Goal: Information Seeking & Learning: Find specific fact

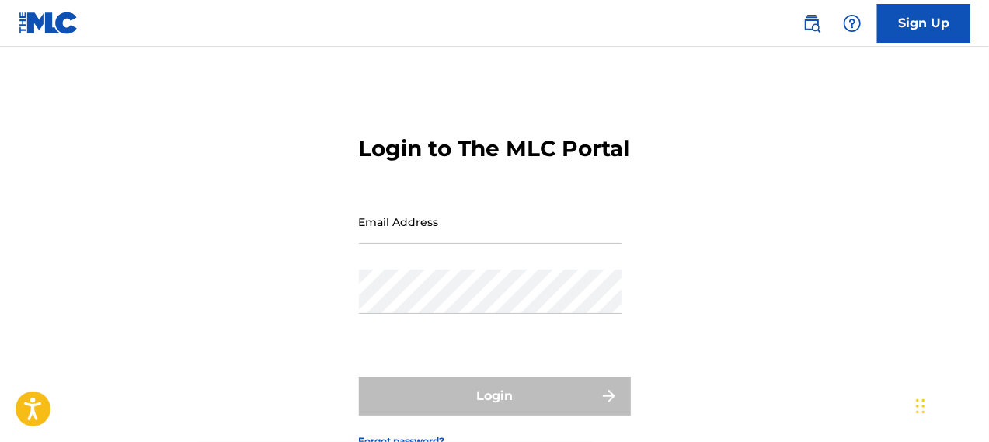
click at [817, 18] on img at bounding box center [811, 23] width 19 height 19
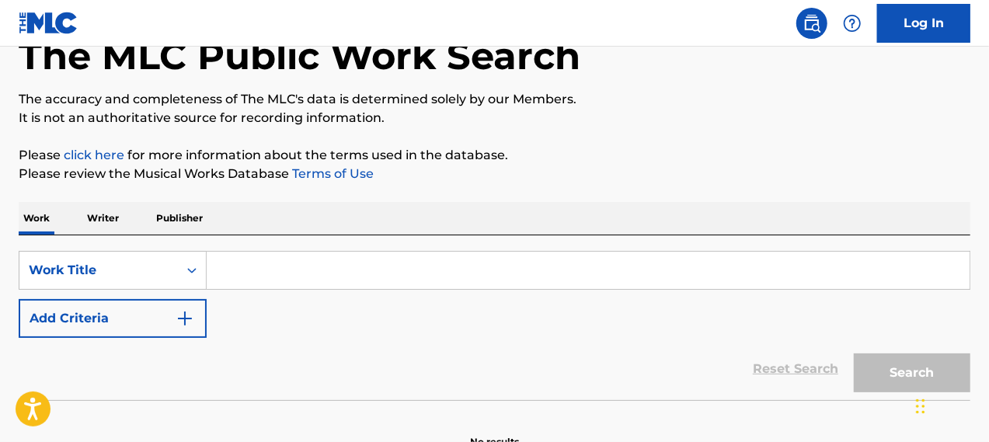
scroll to position [129, 0]
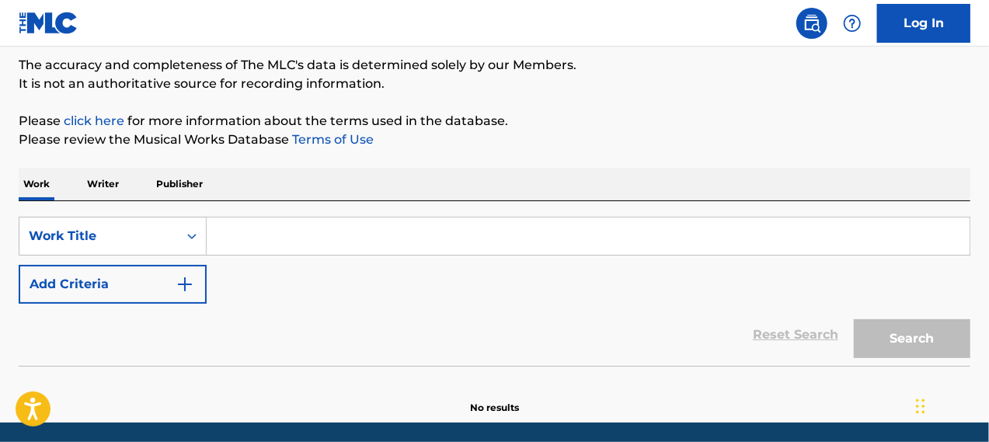
click at [104, 181] on p "Writer" at bounding box center [102, 184] width 41 height 33
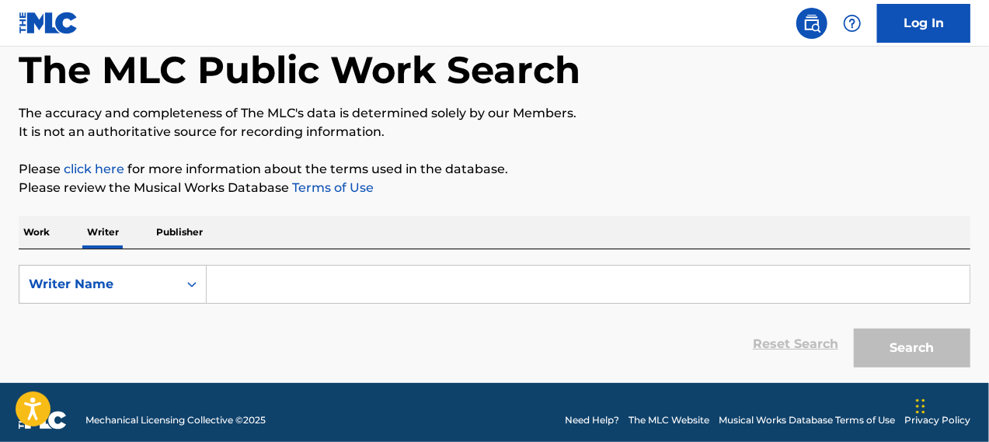
scroll to position [96, 0]
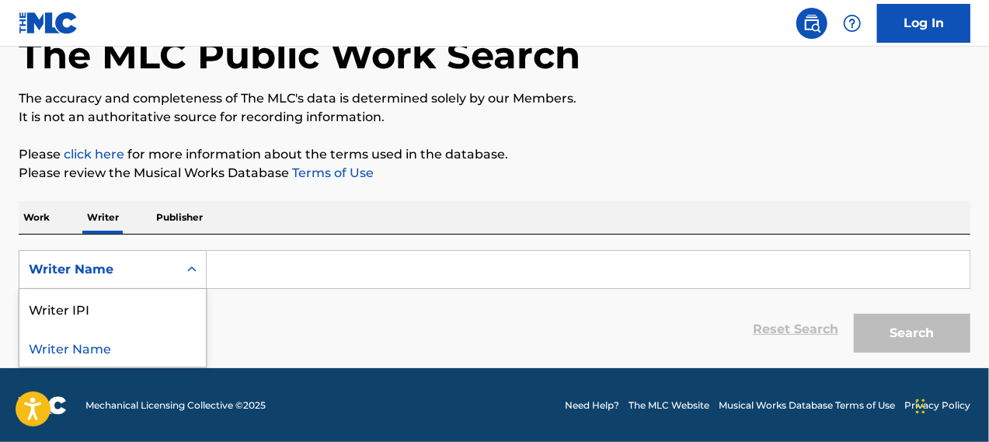
click at [194, 262] on icon "Search Form" at bounding box center [192, 270] width 16 height 16
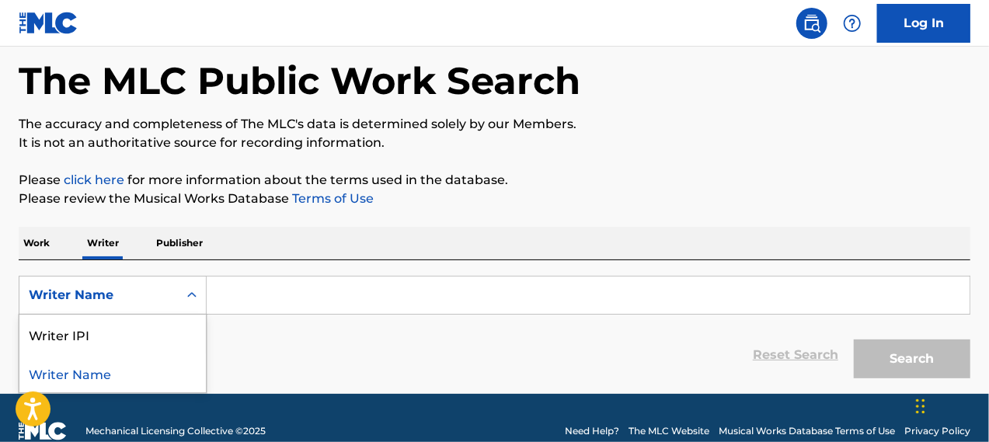
click at [224, 158] on div "The MLC Public Work Search The accuracy and completeness of The MLC's data is d…" at bounding box center [494, 201] width 989 height 370
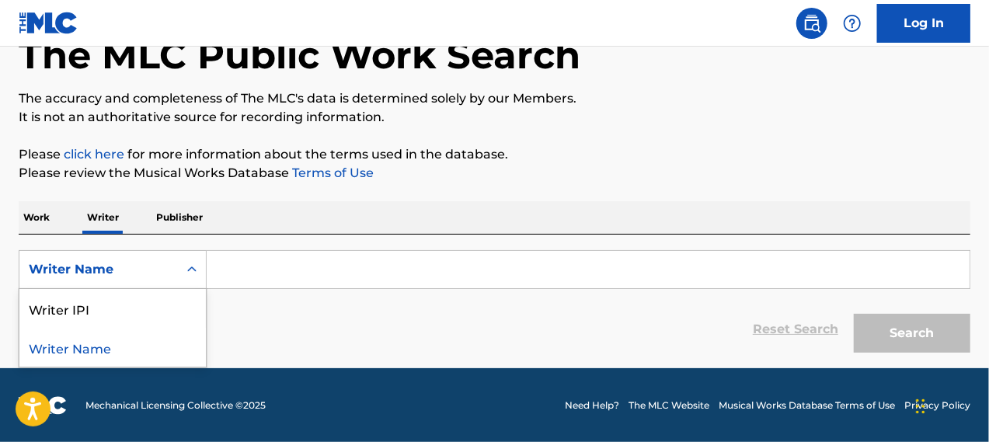
click at [181, 259] on div "Search Form" at bounding box center [192, 270] width 28 height 28
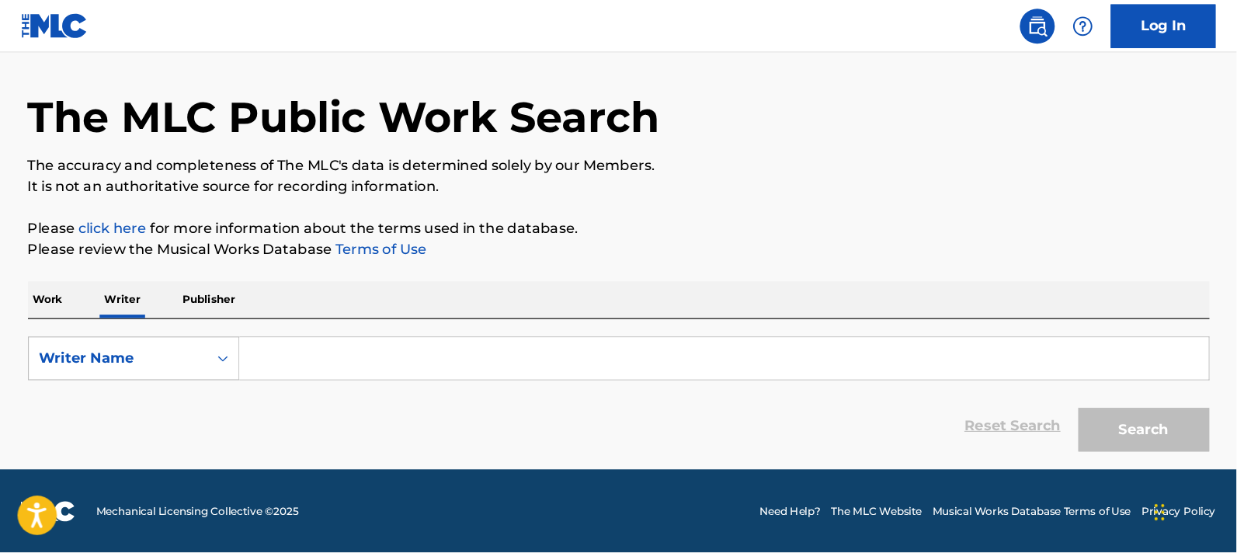
scroll to position [0, 0]
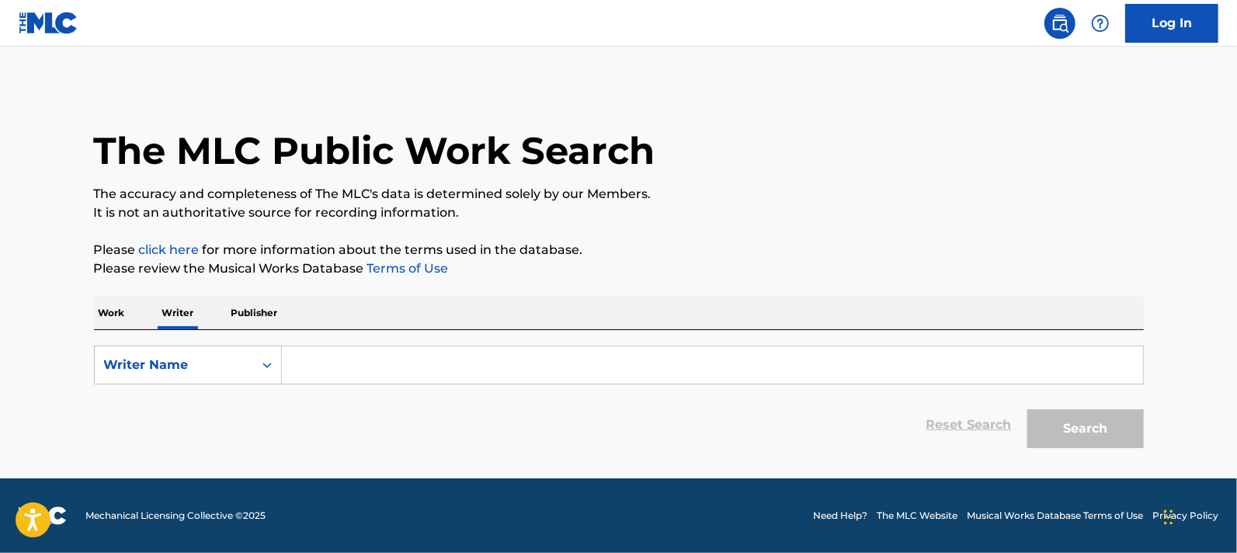
drag, startPoint x: 930, startPoint y: 1, endPoint x: 348, endPoint y: 339, distance: 673.1
click at [348, 339] on div "SearchWithCriteria3604ba19-afff-4092-bbd2-4563a47eb1ce Writer Name Reset Search…" at bounding box center [619, 393] width 1050 height 126
click at [277, 351] on div "Search Form" at bounding box center [267, 365] width 28 height 28
click at [345, 356] on input "Search Form" at bounding box center [712, 364] width 861 height 37
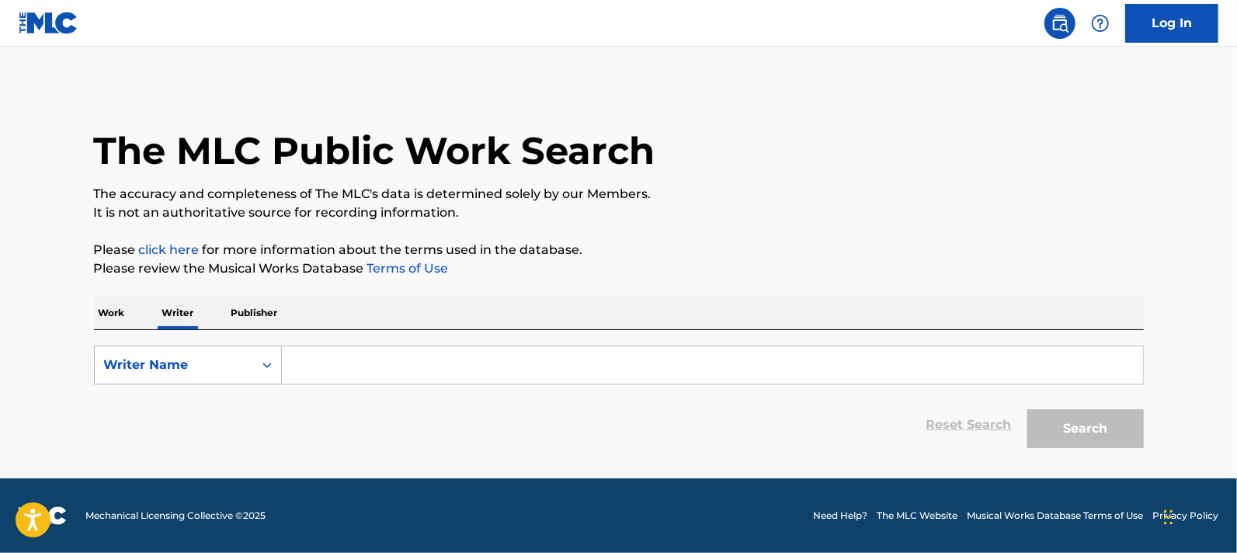
click at [249, 363] on div "Writer Name" at bounding box center [174, 365] width 158 height 30
click at [241, 423] on div "Writer Name" at bounding box center [188, 442] width 186 height 39
click at [319, 372] on input "Search Form" at bounding box center [712, 364] width 861 height 37
paste input "Search for: jokasx5 Search Filter by: Songview Logo Combined view of ASCAP and …"
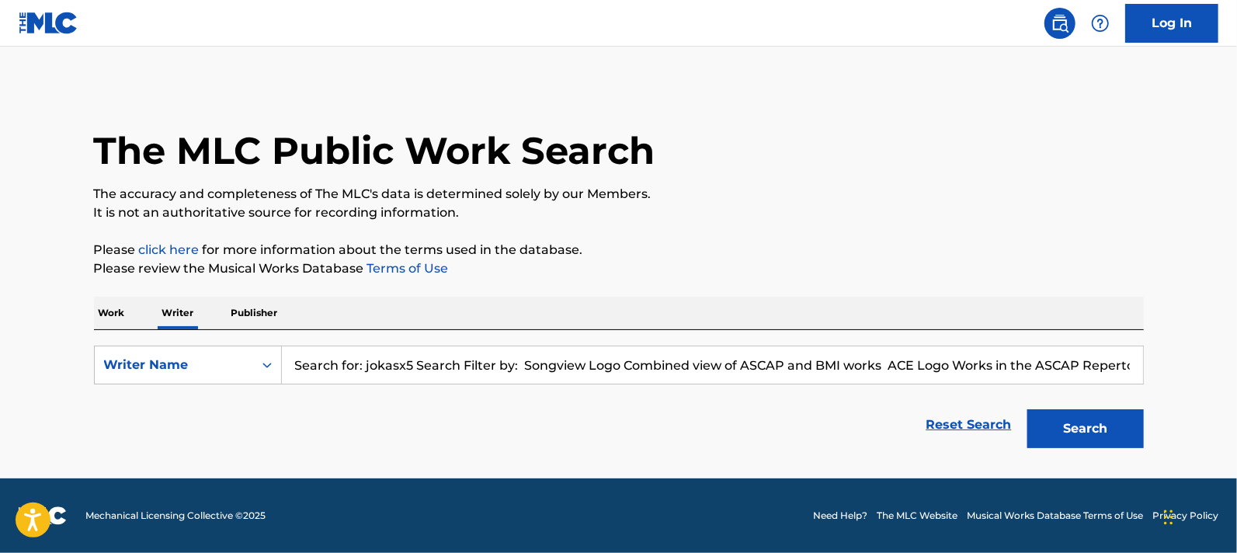
click at [321, 367] on input "Search for: jokasx5 Search Filter by: Songview Logo Combined view of ASCAP and …" at bounding box center [712, 364] width 861 height 37
paste input "[PERSON_NAME]"
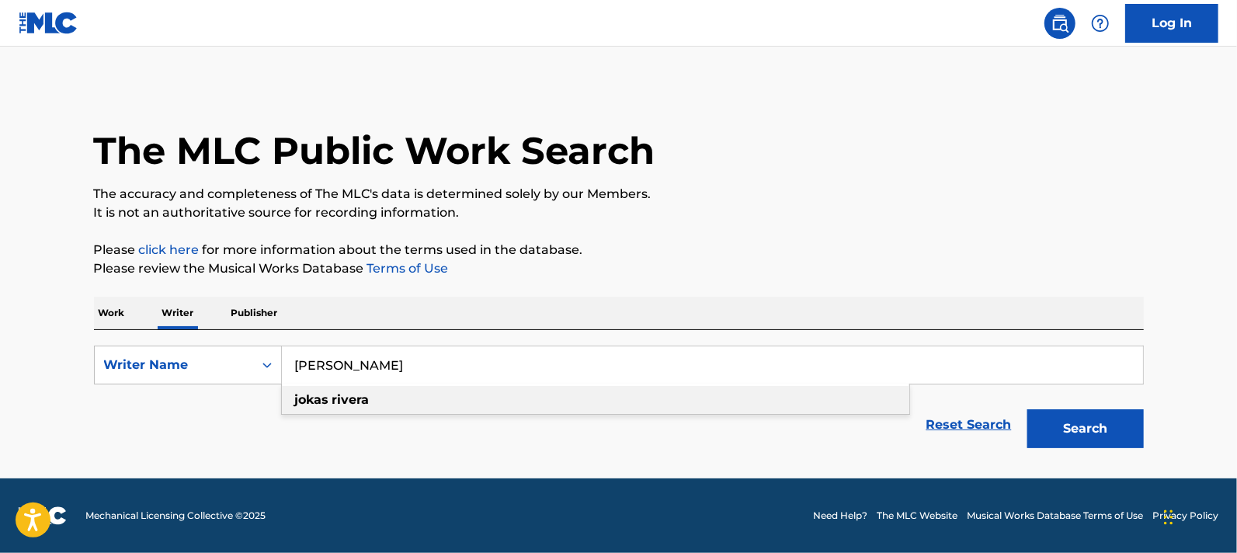
click at [722, 398] on div "[PERSON_NAME]" at bounding box center [596, 400] width 628 height 28
click at [988, 428] on button "Search" at bounding box center [1085, 428] width 116 height 39
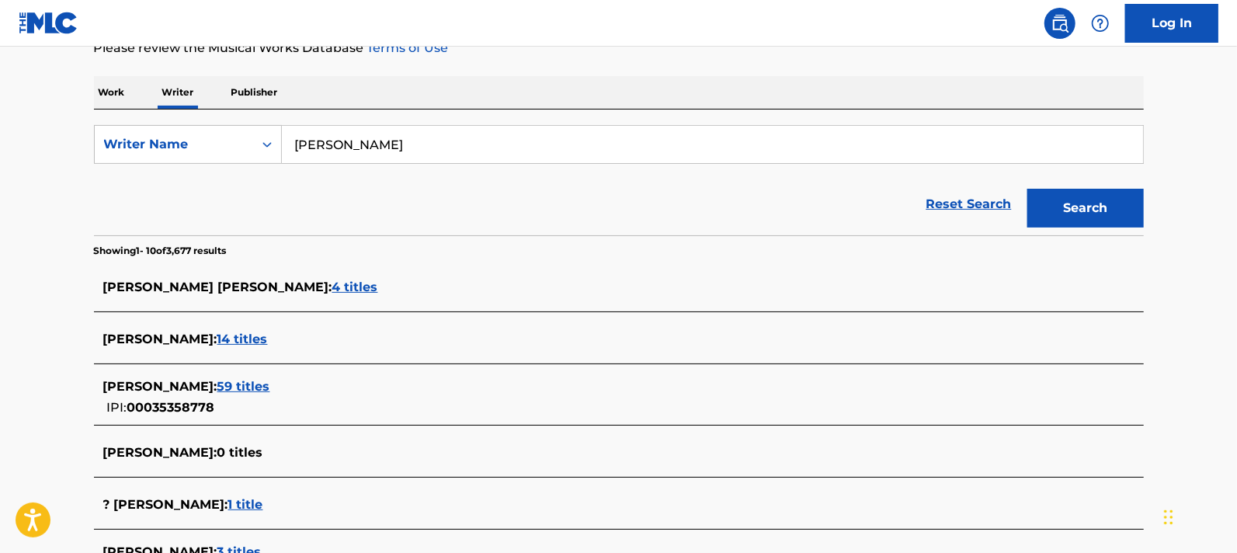
scroll to position [193, 0]
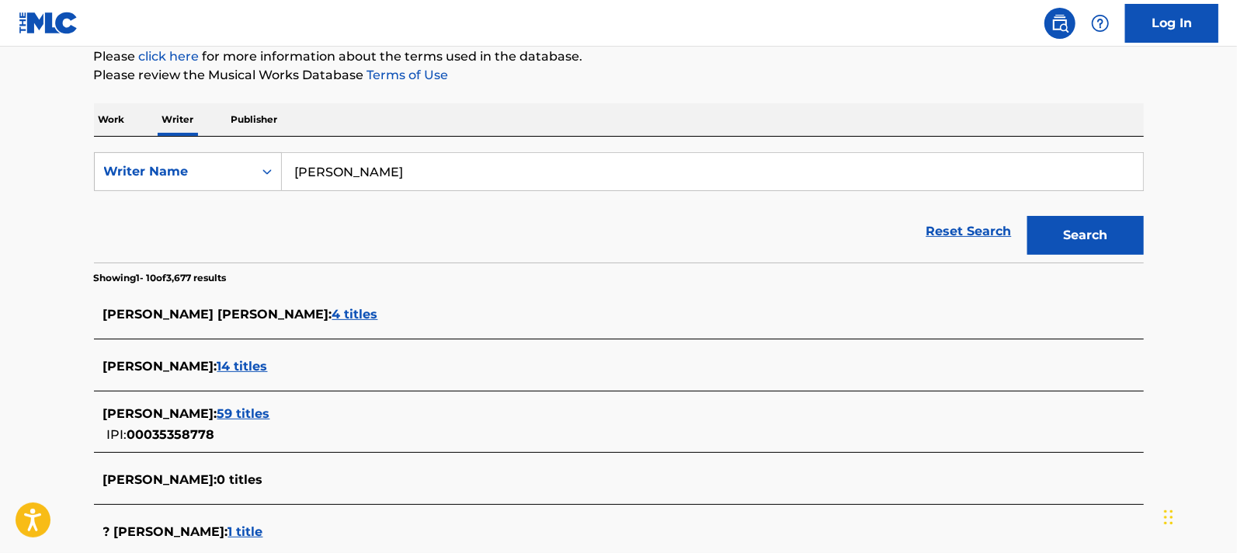
click at [384, 165] on input "[PERSON_NAME]" at bounding box center [712, 171] width 861 height 37
click at [988, 216] on button "Search" at bounding box center [1085, 235] width 116 height 39
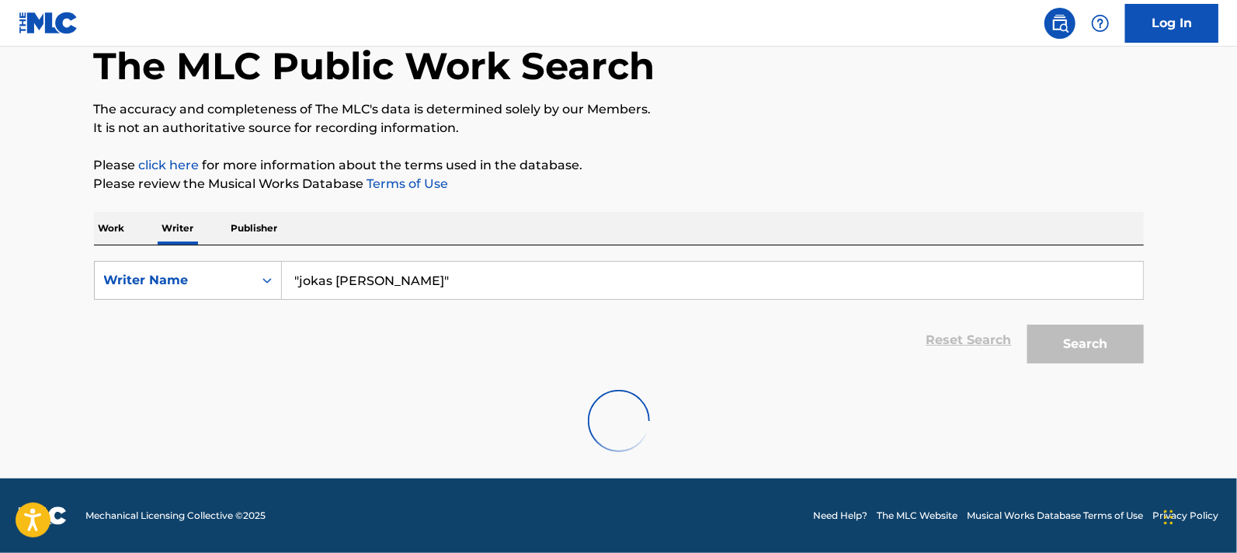
scroll to position [85, 0]
click at [414, 287] on input ""jokas [PERSON_NAME]"" at bounding box center [712, 280] width 861 height 37
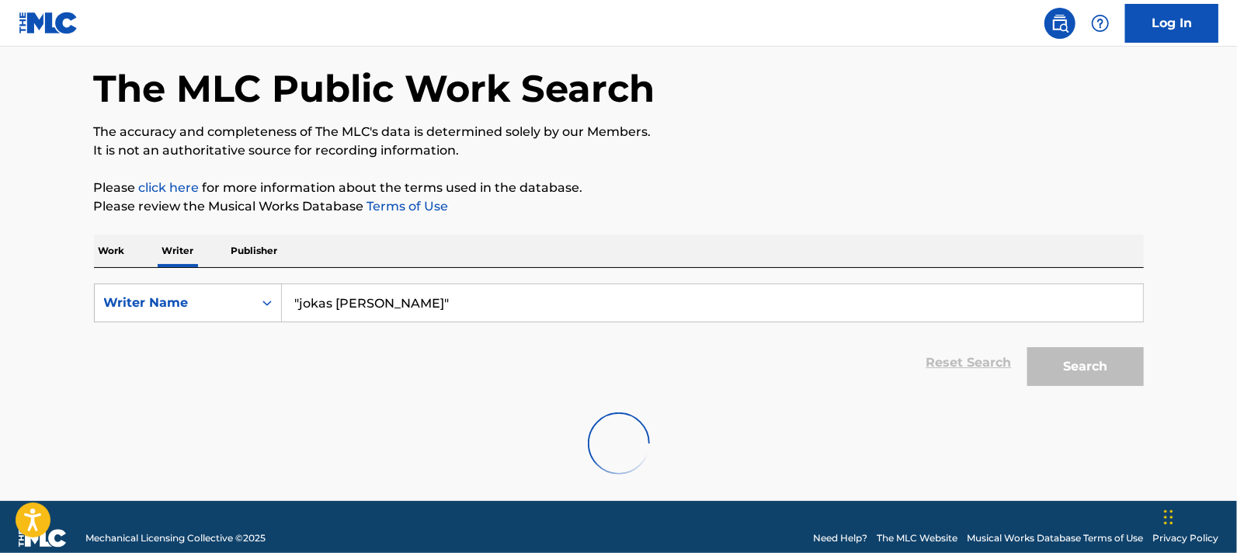
scroll to position [64, 0]
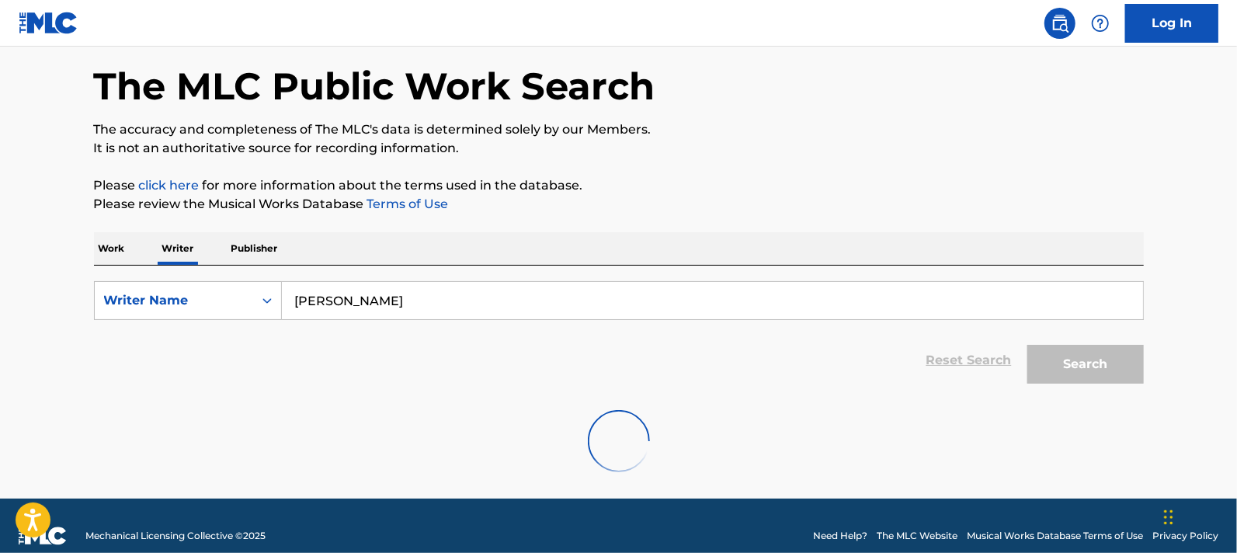
click at [413, 304] on input "[PERSON_NAME]" at bounding box center [712, 300] width 861 height 37
type input "[PERSON_NAME]"
click at [758, 219] on div "The MLC Public Work Search The accuracy and completeness of The MLC's data is d…" at bounding box center [618, 256] width 1087 height 470
click at [912, 368] on div "Reset Search Search" at bounding box center [619, 360] width 1050 height 62
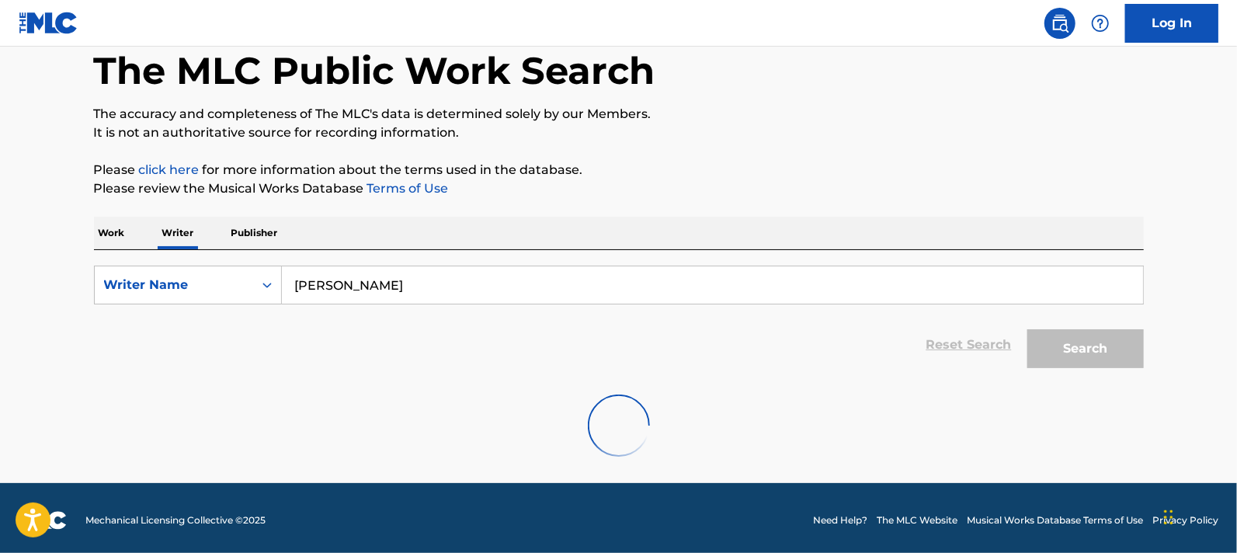
scroll to position [85, 0]
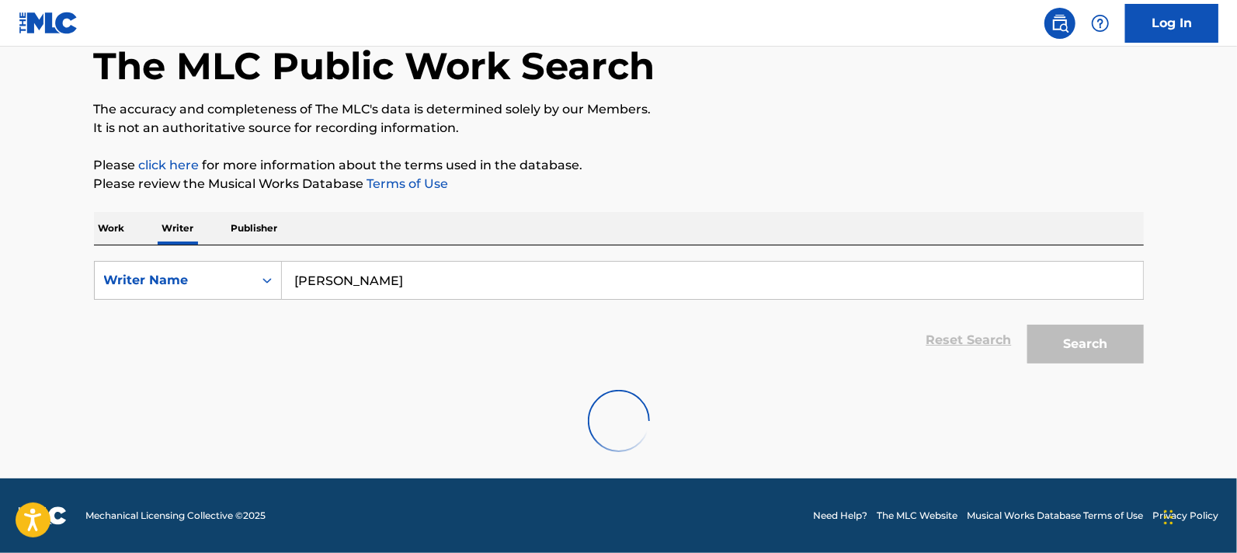
click at [928, 355] on div "Reset Search Search" at bounding box center [619, 340] width 1050 height 62
click at [430, 289] on input "[PERSON_NAME]" at bounding box center [712, 280] width 861 height 37
click at [196, 273] on div "Writer Name" at bounding box center [174, 280] width 140 height 19
click at [179, 356] on div "Writer Name" at bounding box center [188, 358] width 186 height 39
click at [164, 288] on div "Writer Name" at bounding box center [174, 280] width 140 height 19
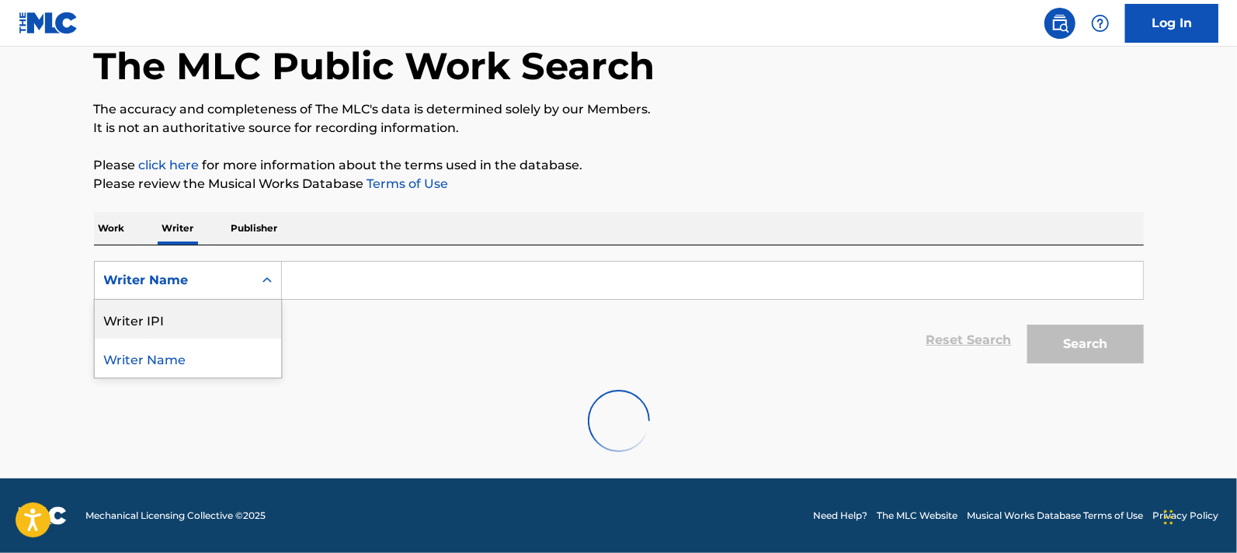
click at [165, 318] on div "Writer IPI" at bounding box center [188, 319] width 186 height 39
click at [177, 285] on div "Writer IPI" at bounding box center [174, 280] width 140 height 19
click at [167, 359] on div "Writer IPI" at bounding box center [188, 358] width 186 height 39
click at [178, 290] on div "Writer IPI" at bounding box center [174, 281] width 158 height 30
click at [171, 328] on div "Writer Name" at bounding box center [188, 319] width 186 height 39
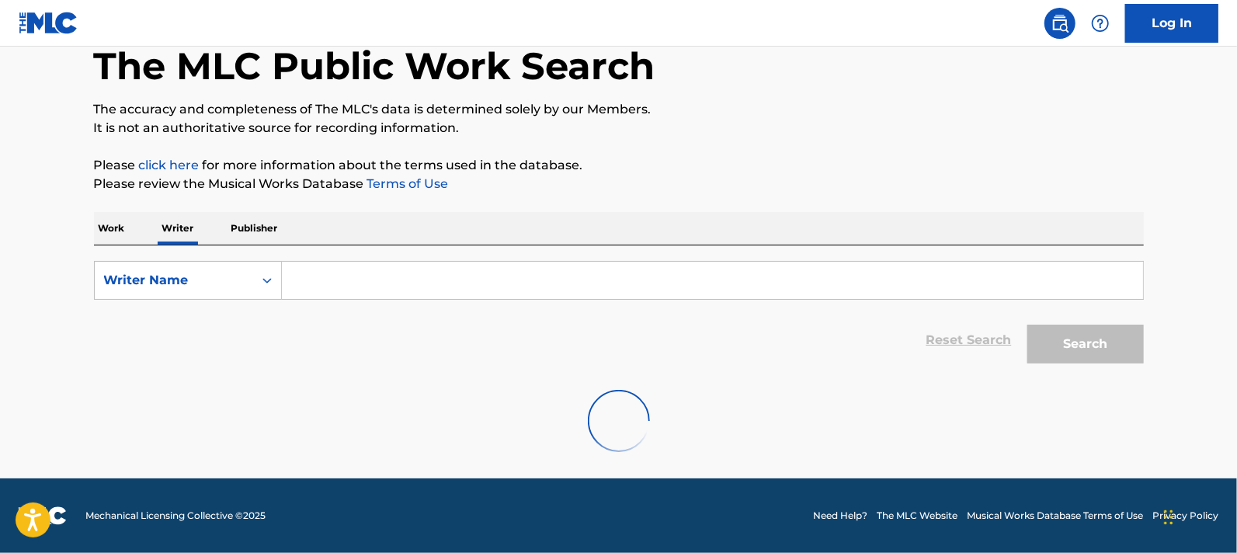
click at [308, 271] on input "Search Form" at bounding box center [712, 280] width 861 height 37
paste input "[PERSON_NAME]"
click at [389, 282] on input "[PERSON_NAME]" at bounding box center [712, 280] width 861 height 37
type input "[PERSON_NAME]"
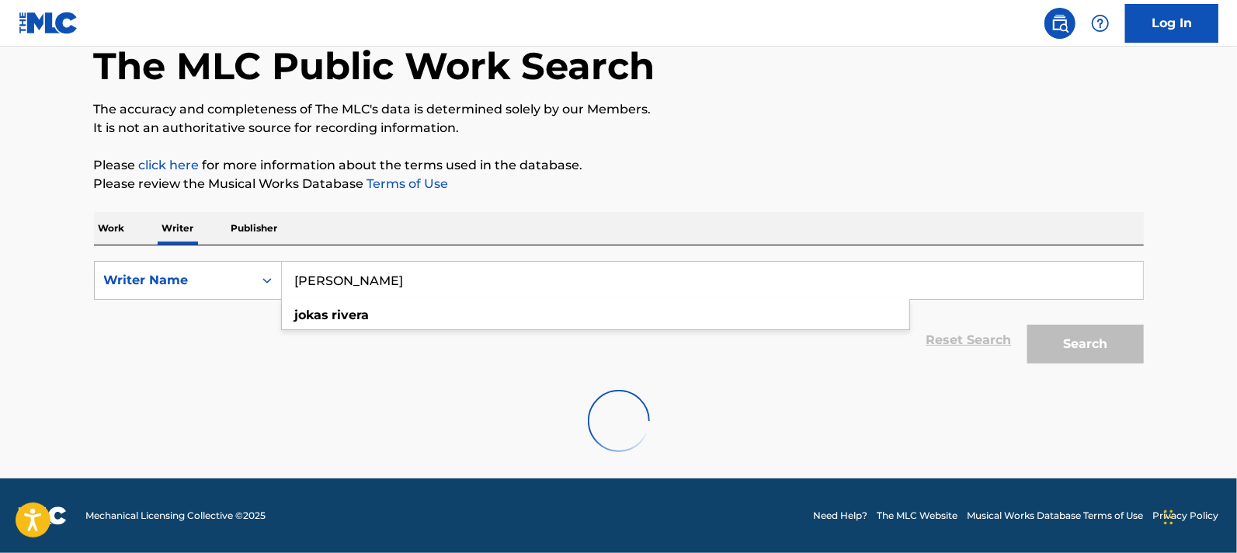
click at [722, 257] on div "SearchWithCriteria38d143f2-0034-4834-8ddd-4d7a8b7d375c Writer Name [PERSON_NAME…" at bounding box center [619, 308] width 1050 height 126
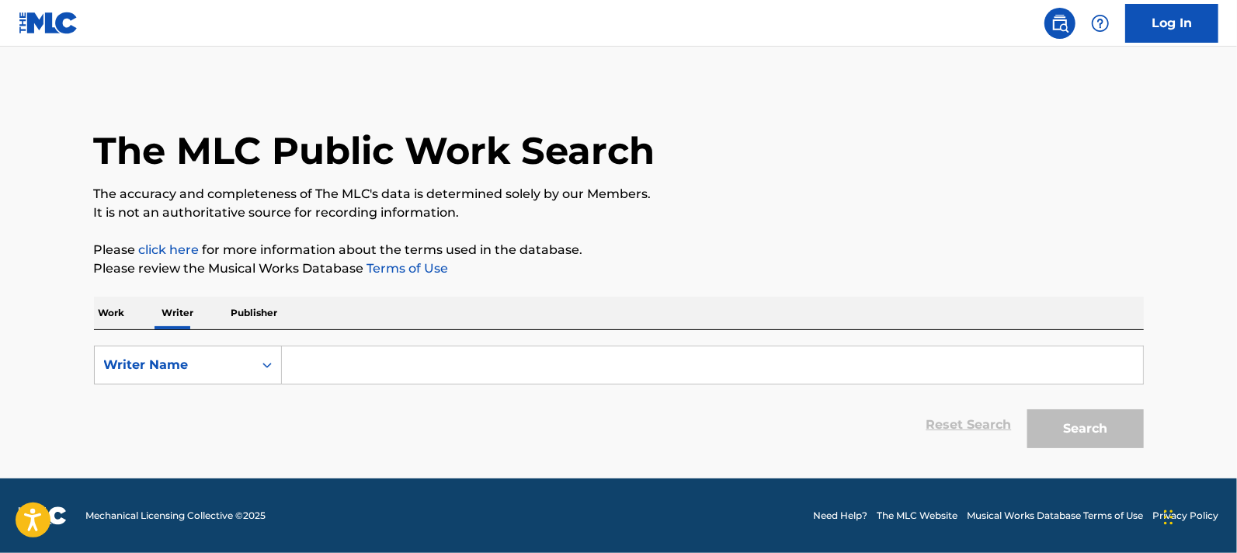
click at [335, 374] on input "Search Form" at bounding box center [712, 364] width 861 height 37
paste input "[PERSON_NAME]"
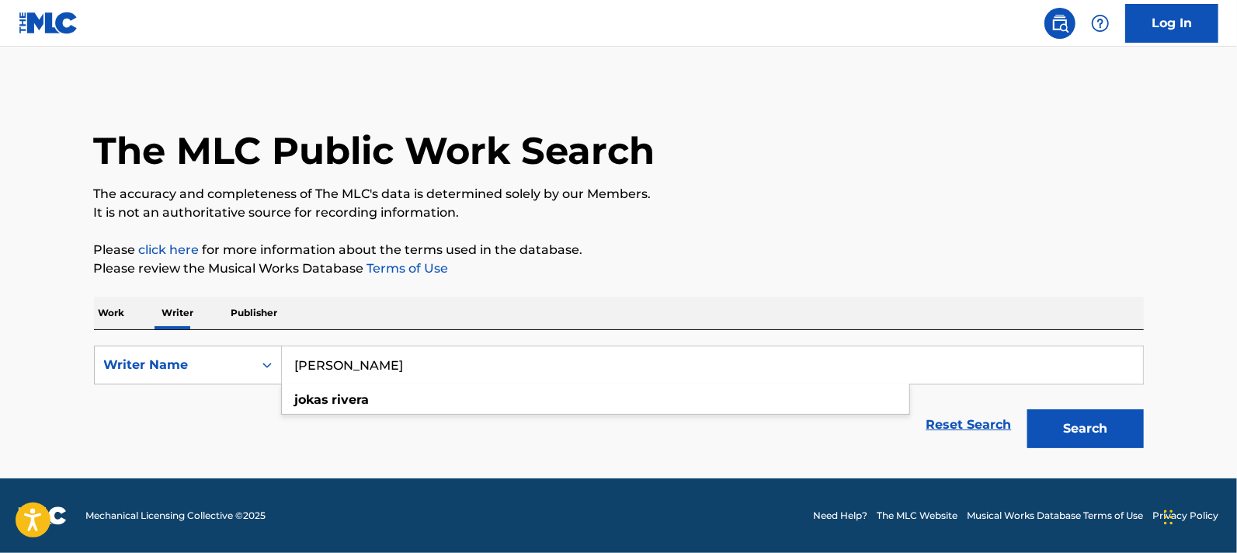
type input "[PERSON_NAME]"
click at [1046, 442] on button "Search" at bounding box center [1085, 428] width 116 height 39
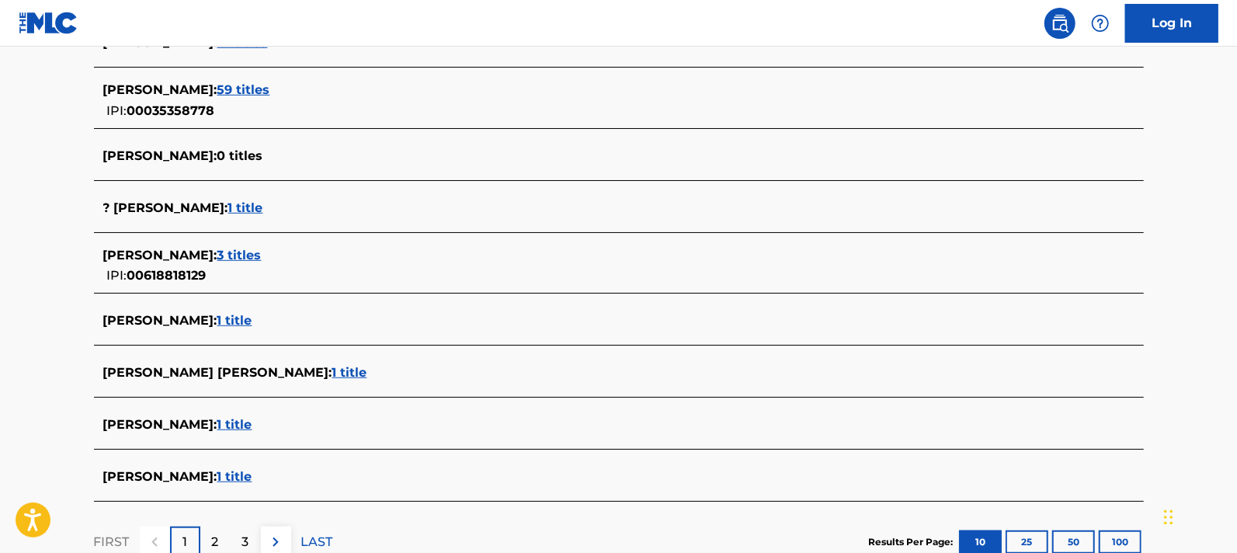
scroll to position [89, 0]
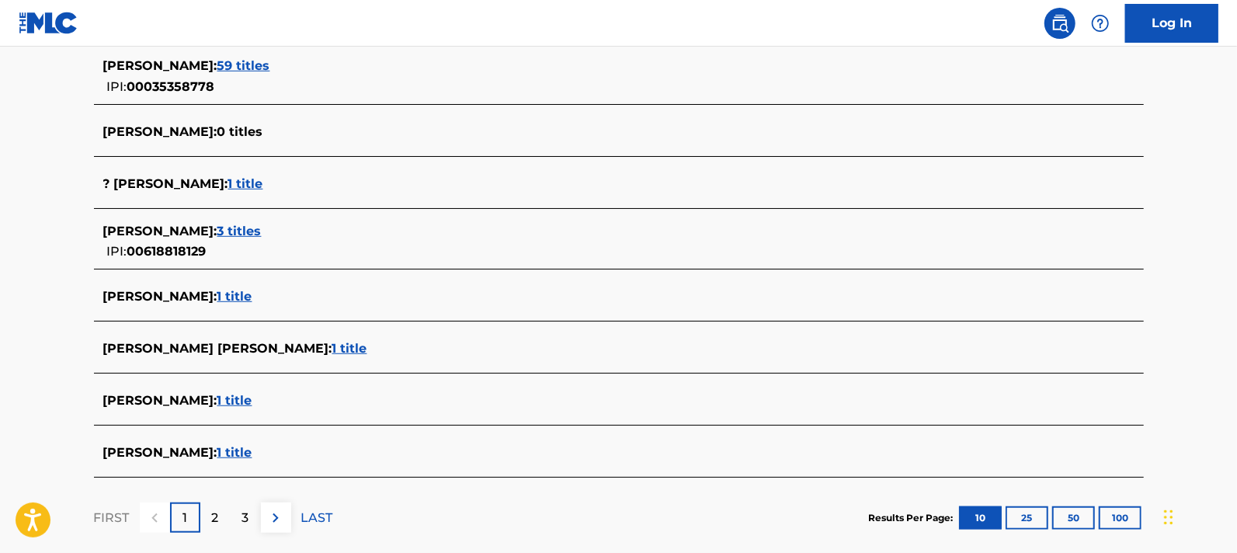
click at [224, 401] on span "1 title" at bounding box center [234, 400] width 35 height 15
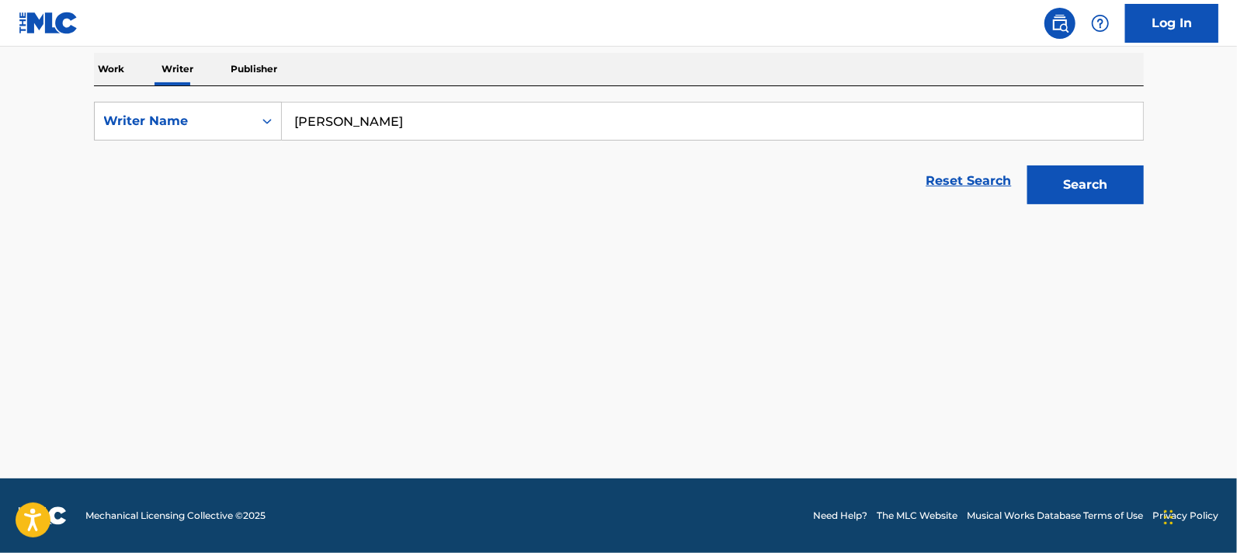
scroll to position [244, 0]
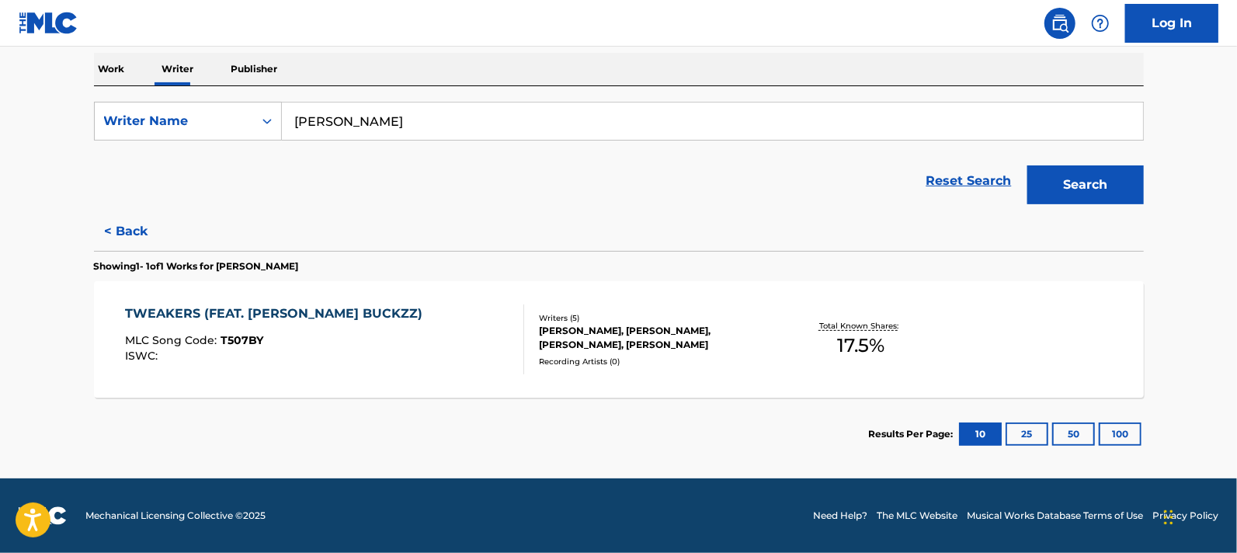
click at [341, 350] on div "ISWC :" at bounding box center [277, 356] width 305 height 12
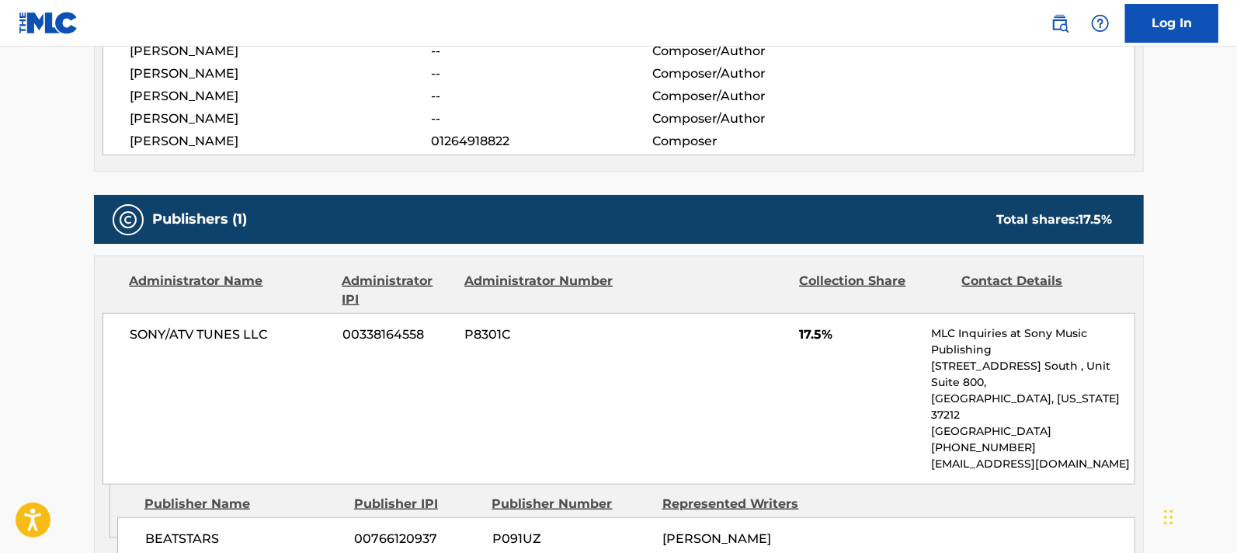
scroll to position [647, 0]
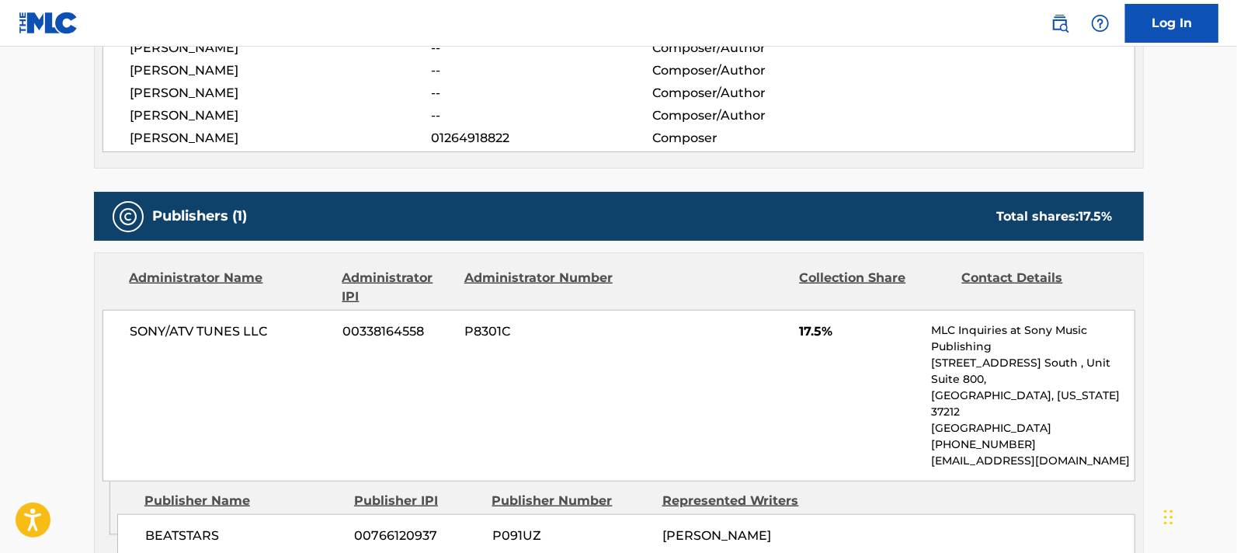
click at [280, 527] on span "BEATSTARS" at bounding box center [244, 536] width 198 height 19
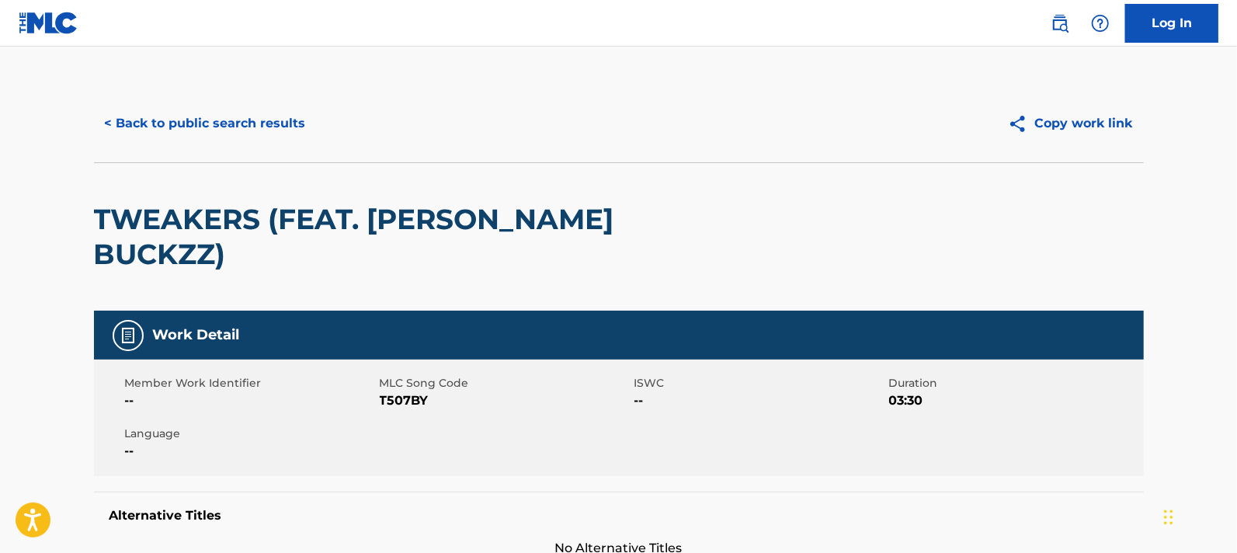
scroll to position [0, 0]
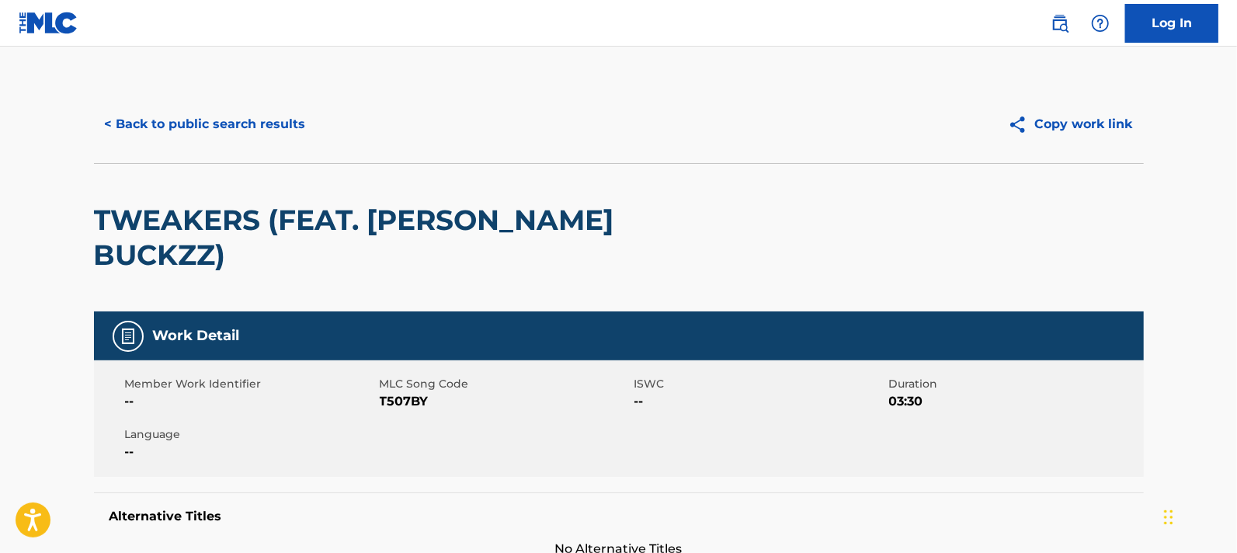
click at [109, 127] on button "< Back to public search results" at bounding box center [205, 124] width 223 height 39
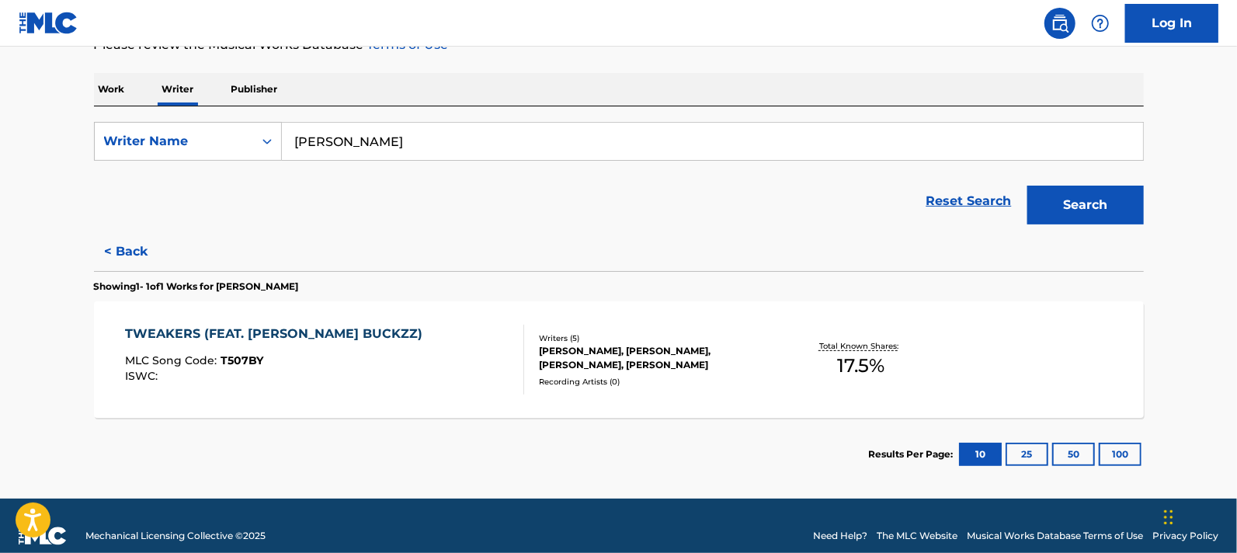
scroll to position [244, 0]
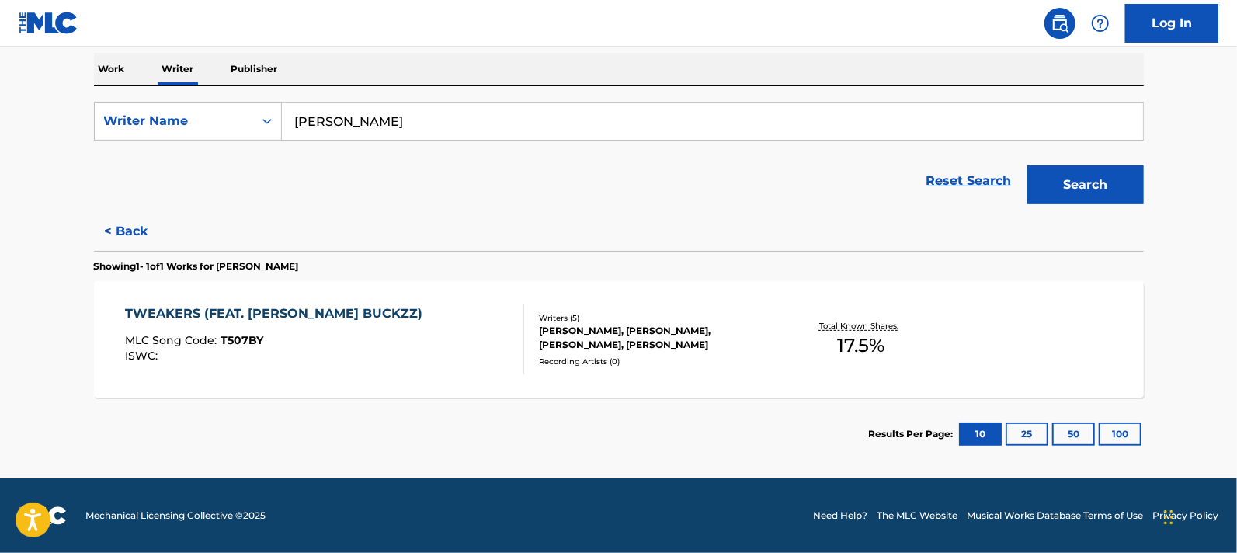
click at [123, 231] on button "< Back" at bounding box center [140, 231] width 93 height 39
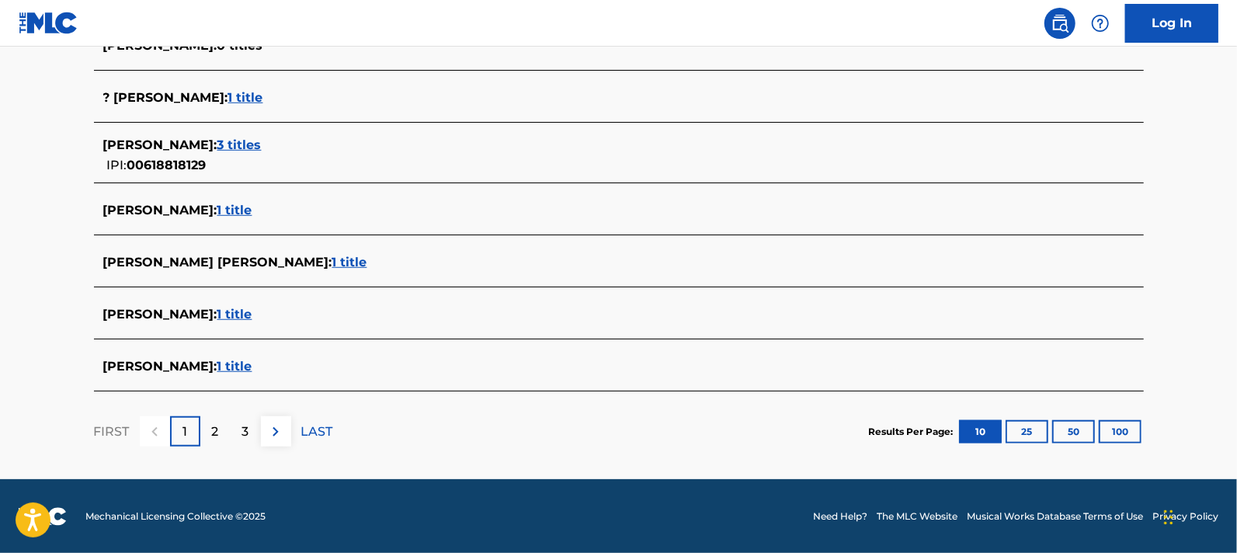
click at [217, 429] on p "2" at bounding box center [215, 431] width 7 height 19
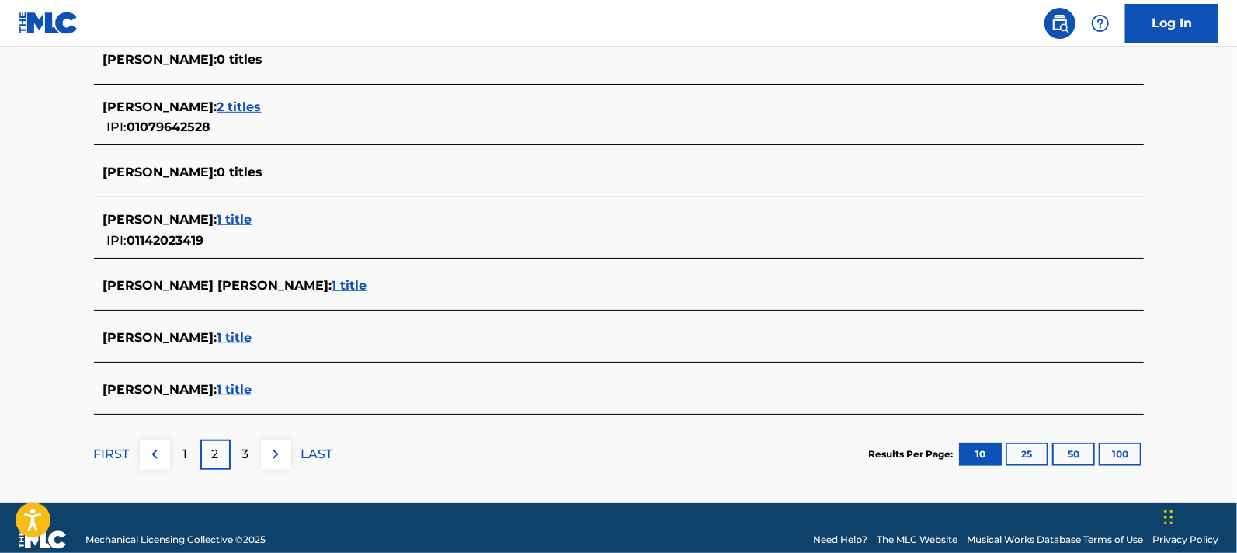
scroll to position [654, 0]
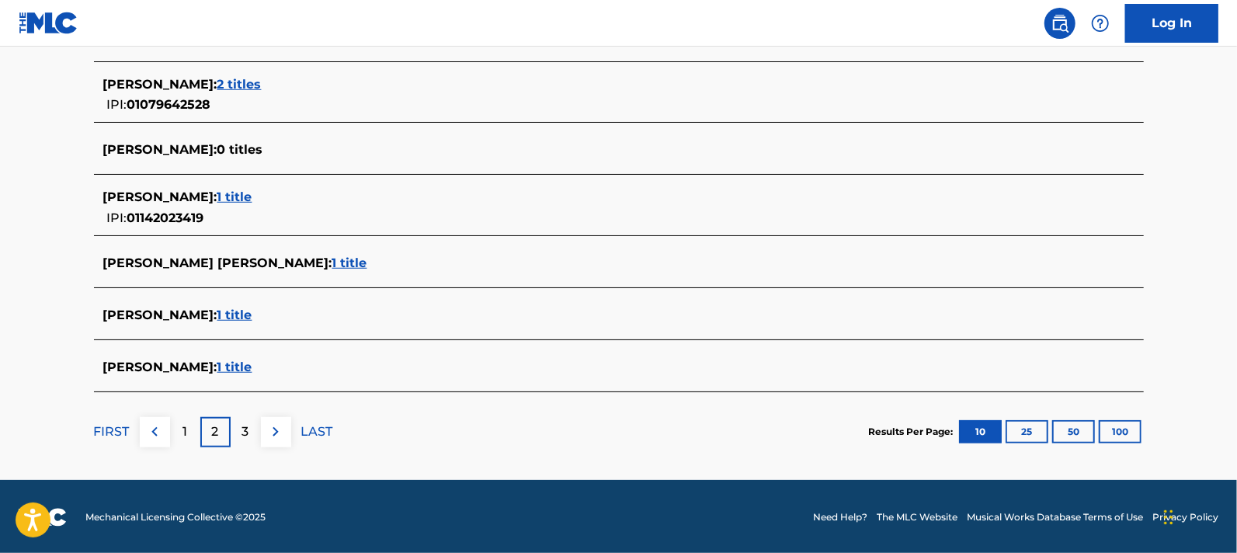
click at [177, 425] on div "1" at bounding box center [185, 432] width 30 height 30
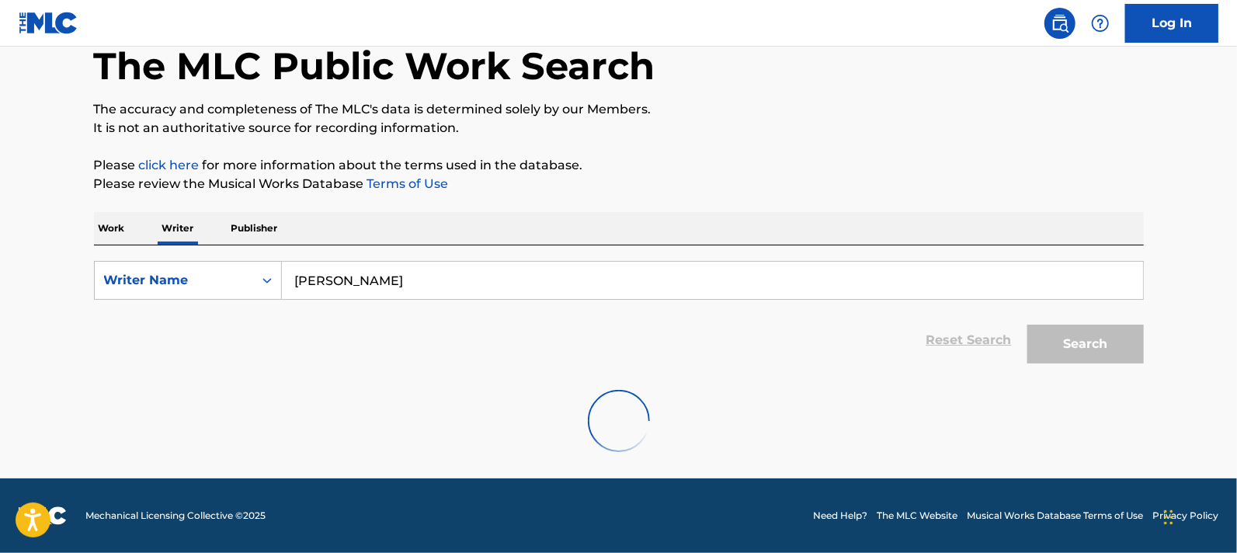
scroll to position [628, 0]
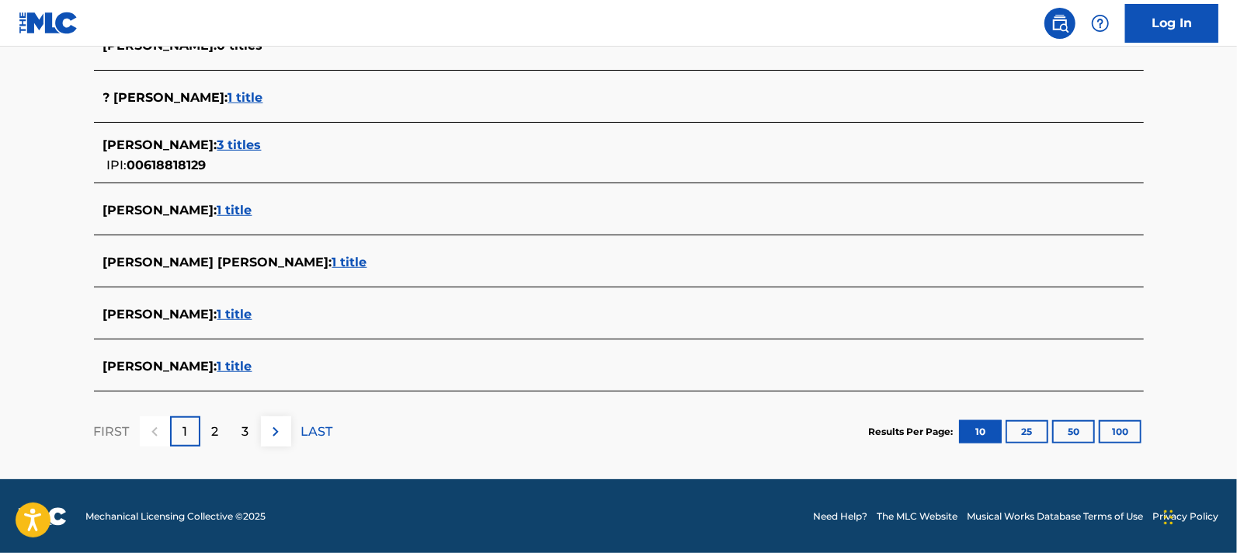
click at [245, 427] on p "3" at bounding box center [245, 431] width 7 height 19
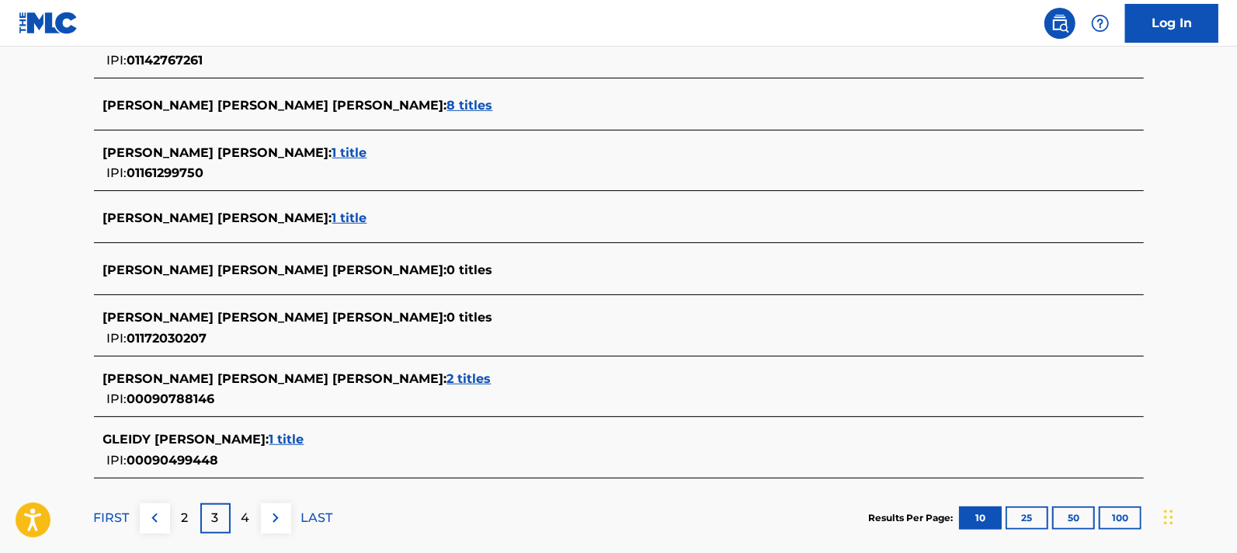
scroll to position [574, 0]
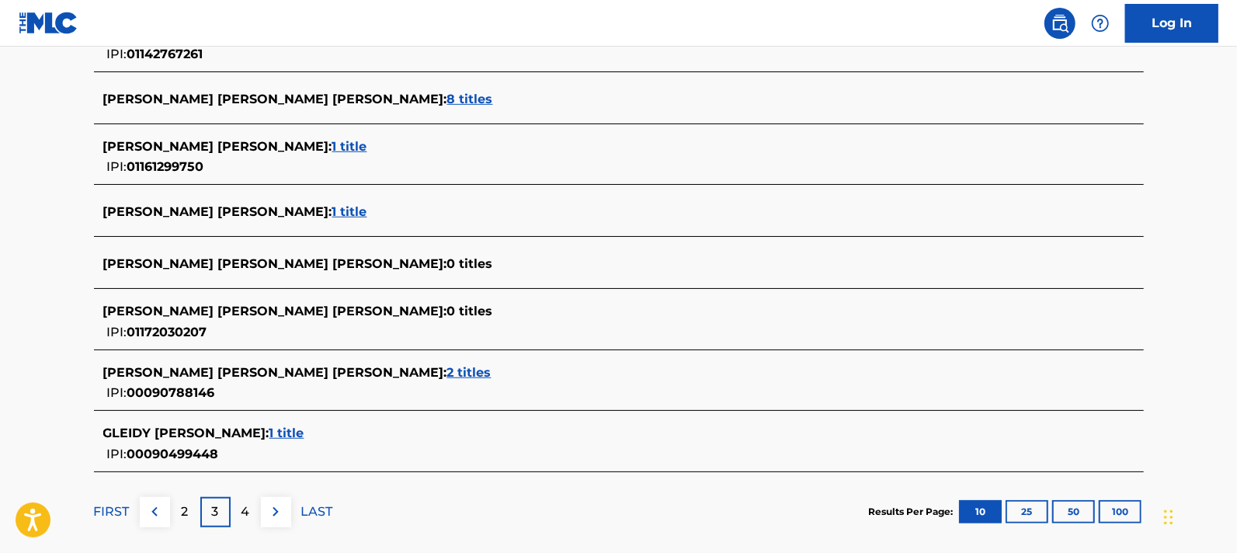
click at [176, 511] on div "2" at bounding box center [185, 512] width 30 height 30
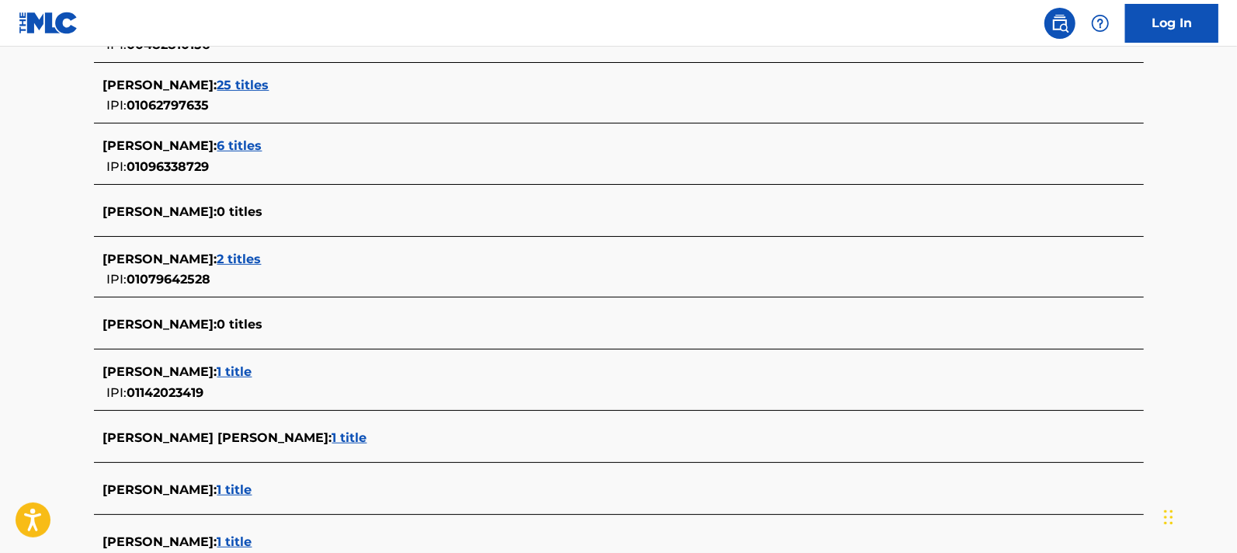
scroll to position [541, 0]
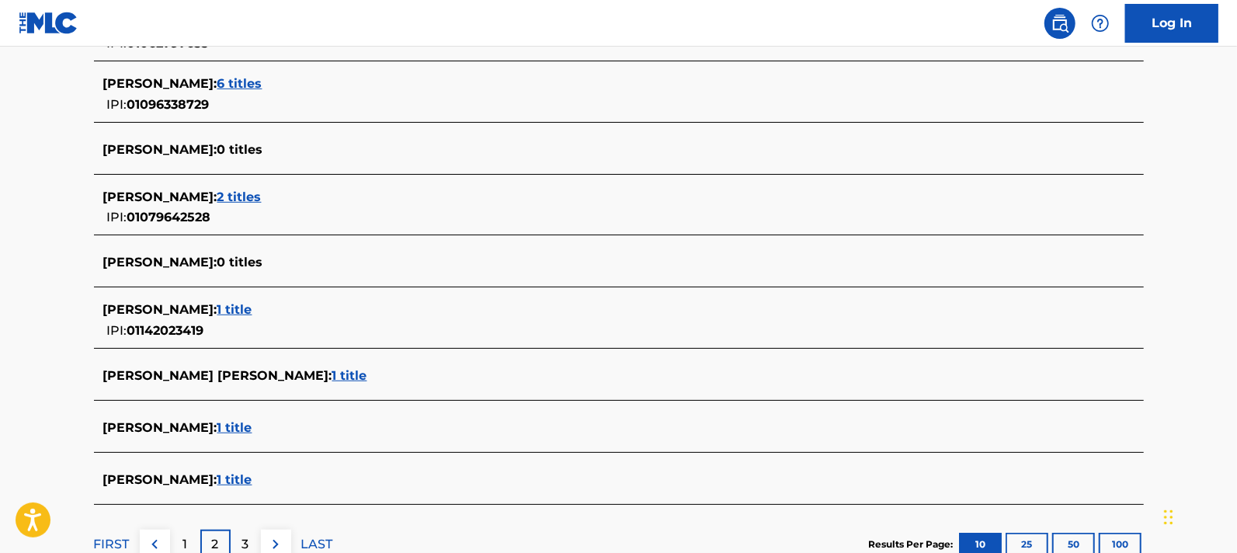
click at [332, 368] on span "1 title" at bounding box center [349, 375] width 35 height 15
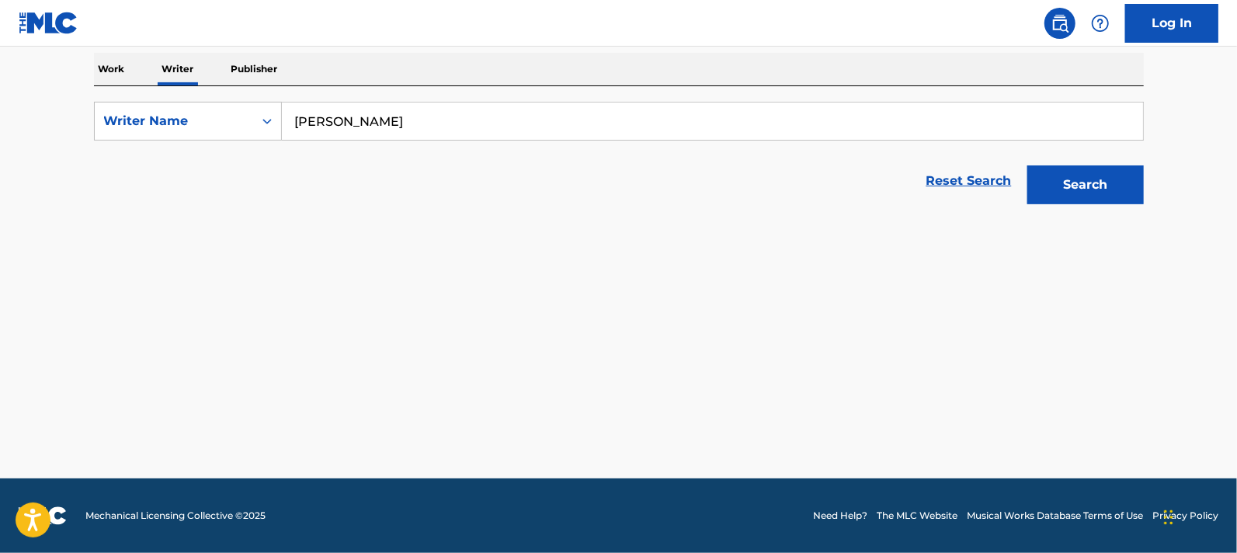
scroll to position [244, 0]
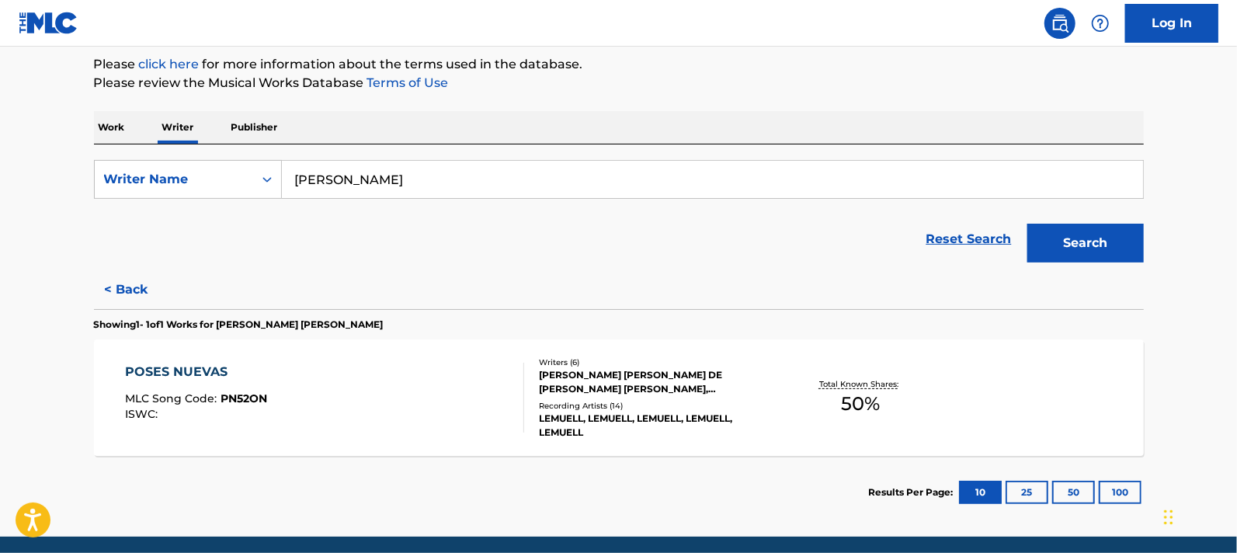
scroll to position [193, 0]
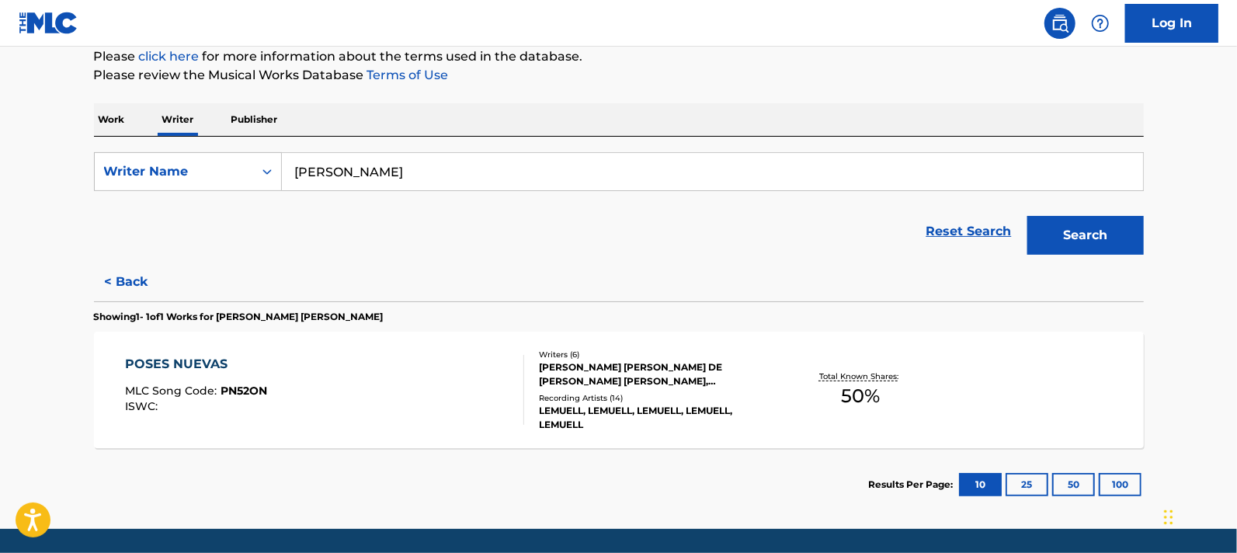
click at [136, 275] on button "< Back" at bounding box center [140, 281] width 93 height 39
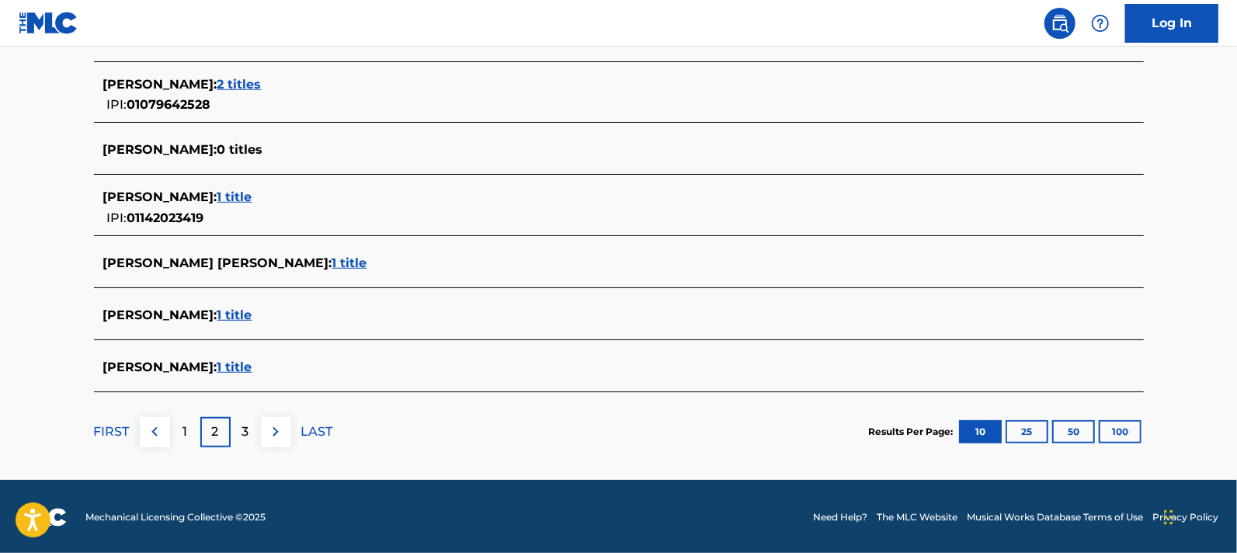
click at [192, 425] on div "1" at bounding box center [185, 432] width 30 height 30
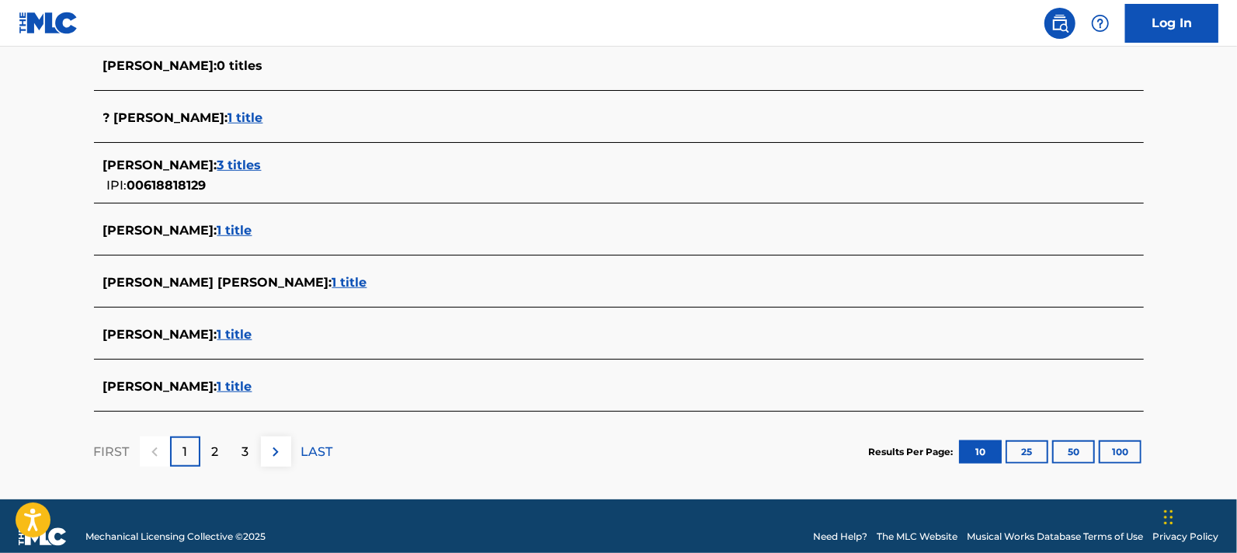
scroll to position [628, 0]
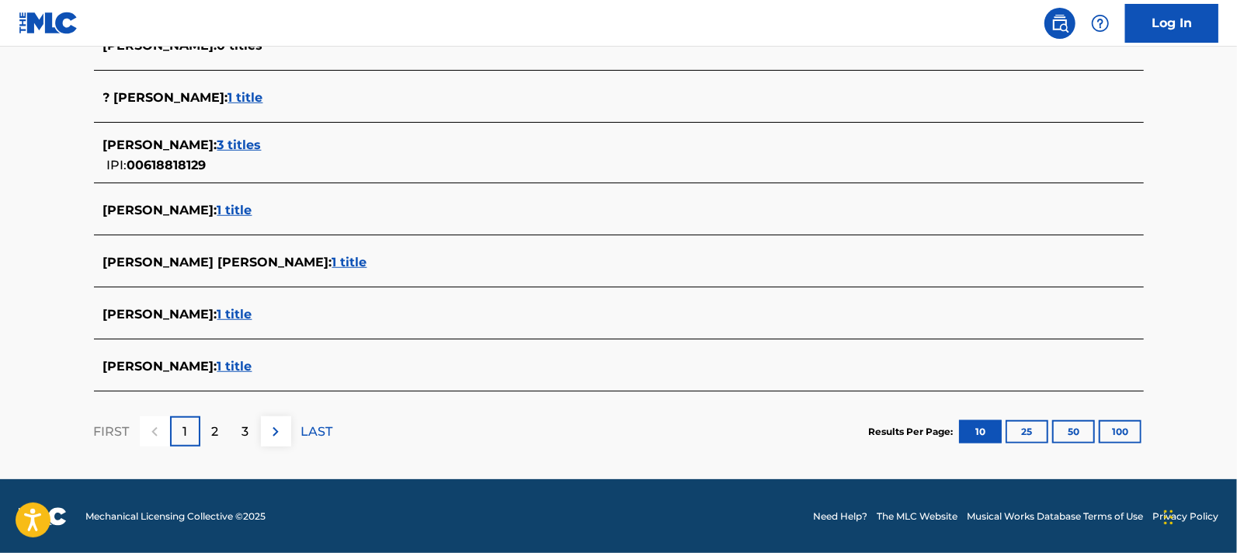
click at [108, 311] on span "JOKAS RIVERA :" at bounding box center [160, 314] width 114 height 15
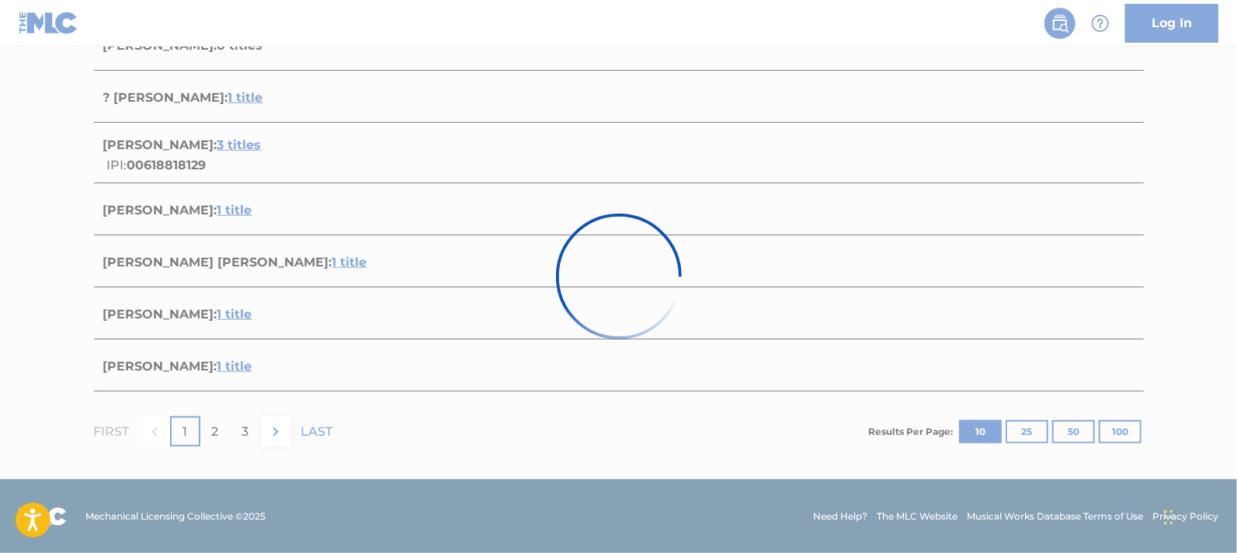
scroll to position [244, 0]
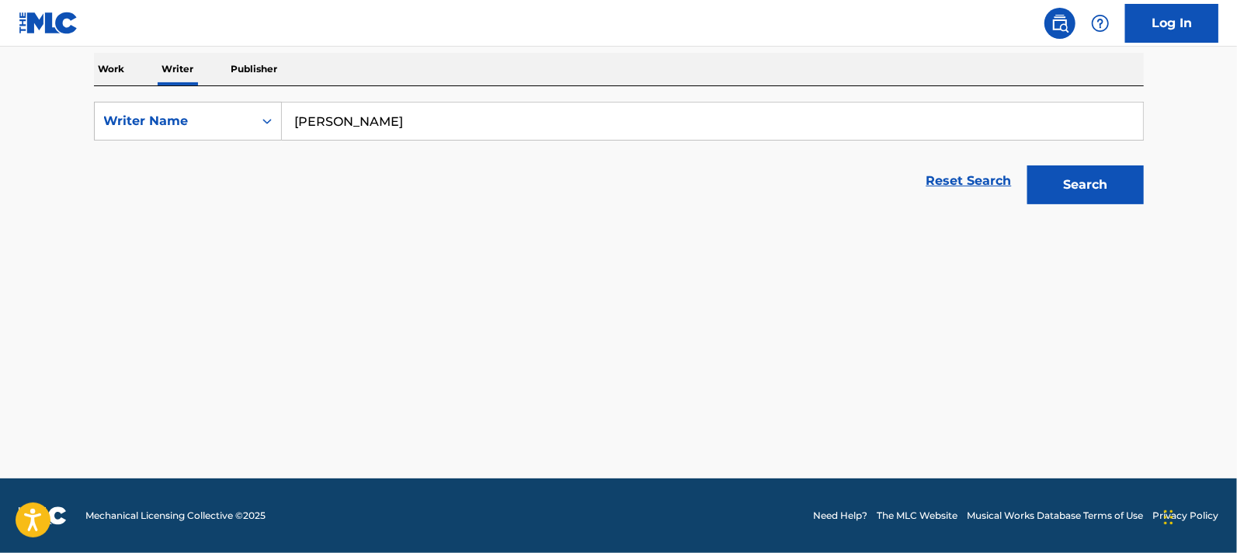
click at [108, 311] on div "TWEAKERS (FEAT. MELLO BUCKZZ) MLC Song Code : T507BY ISWC : Writers ( 5 ) DESMU…" at bounding box center [619, 339] width 1050 height 116
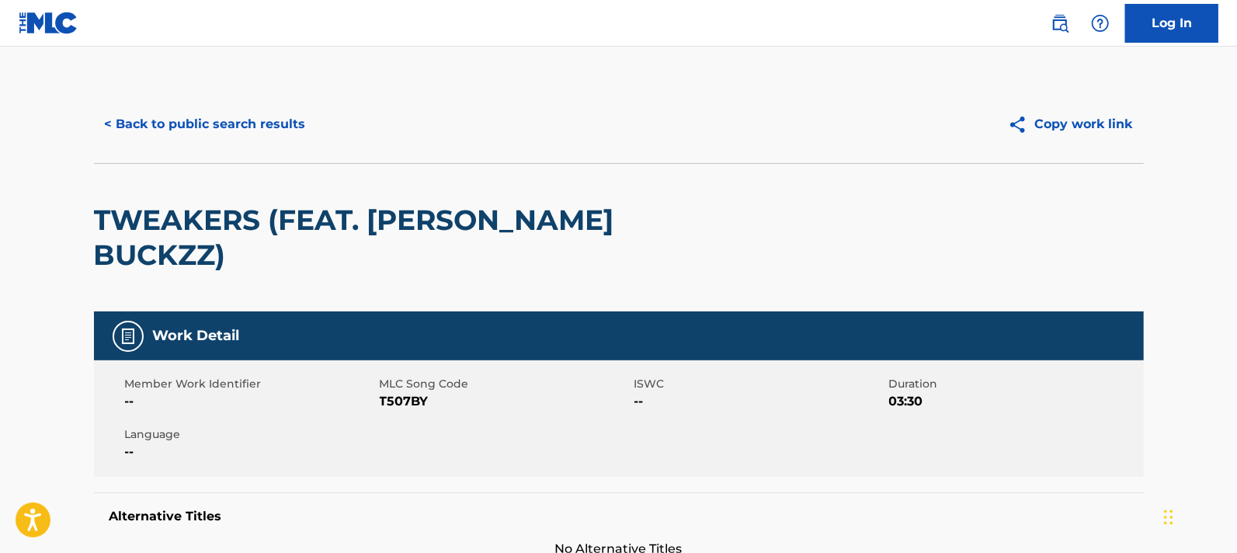
click at [144, 123] on button "< Back to public search results" at bounding box center [205, 124] width 223 height 39
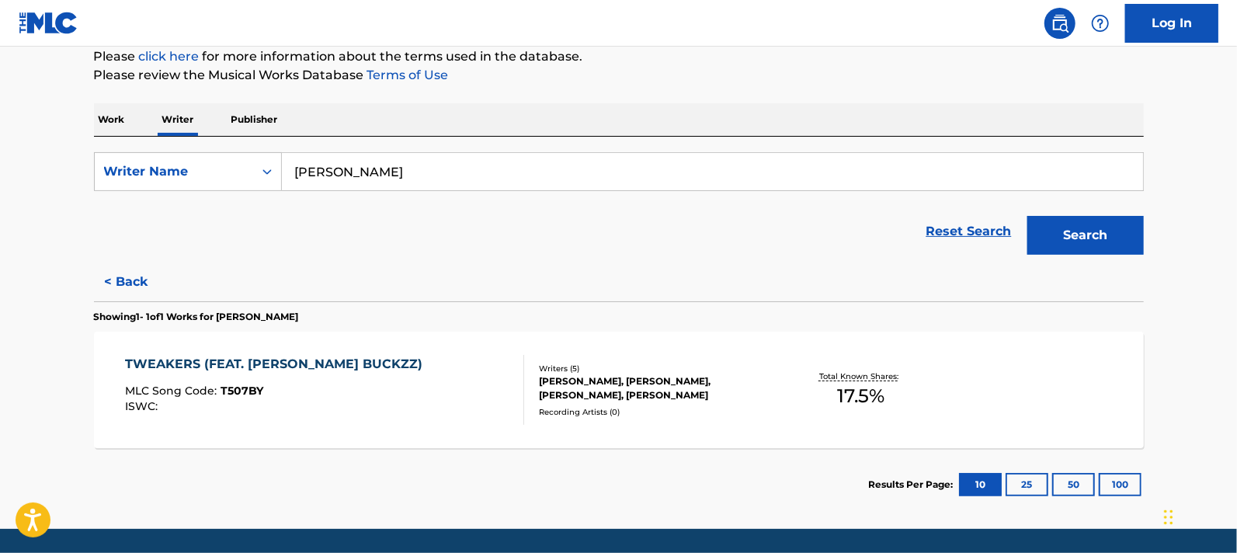
click at [132, 297] on button "< Back" at bounding box center [140, 281] width 93 height 39
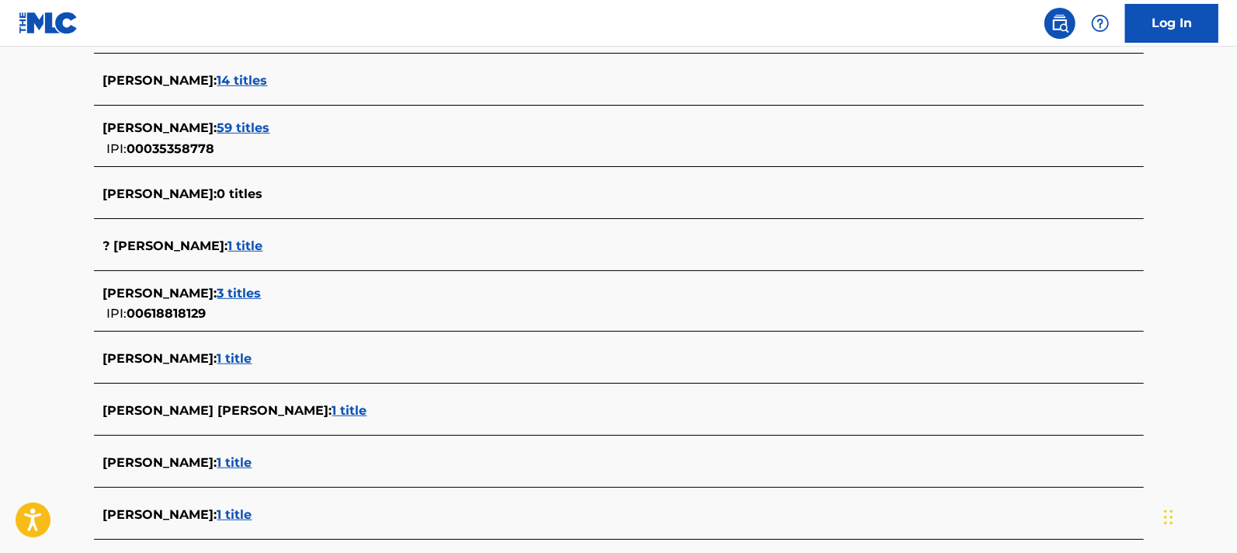
scroll to position [485, 0]
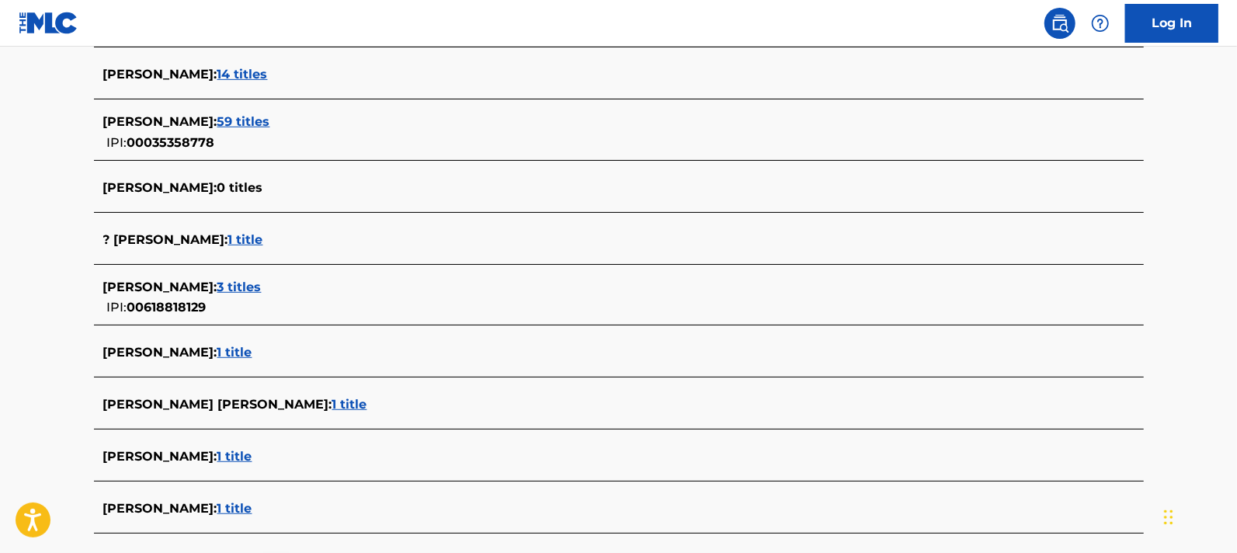
click at [71, 457] on main "The MLC Public Work Search The accuracy and completeness of The MLC's data is d…" at bounding box center [618, 91] width 1237 height 1060
copy div "JOKAS RIVERA : 1 title"
click at [221, 451] on span "1 title" at bounding box center [234, 456] width 35 height 15
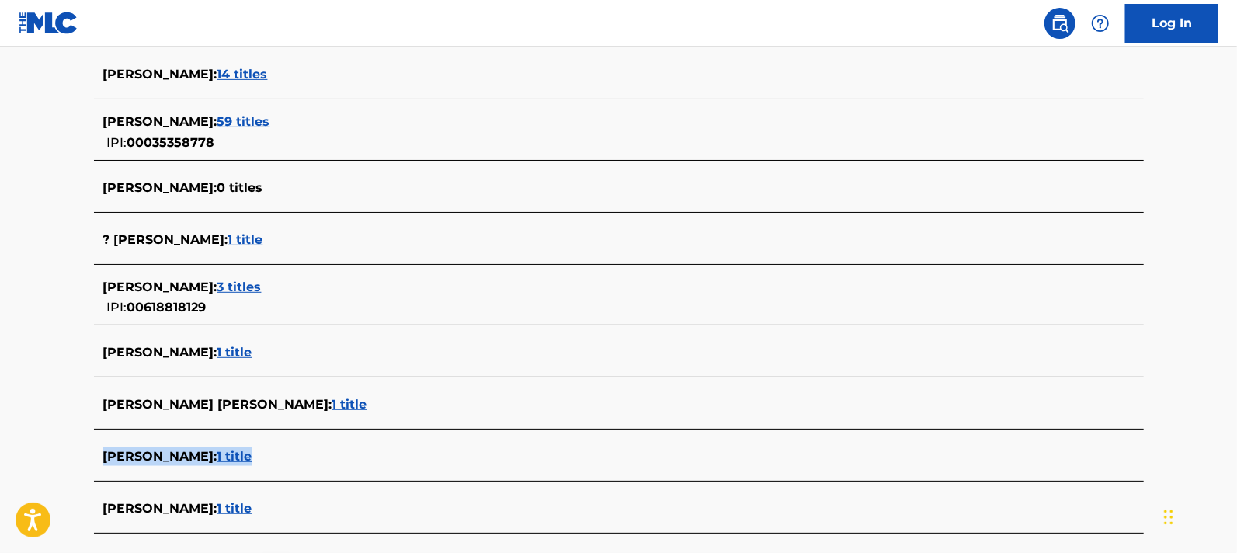
scroll to position [244, 0]
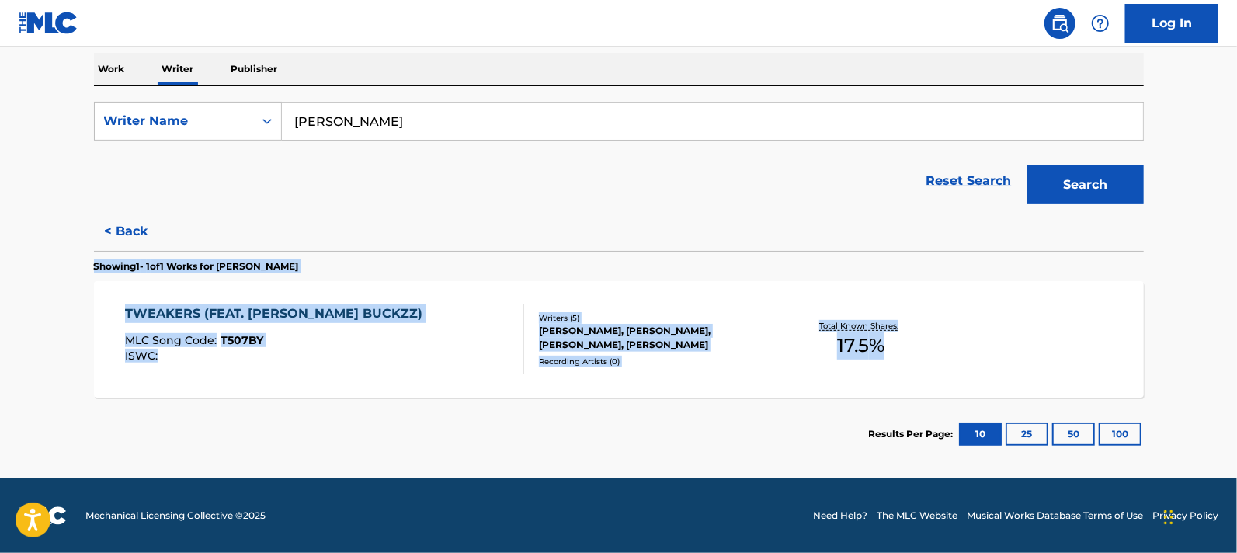
drag, startPoint x: 79, startPoint y: 266, endPoint x: 906, endPoint y: 391, distance: 836.5
click at [906, 391] on div "The MLC Public Work Search The accuracy and completeness of The MLC's data is d…" at bounding box center [618, 156] width 1087 height 629
copy div "Showing 1 - 1 of 1 Works for JOKAS RIVERA TWEAKERS (FEAT. MELLO BUCKZZ) MLC Son…"
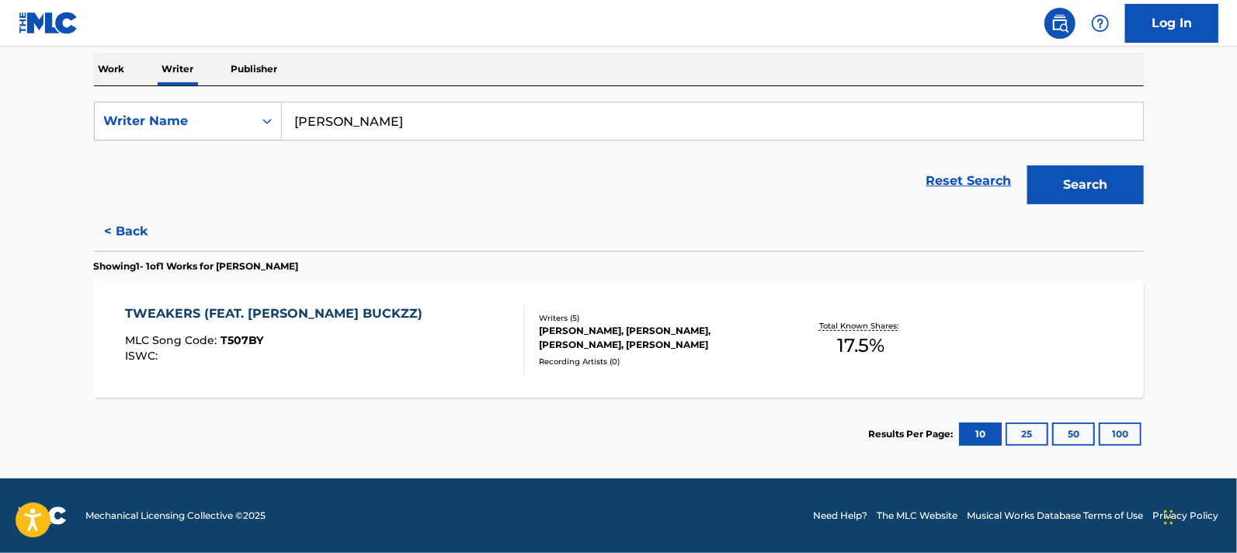
click at [506, 188] on div "Reset Search Search" at bounding box center [619, 181] width 1050 height 62
click at [308, 314] on div "TWEAKERS (FEAT. MELLO BUCKZZ)" at bounding box center [277, 313] width 305 height 19
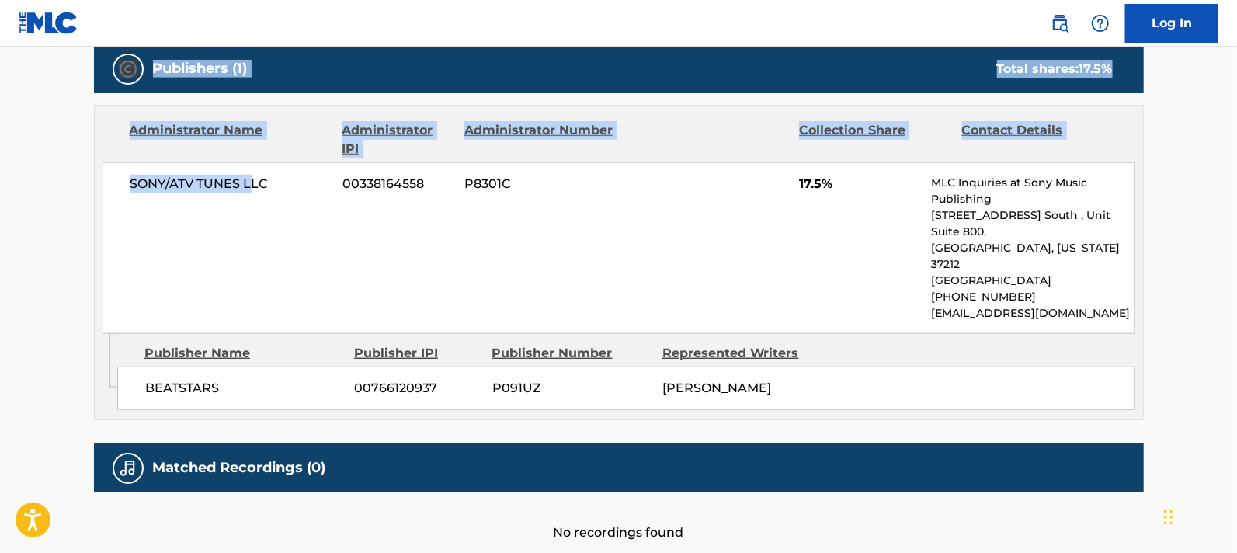
scroll to position [812, 0]
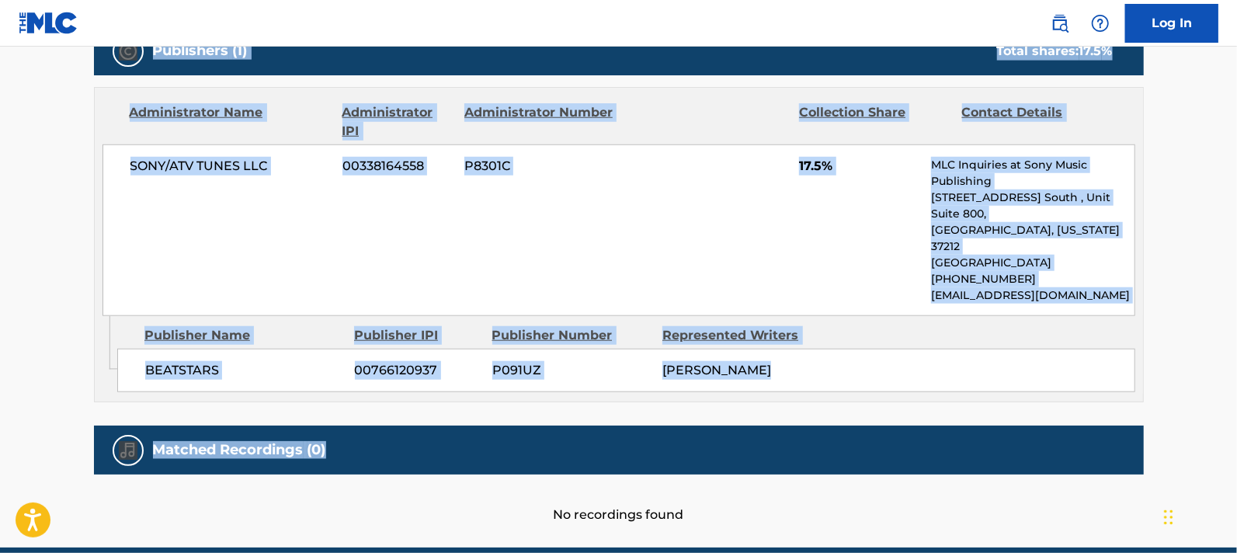
drag, startPoint x: 97, startPoint y: 224, endPoint x: 761, endPoint y: 391, distance: 684.7
copy div "TWEAKERS (FEAT. MELLO BUCKZZ) Work Detail Member Work Identifier -- MLC Song Co…"
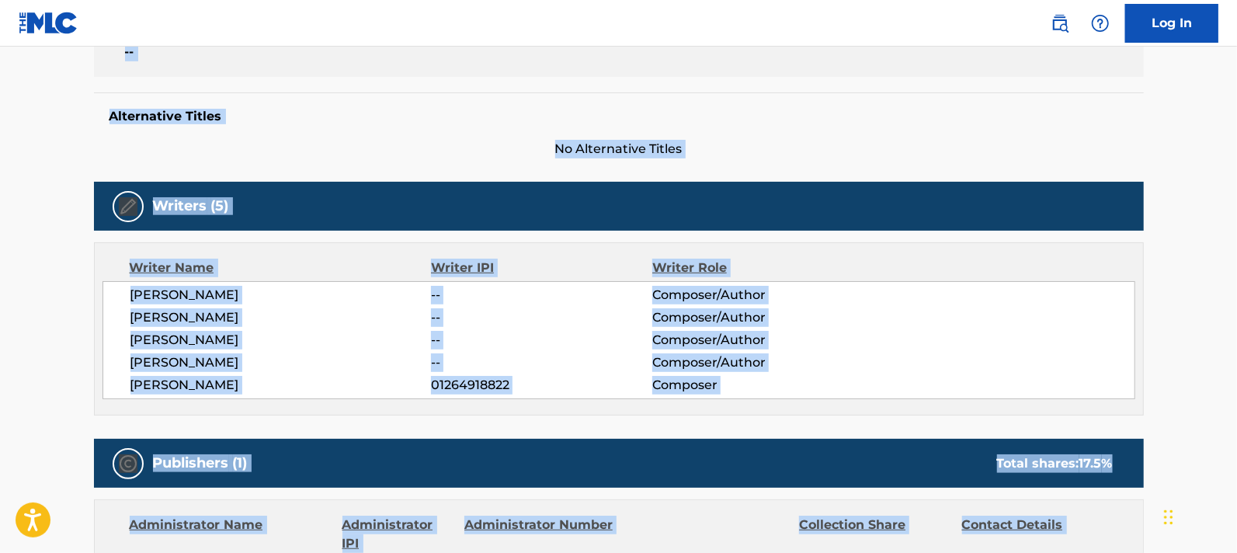
scroll to position [391, 0]
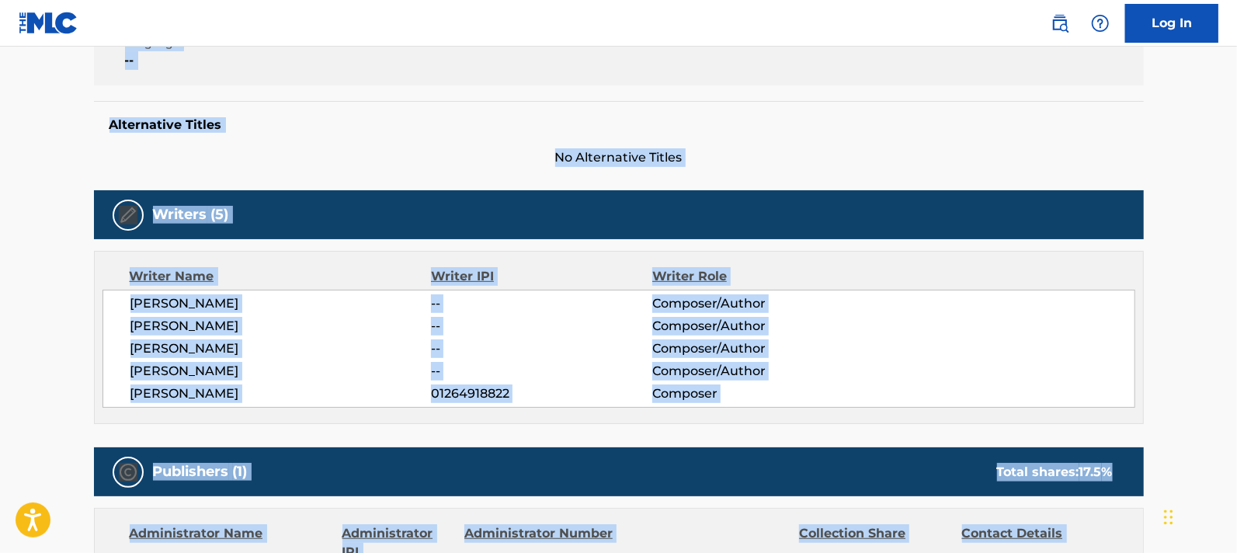
click at [305, 133] on div "Work Detail Member Work Identifier -- MLC Song Code T507BY ISWC -- Duration 03:…" at bounding box center [619, 432] width 1050 height 1025
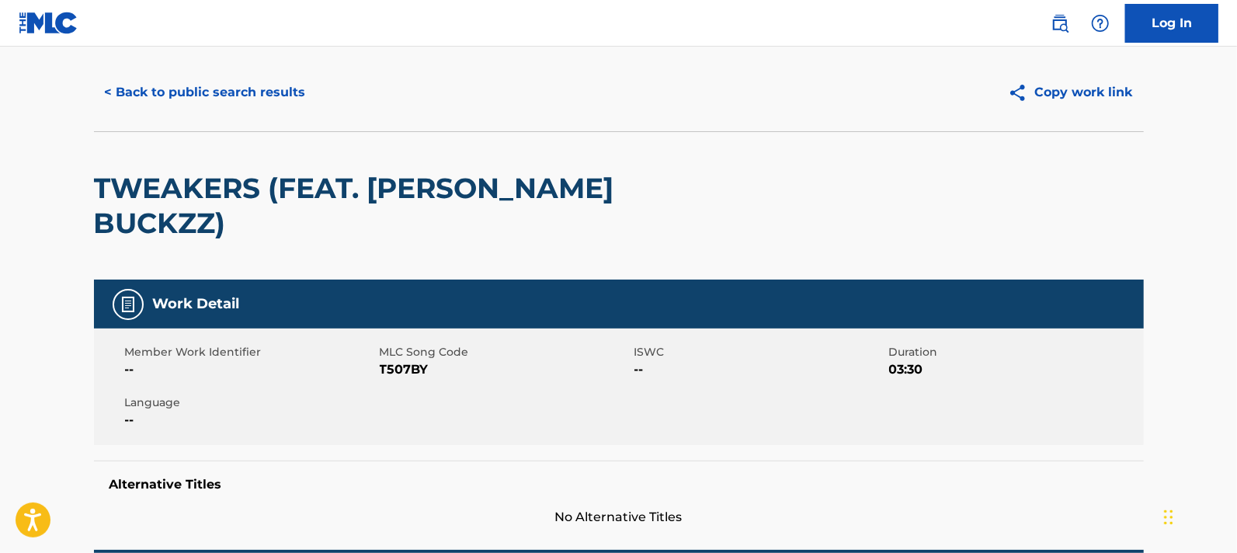
scroll to position [0, 0]
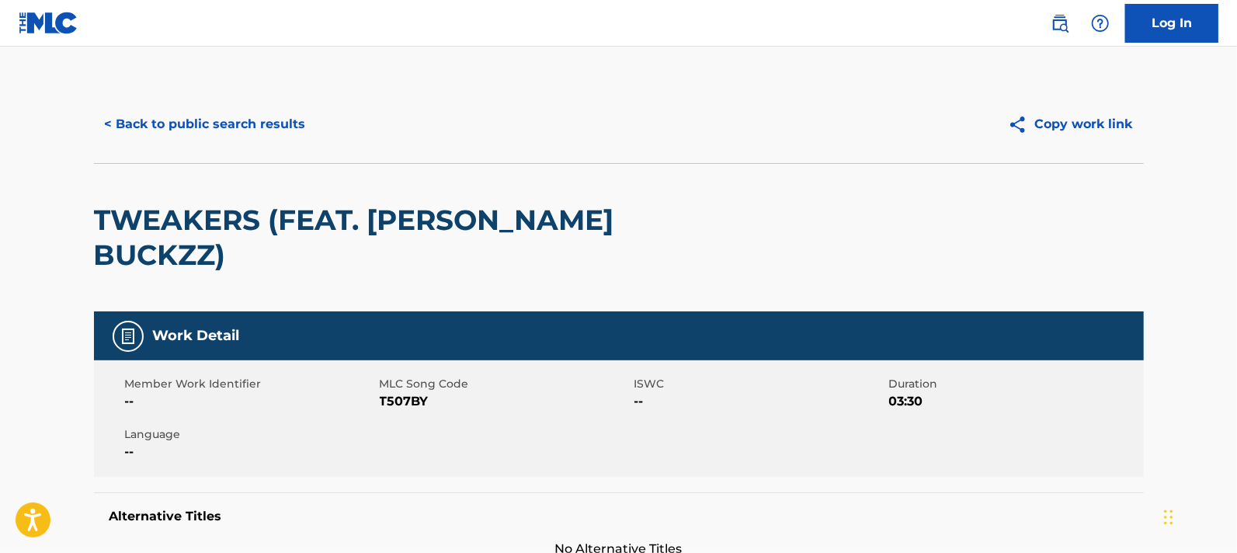
click at [269, 122] on button "< Back to public search results" at bounding box center [205, 124] width 223 height 39
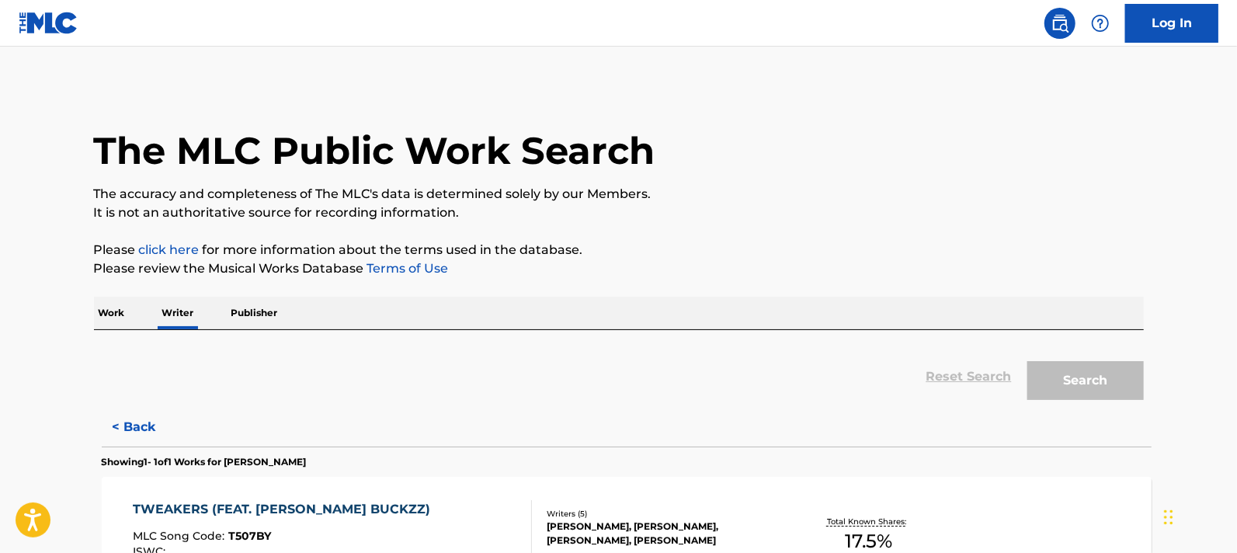
scroll to position [32, 0]
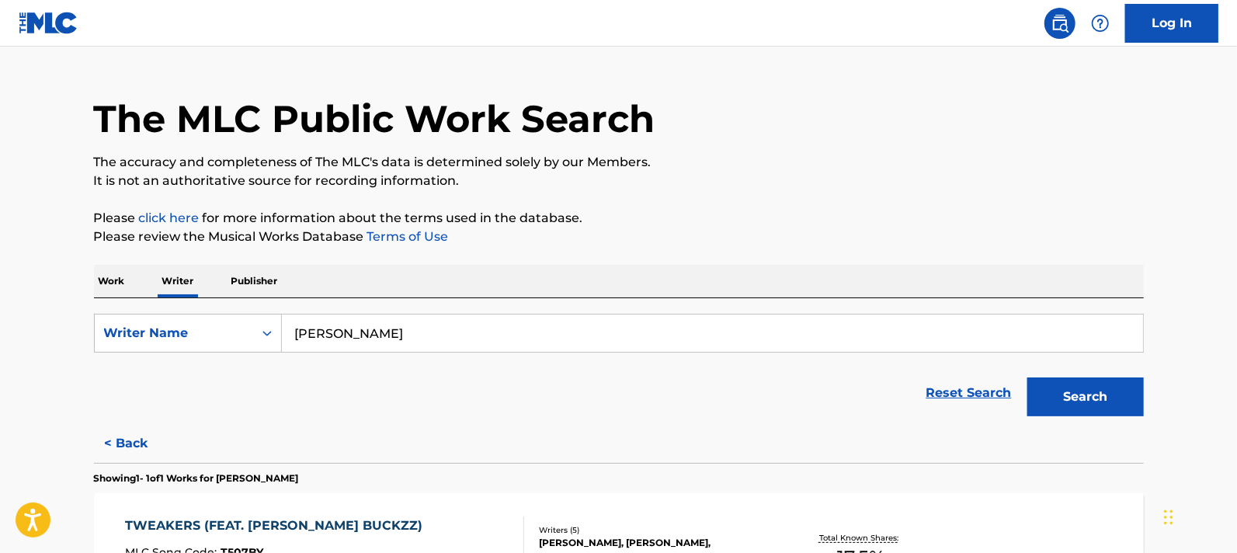
click at [303, 327] on input "[PERSON_NAME]" at bounding box center [712, 333] width 861 height 37
paste input "jokasx5"
type input "jokasx5"
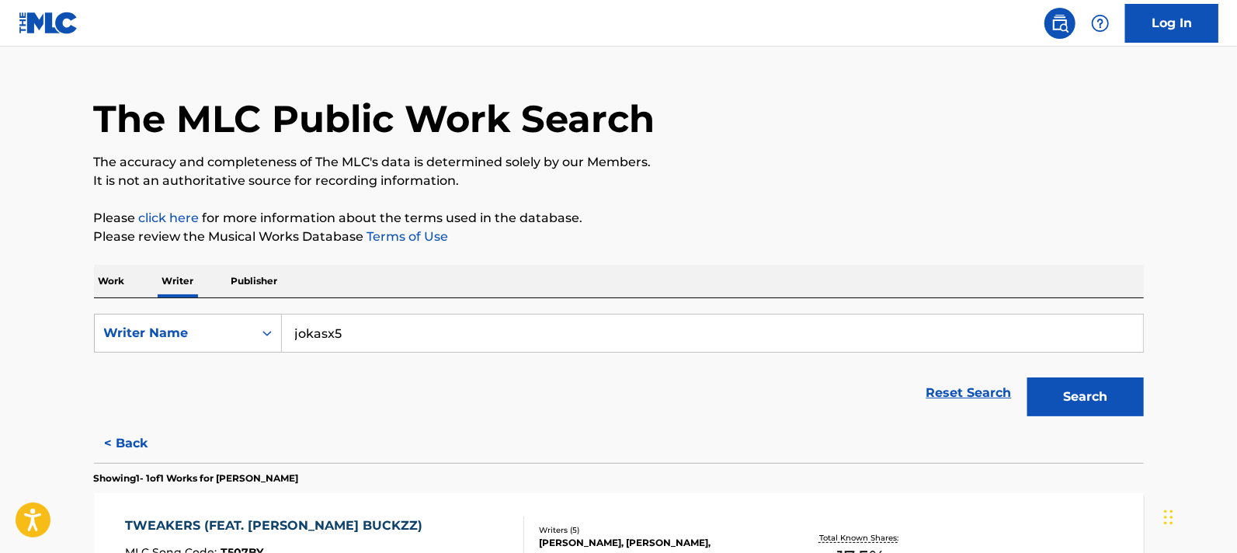
click at [1035, 377] on button "Search" at bounding box center [1085, 396] width 116 height 39
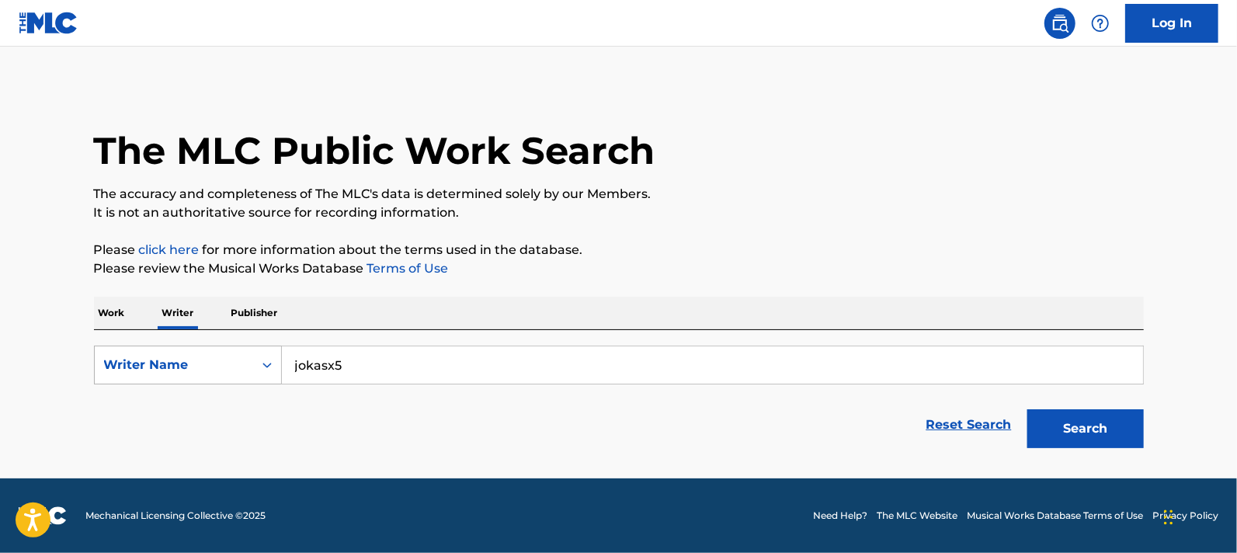
click at [243, 360] on div "Writer Name" at bounding box center [174, 365] width 140 height 19
click at [106, 308] on p "Work" at bounding box center [112, 313] width 36 height 33
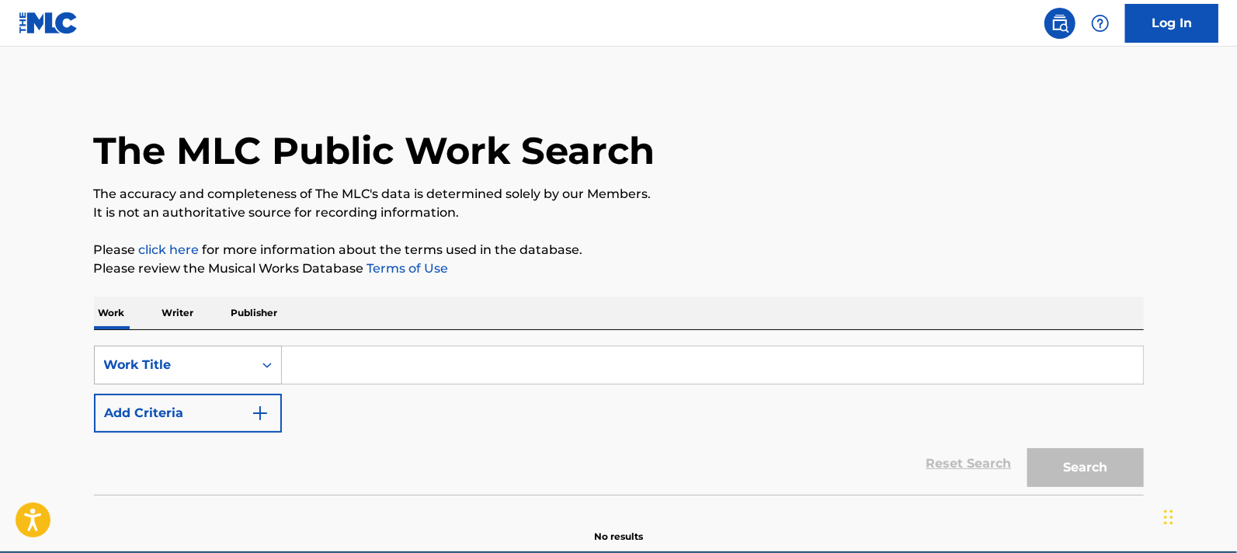
click at [137, 359] on div "Work Title" at bounding box center [188, 365] width 188 height 39
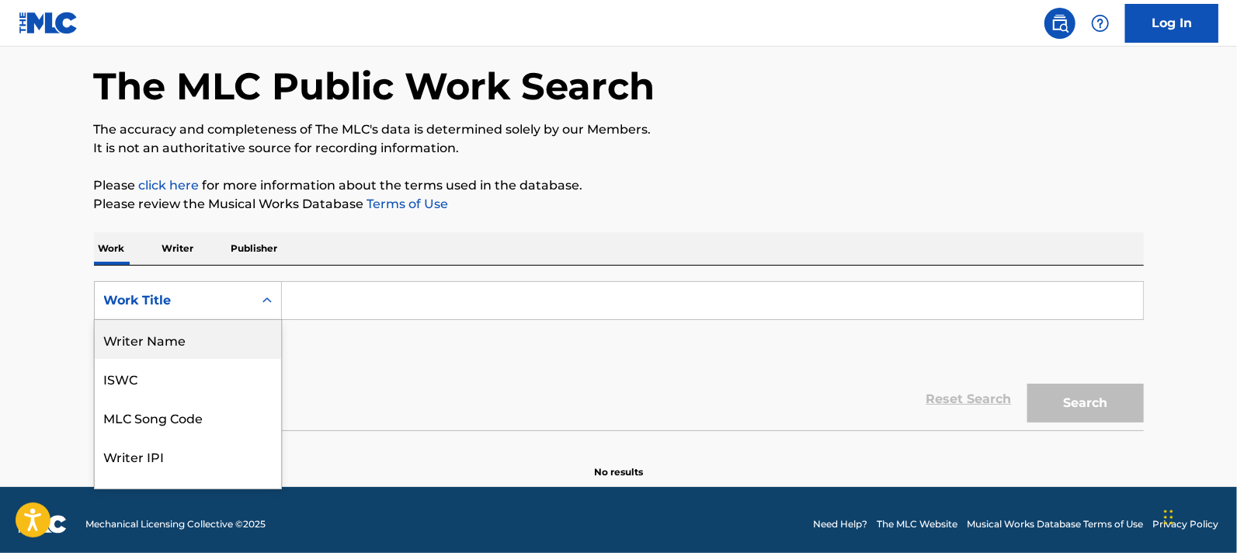
click at [229, 335] on div "Writer Name" at bounding box center [188, 339] width 186 height 39
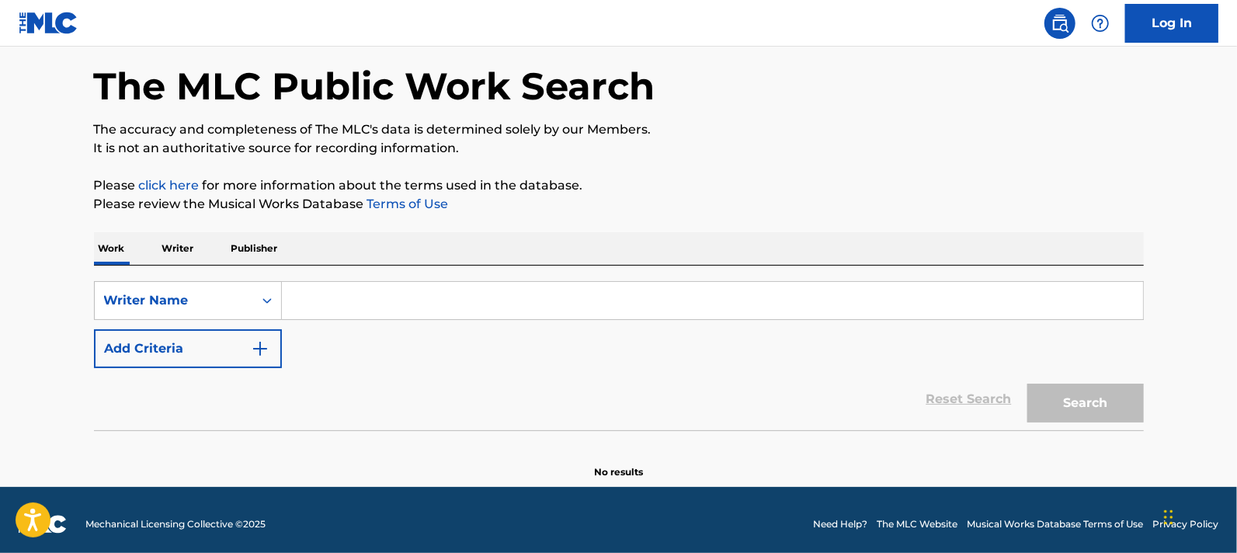
click at [294, 300] on input "Search Form" at bounding box center [712, 300] width 861 height 37
paste input "jokasx5"
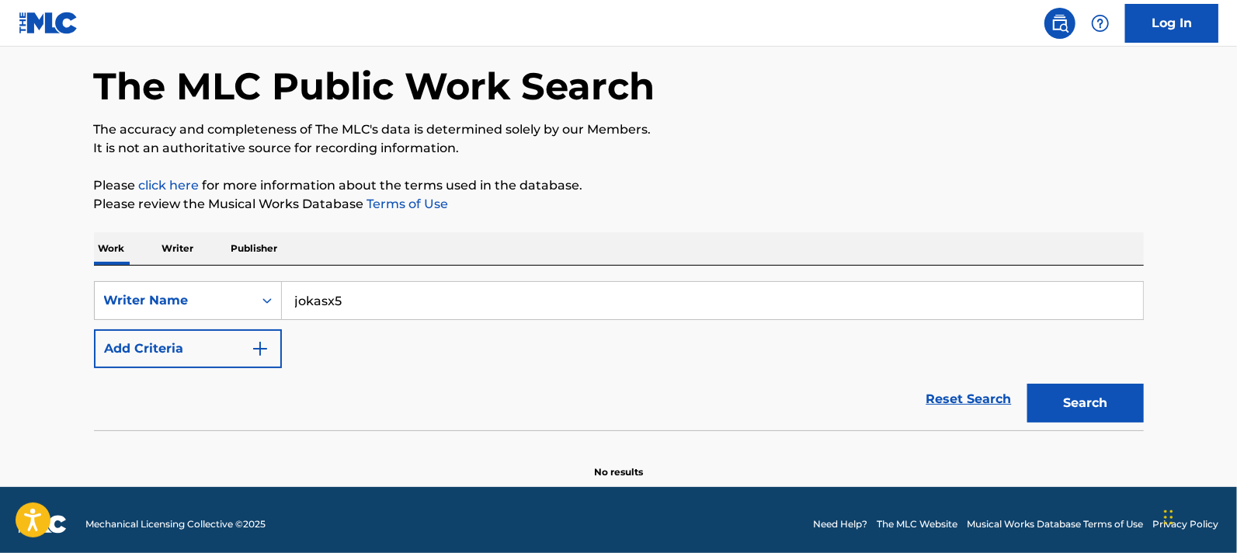
click at [1064, 396] on button "Search" at bounding box center [1085, 403] width 116 height 39
click at [243, 294] on div "Writer Name" at bounding box center [174, 300] width 140 height 19
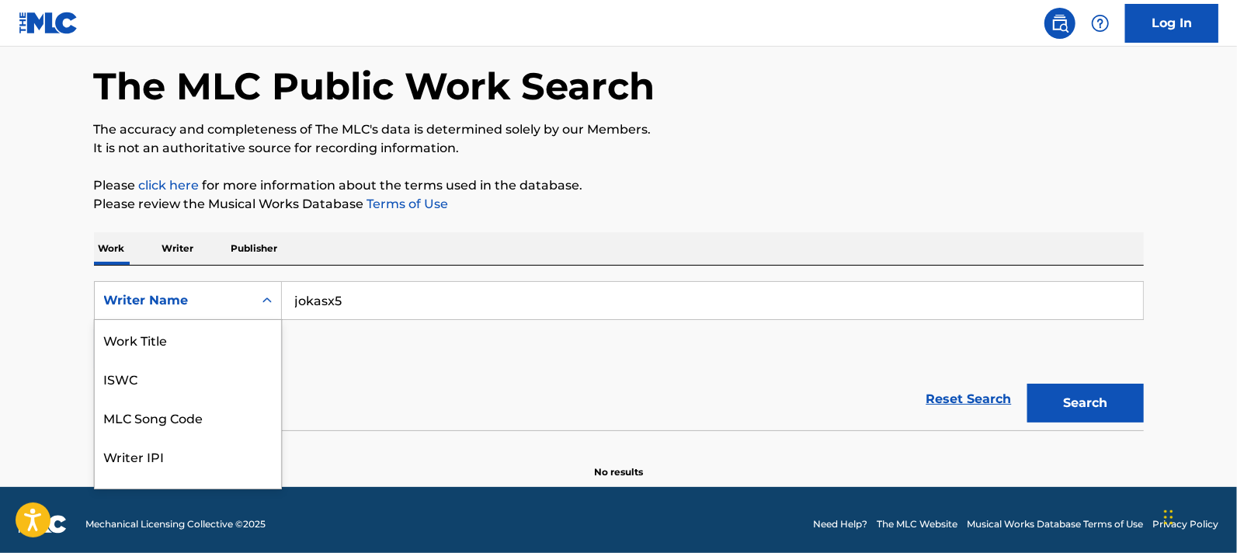
scroll to position [77, 0]
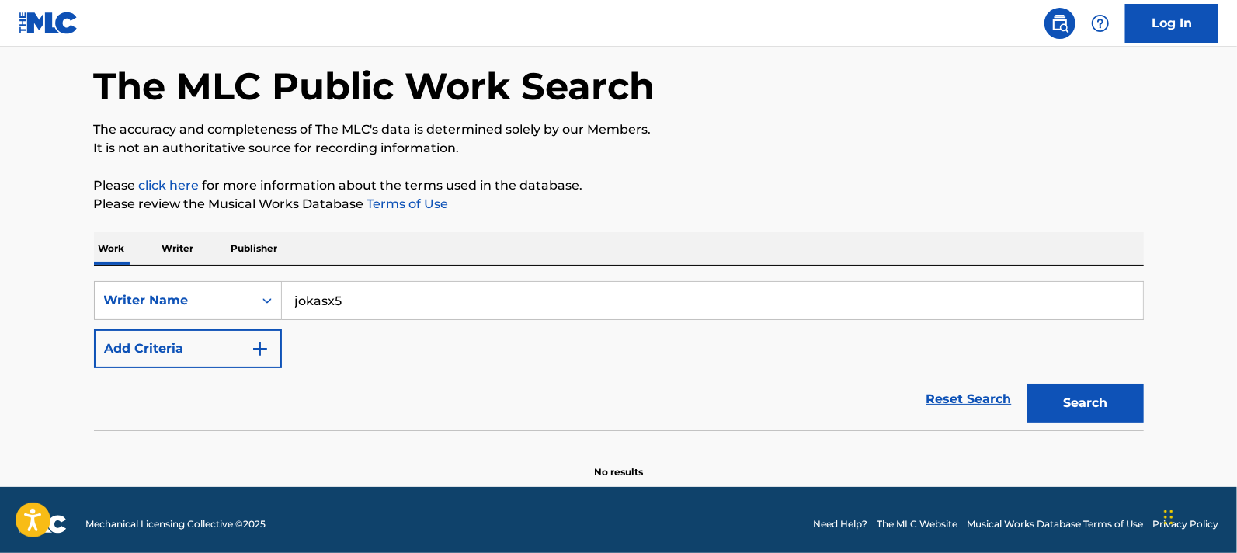
click at [243, 294] on div "Writer Name" at bounding box center [174, 300] width 140 height 19
click at [322, 304] on input "jokasx5" at bounding box center [712, 300] width 861 height 37
click at [323, 302] on input "jokasx5" at bounding box center [712, 300] width 861 height 37
click at [323, 301] on input "jokasx5" at bounding box center [712, 300] width 861 height 37
click at [318, 310] on input "jokasx5" at bounding box center [712, 300] width 861 height 37
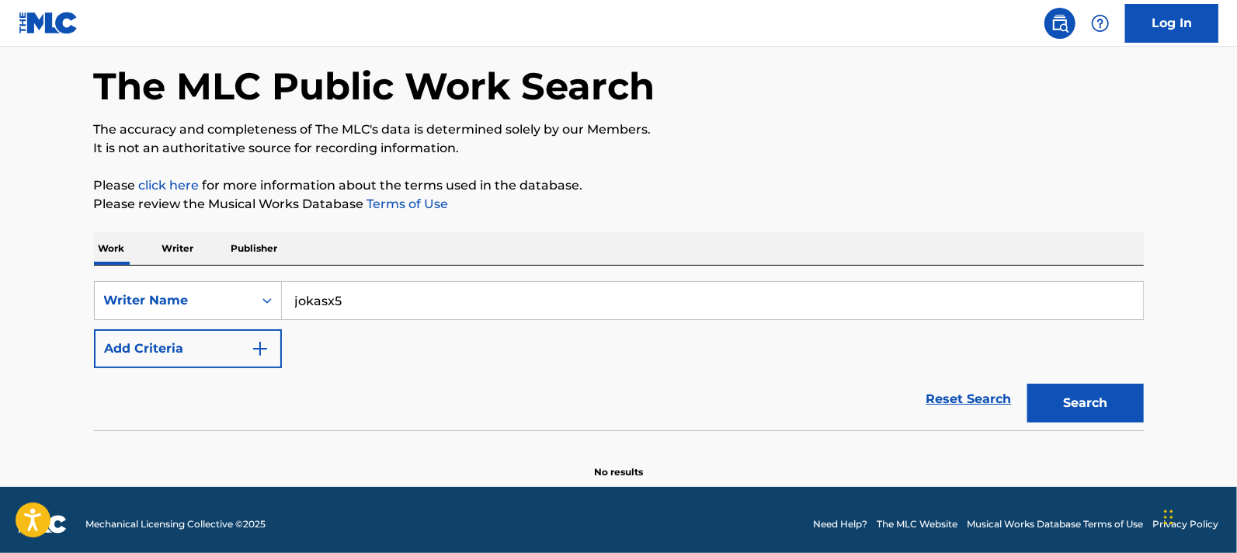
click at [318, 310] on input "jokasx5" at bounding box center [712, 300] width 861 height 37
paste input "Jokas Rivera p/k/a"
drag, startPoint x: 373, startPoint y: 301, endPoint x: 523, endPoint y: 294, distance: 150.0
click at [523, 294] on input "Jokas Rivera p/k/a jokasx5" at bounding box center [712, 300] width 861 height 37
type input "[PERSON_NAME]"
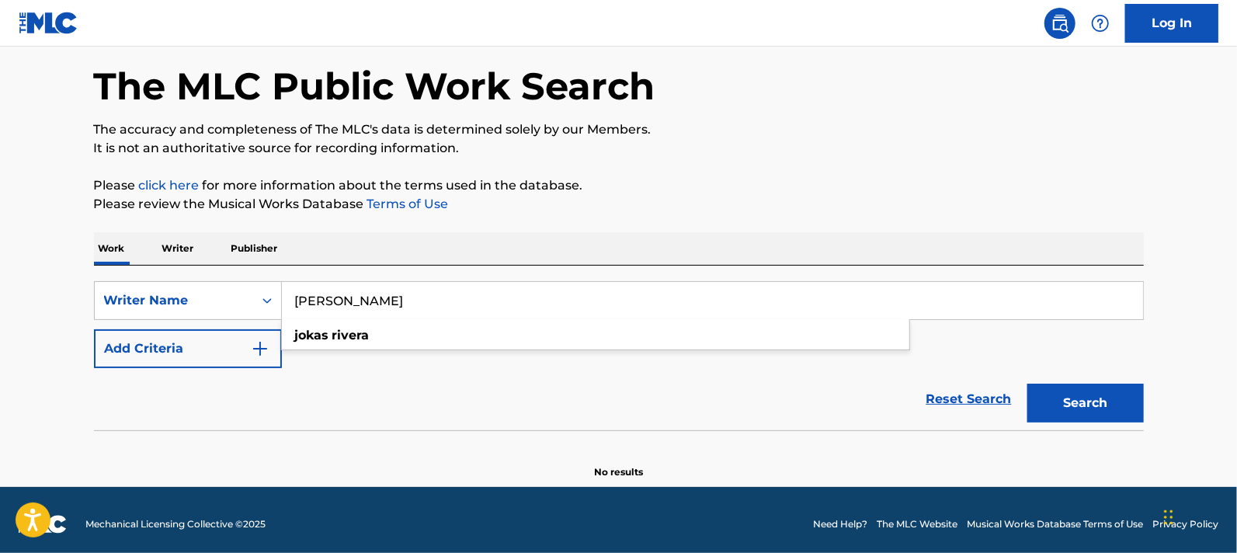
click at [1027, 384] on button "Search" at bounding box center [1085, 403] width 116 height 39
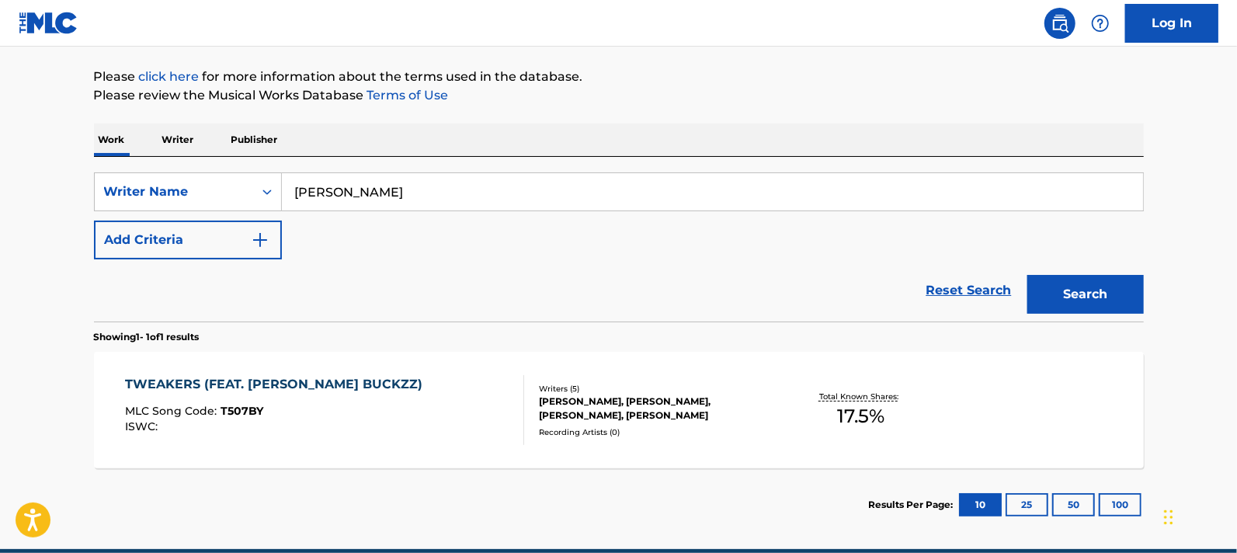
scroll to position [162, 0]
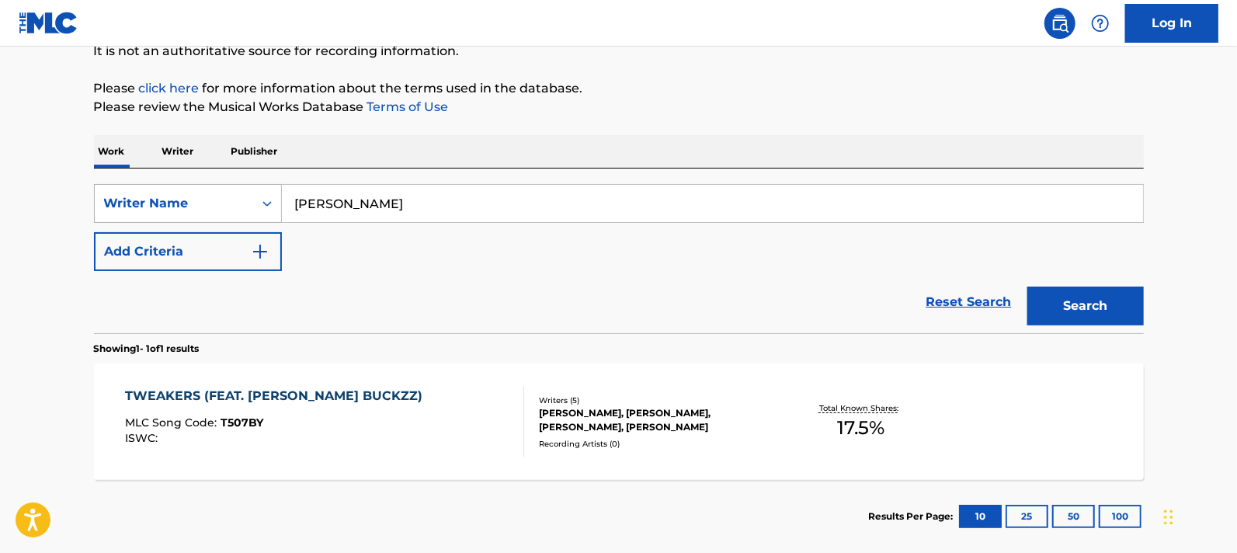
click at [262, 207] on icon "Search Form" at bounding box center [267, 204] width 16 height 16
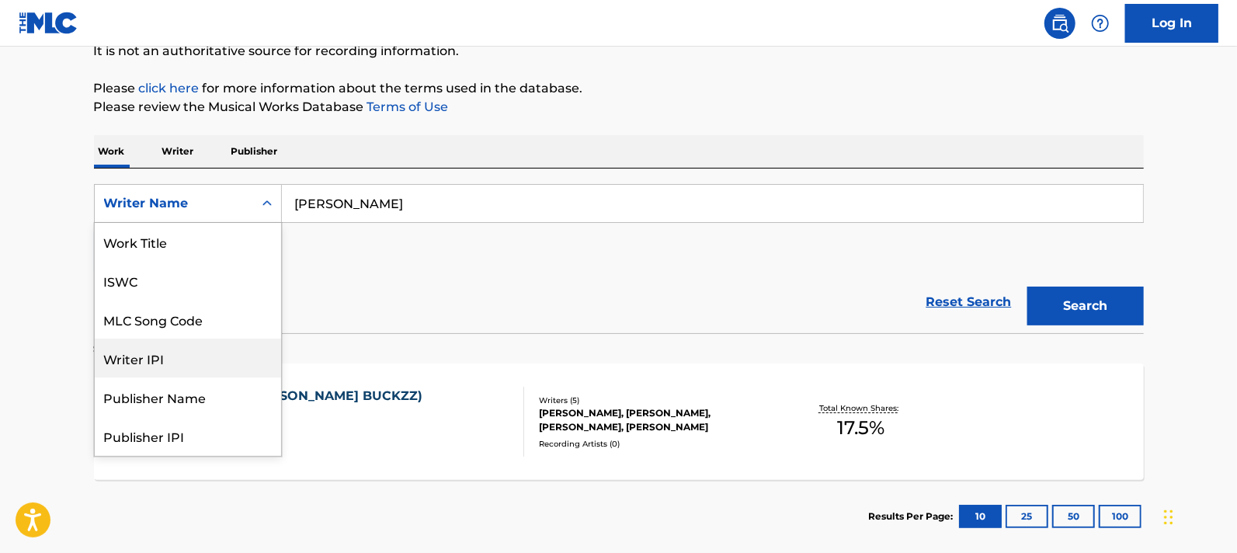
scroll to position [0, 0]
click at [197, 399] on div "Publisher Name" at bounding box center [188, 397] width 186 height 39
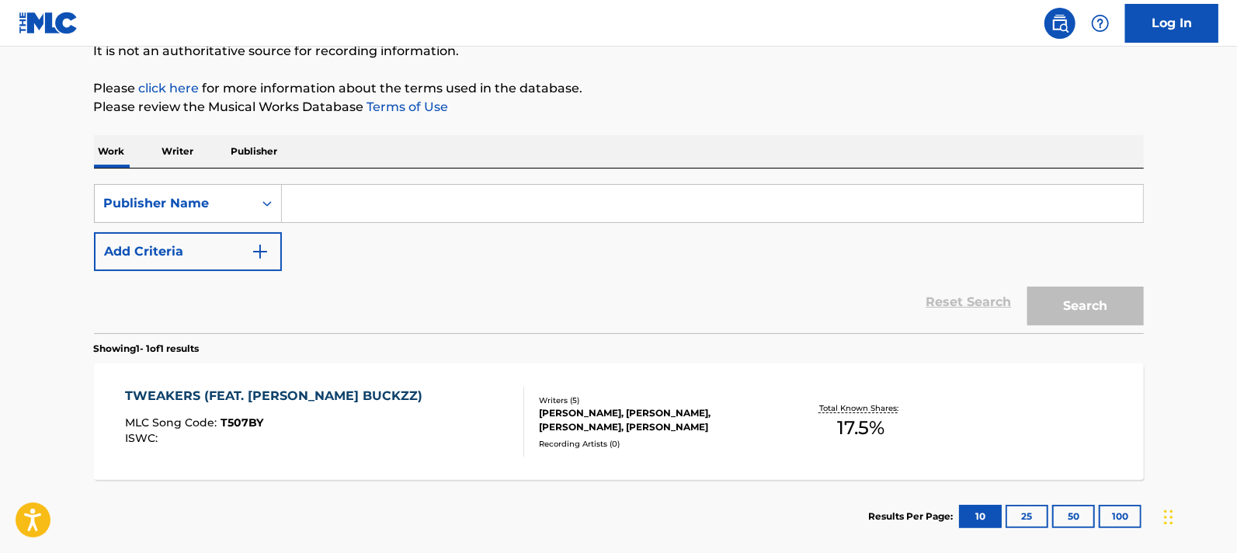
click at [290, 205] on input "Search Form" at bounding box center [712, 203] width 861 height 37
paste input "Jokas Rivera p/k/a jokasx5"
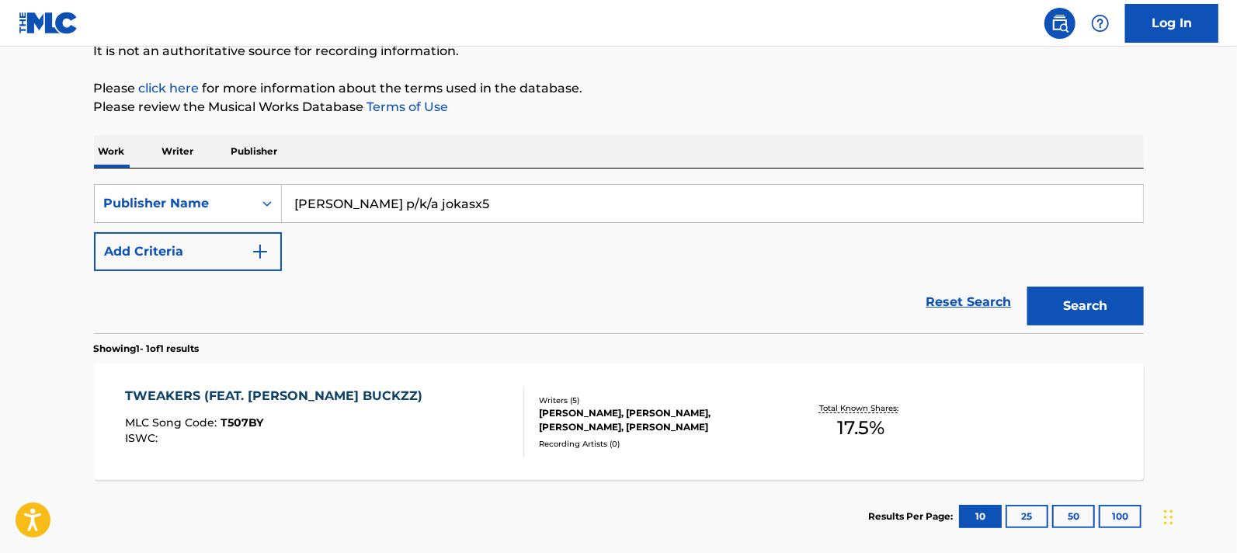
drag, startPoint x: 371, startPoint y: 205, endPoint x: 595, endPoint y: 203, distance: 223.7
click at [595, 203] on input "Jokas Rivera p/k/a jokasx5" at bounding box center [712, 203] width 861 height 37
click at [1027, 287] on button "Search" at bounding box center [1085, 306] width 116 height 39
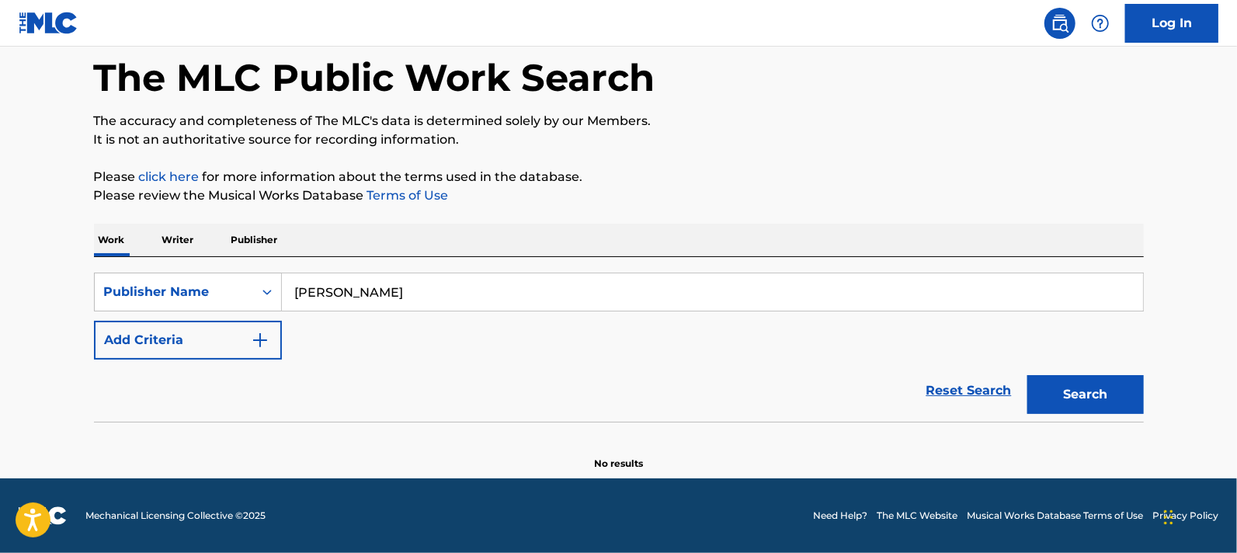
click at [393, 286] on input "[PERSON_NAME]" at bounding box center [712, 291] width 861 height 37
type input "jokasx5"
click at [1027, 375] on button "Search" at bounding box center [1085, 394] width 116 height 39
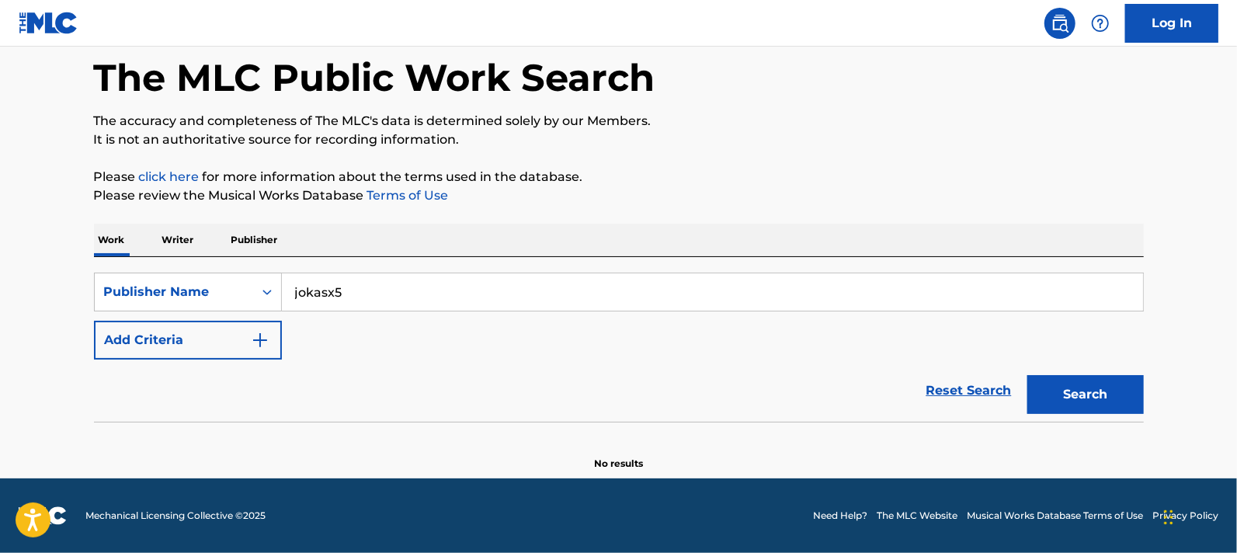
click at [1027, 375] on button "Search" at bounding box center [1085, 394] width 116 height 39
click at [269, 246] on p "Publisher" at bounding box center [255, 240] width 56 height 33
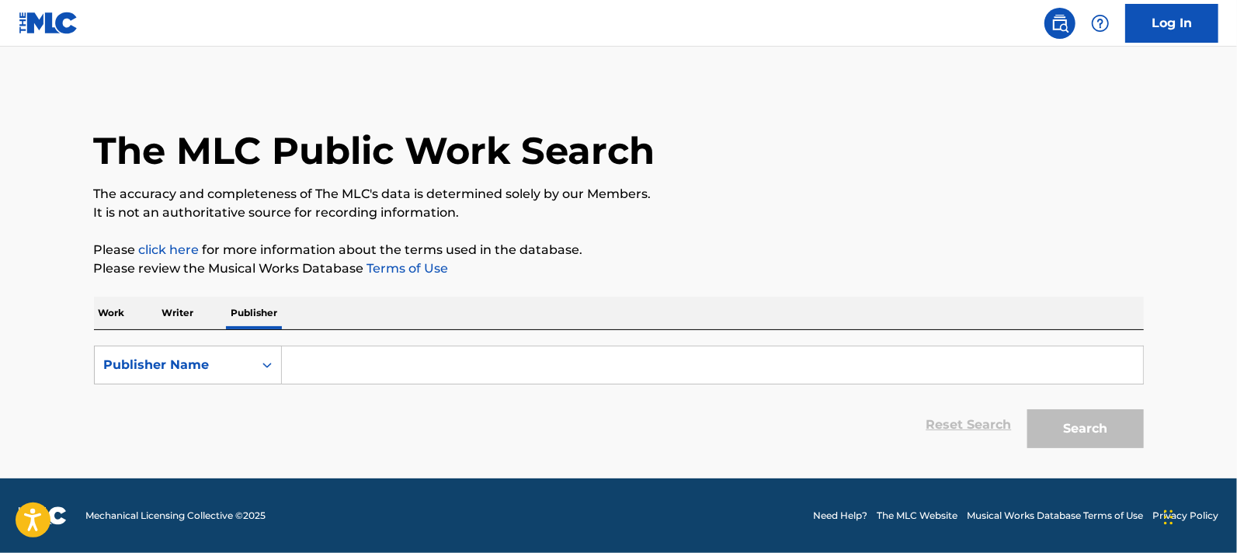
click at [314, 368] on input "Search Form" at bounding box center [712, 364] width 861 height 37
paste input "Jokas Rivera p/k/a jokasx5"
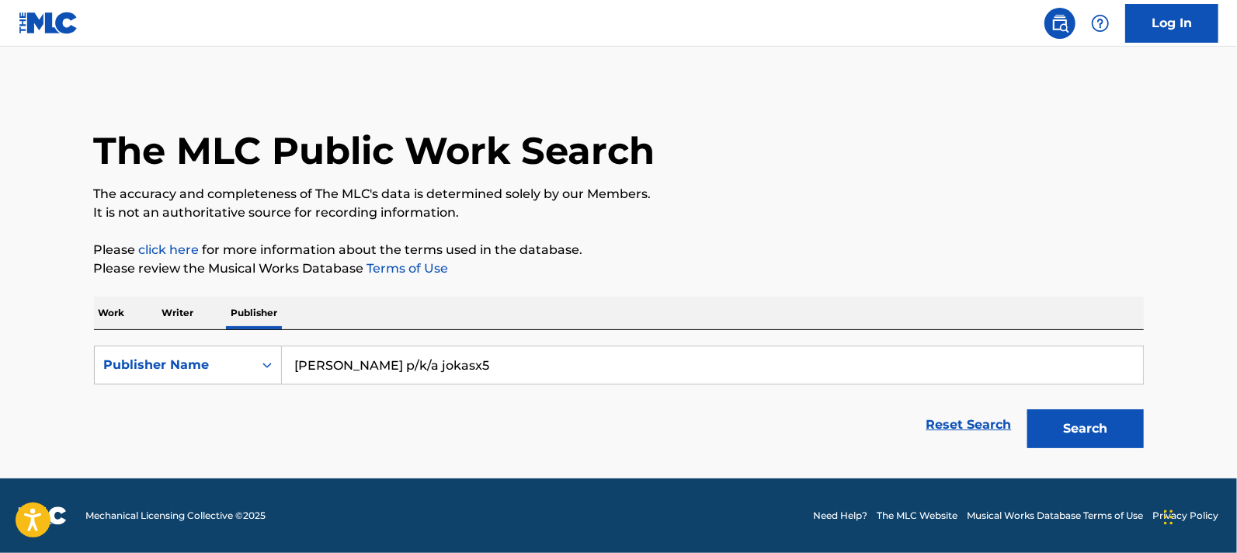
drag, startPoint x: 369, startPoint y: 357, endPoint x: 493, endPoint y: 348, distance: 124.6
click at [457, 354] on input "Jokas Rivera p/k/a jokasx5" at bounding box center [712, 364] width 861 height 37
click at [1027, 409] on button "Search" at bounding box center [1085, 428] width 116 height 39
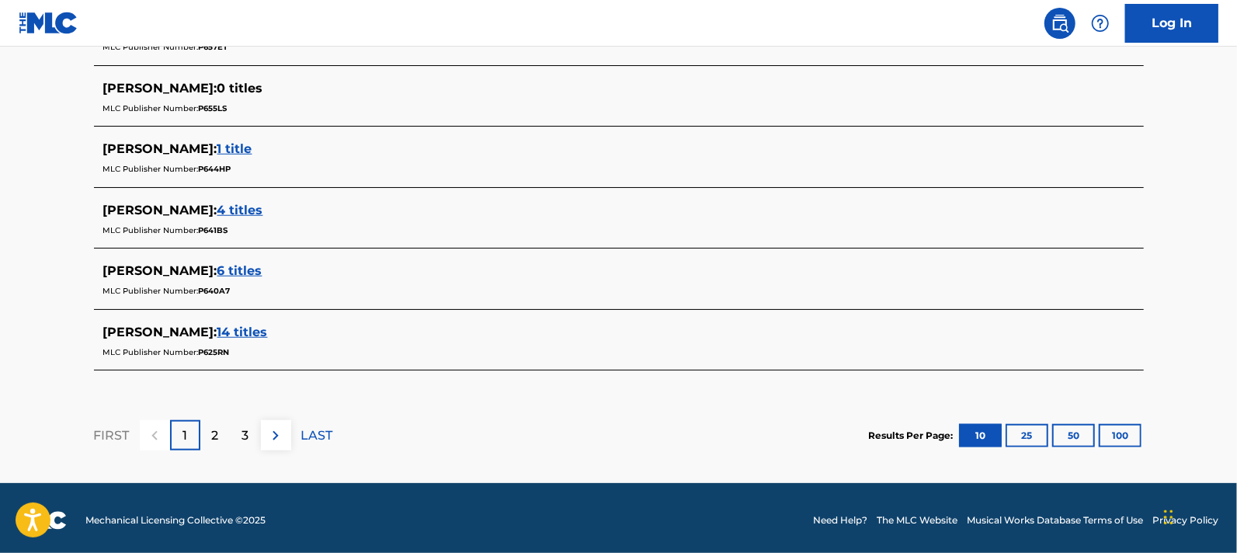
scroll to position [760, 0]
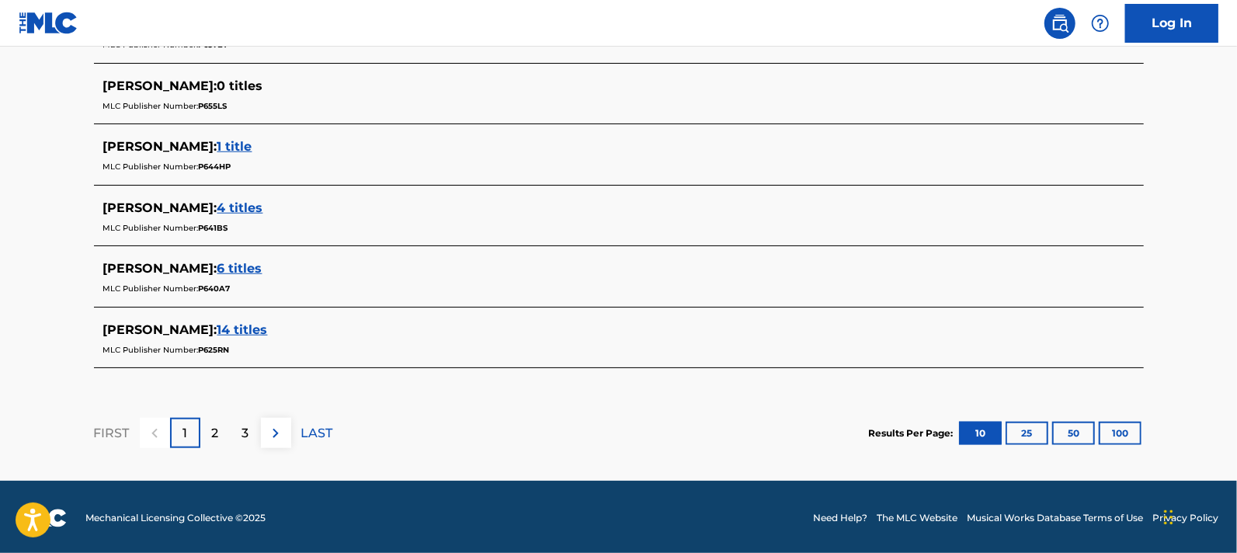
click at [1034, 437] on button "25" at bounding box center [1027, 433] width 43 height 23
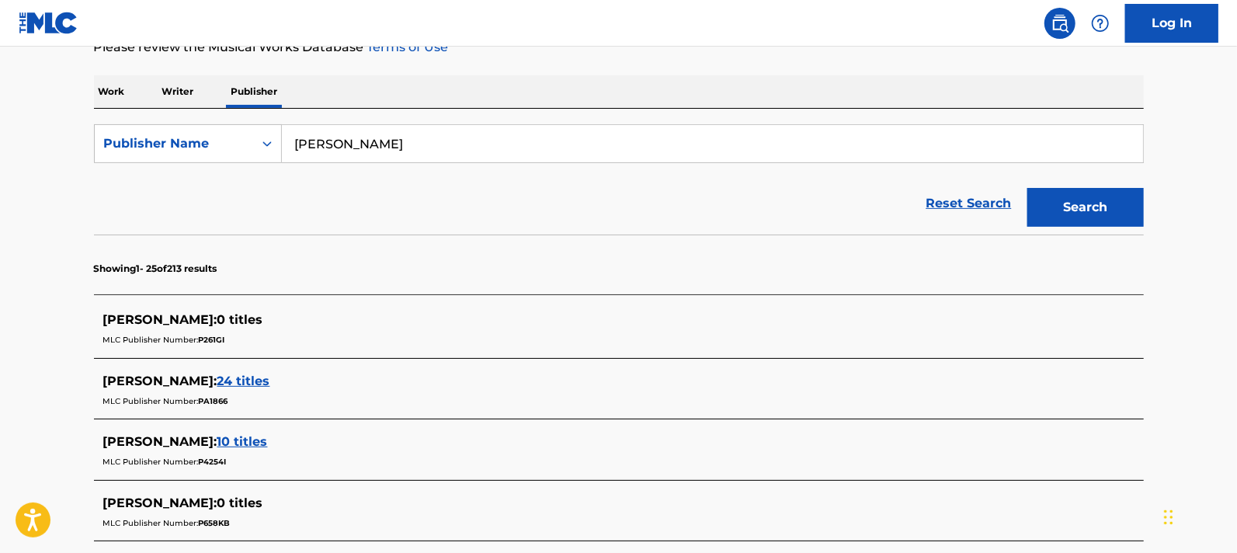
scroll to position [178, 0]
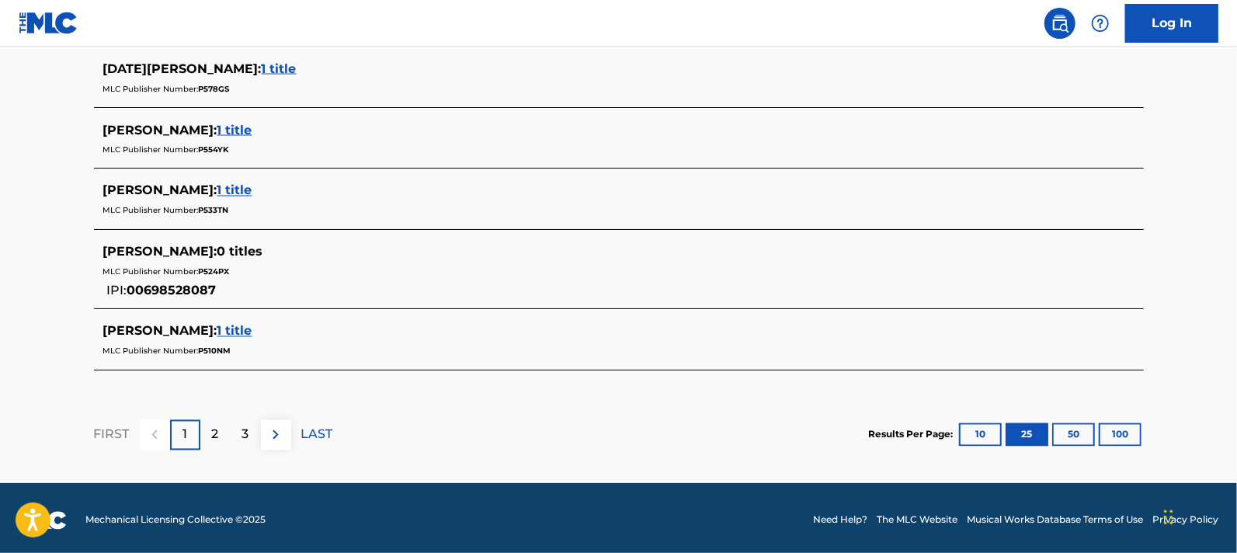
click at [1130, 423] on button "100" at bounding box center [1120, 434] width 43 height 23
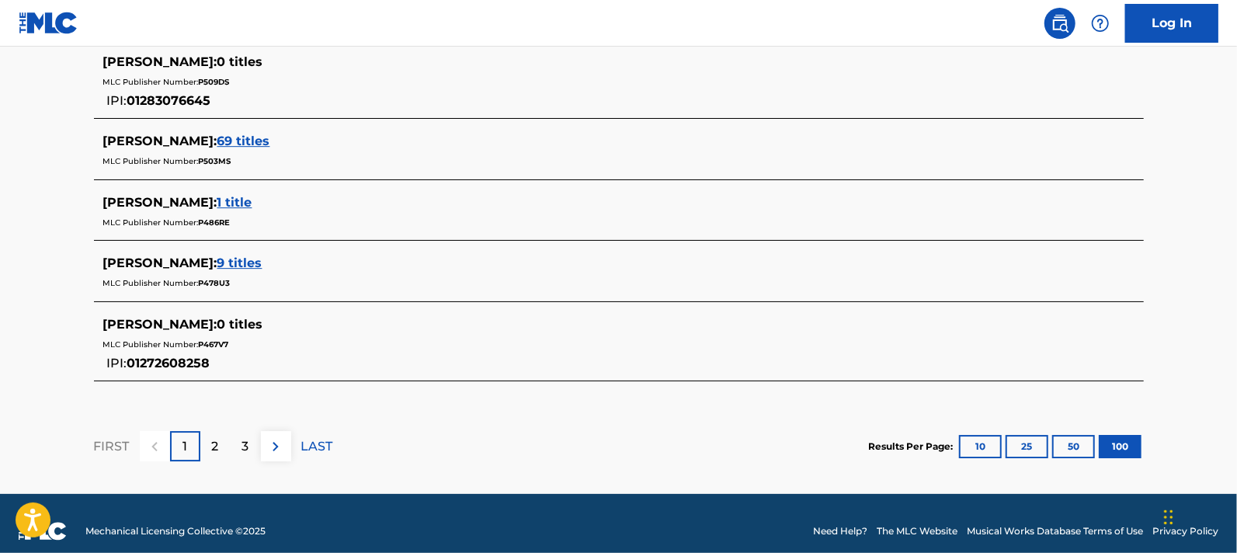
scroll to position [6663, 0]
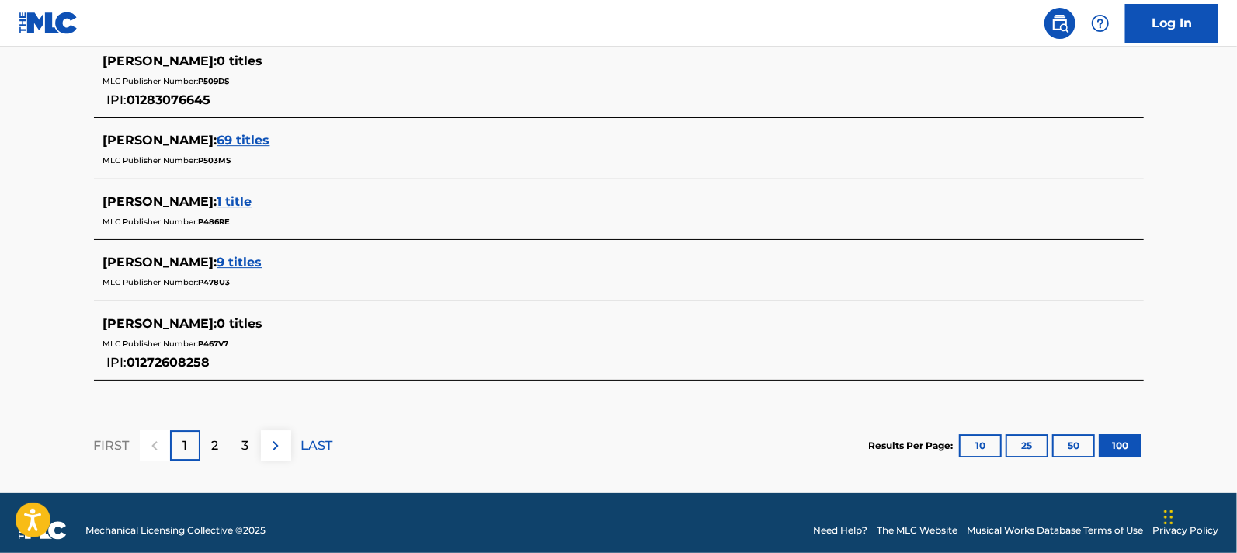
click at [206, 430] on div "2" at bounding box center [215, 445] width 30 height 30
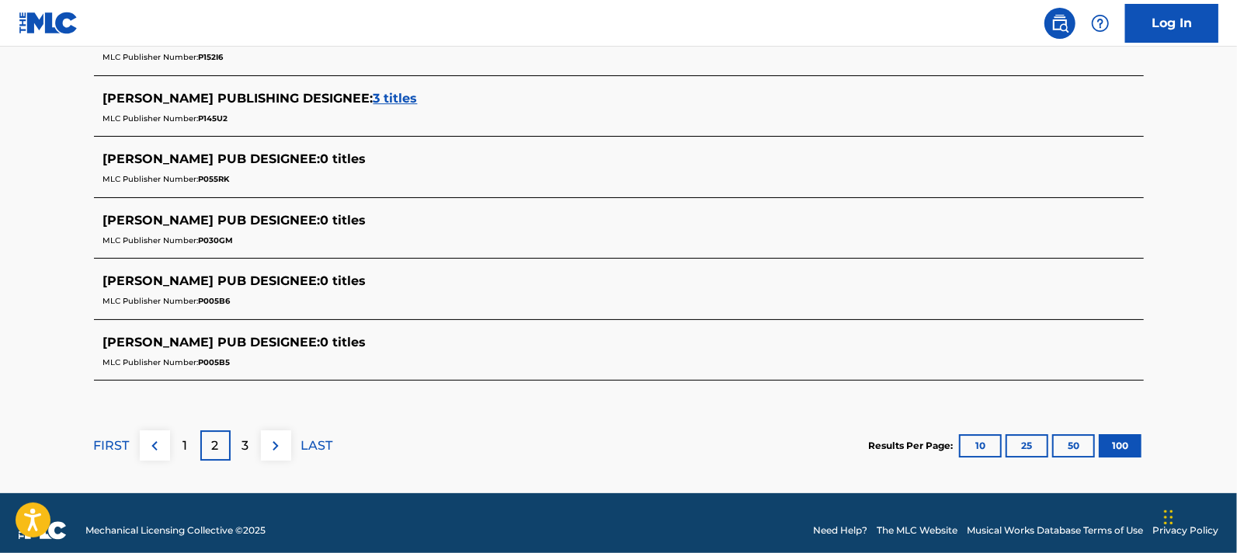
scroll to position [89, 0]
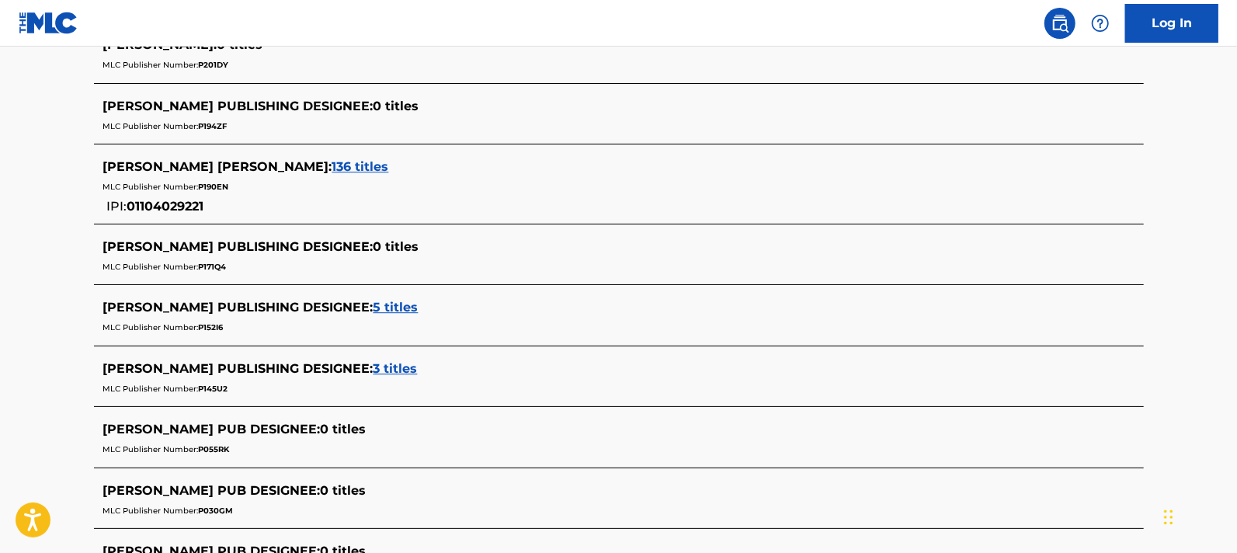
scroll to position [6613, 0]
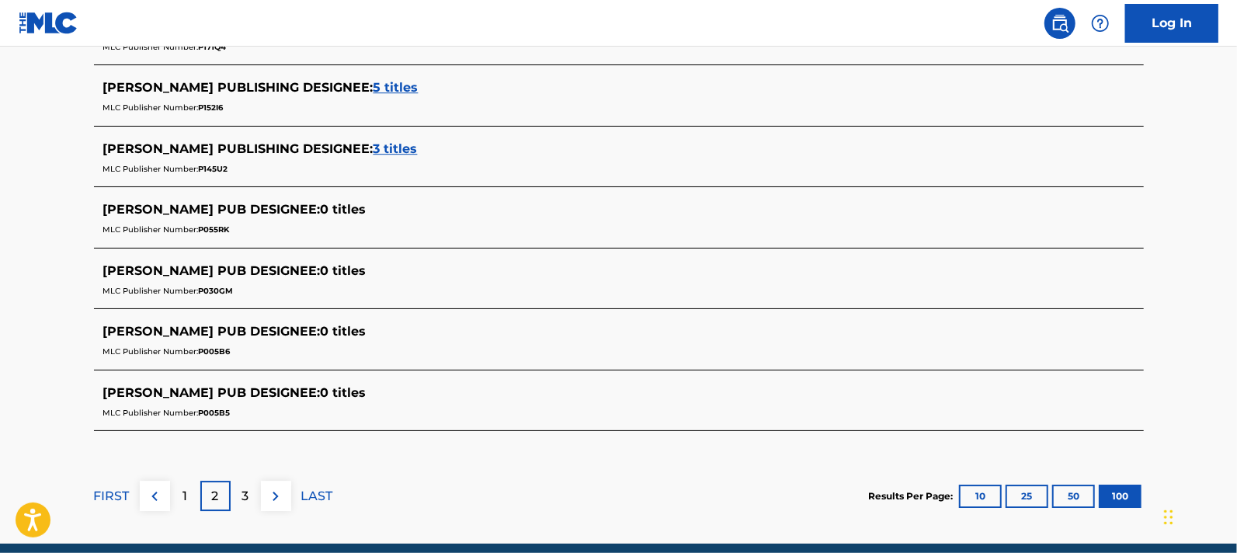
click at [249, 487] on p "3" at bounding box center [245, 496] width 7 height 19
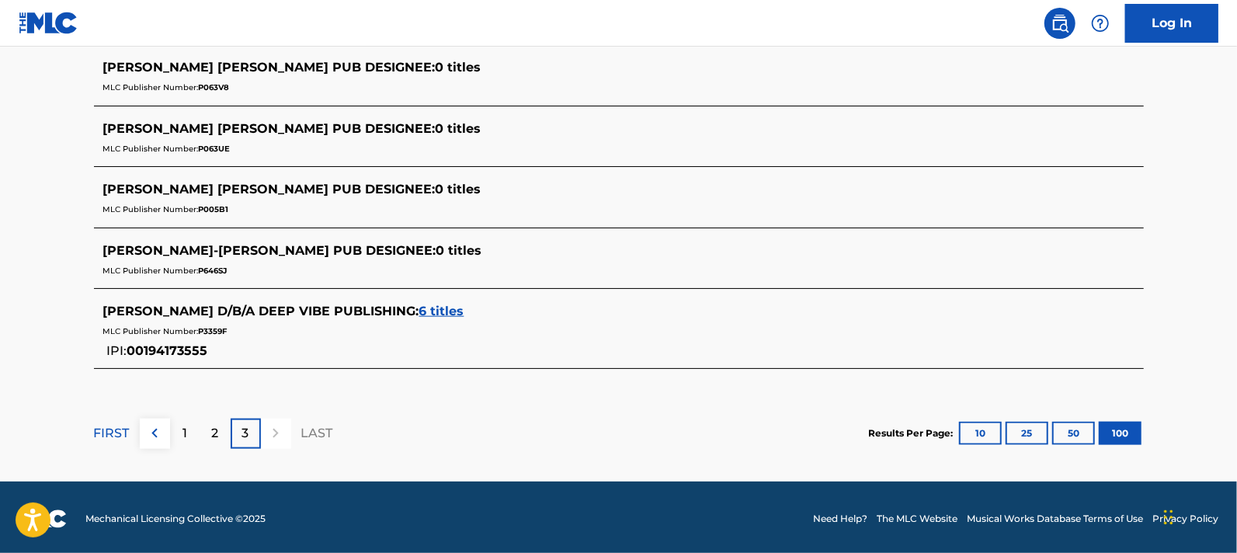
scroll to position [89, 0]
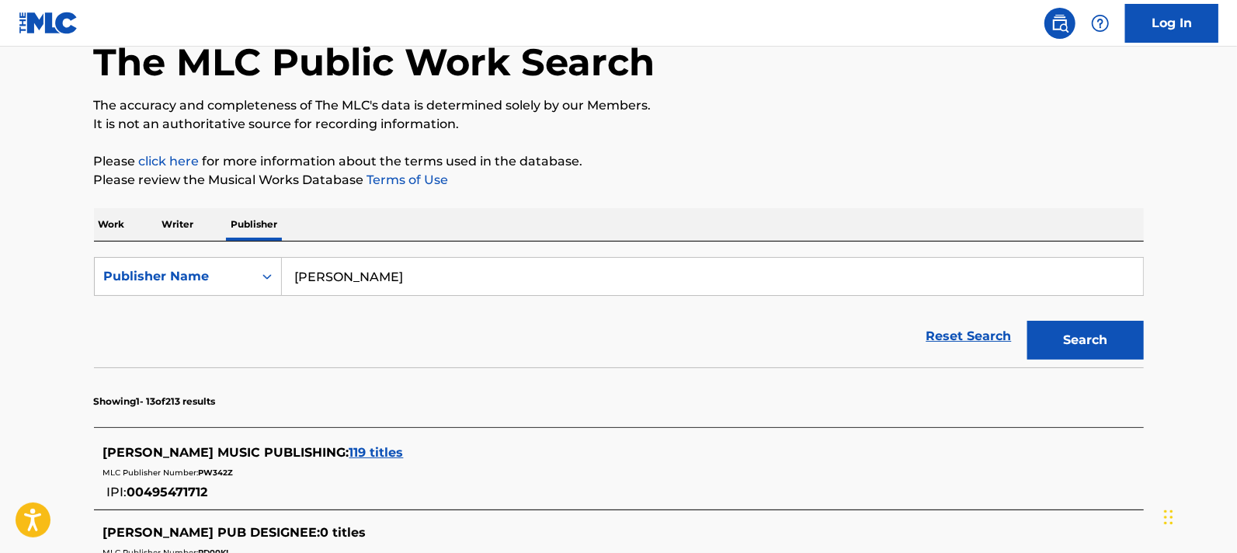
click at [365, 280] on input "[PERSON_NAME]" at bounding box center [712, 276] width 861 height 37
click at [264, 281] on icon "Search Form" at bounding box center [267, 277] width 16 height 16
click at [377, 272] on input "[PERSON_NAME]" at bounding box center [712, 276] width 861 height 37
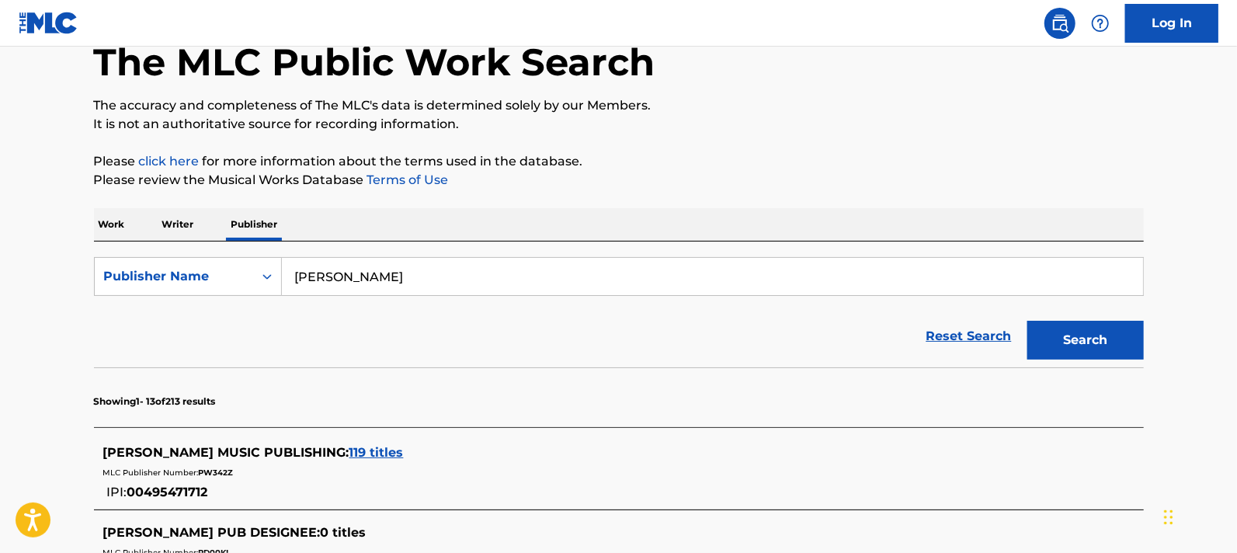
click at [377, 272] on input "[PERSON_NAME]" at bounding box center [712, 276] width 861 height 37
click at [1027, 321] on button "Search" at bounding box center [1085, 340] width 116 height 39
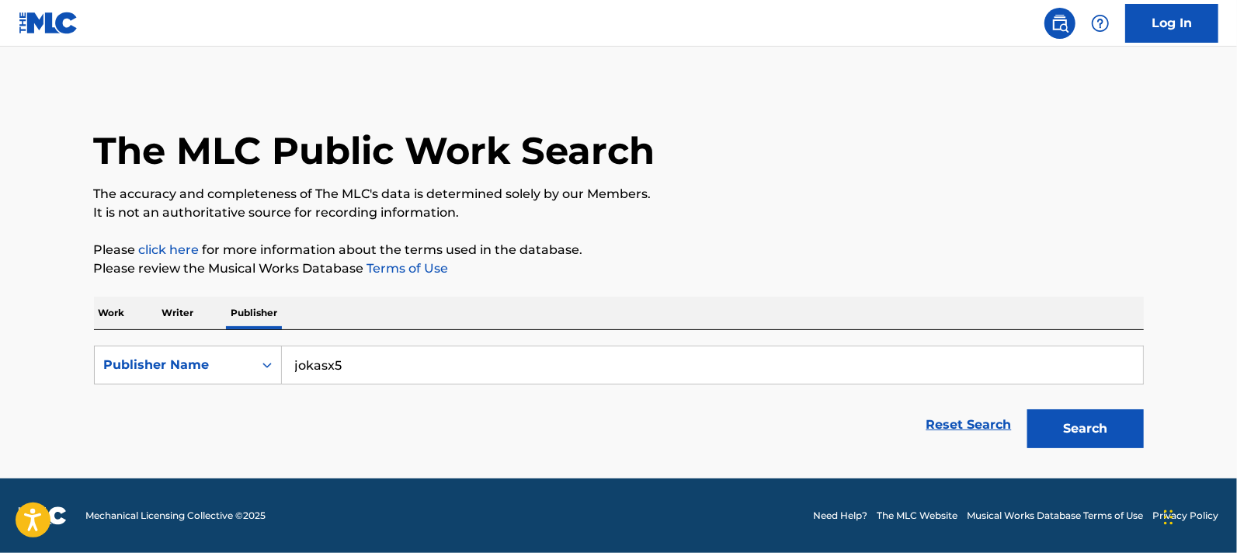
click at [350, 363] on input "jokasx5" at bounding box center [712, 364] width 861 height 37
type input "[PERSON_NAME]"
click at [1027, 409] on button "Search" at bounding box center [1085, 428] width 116 height 39
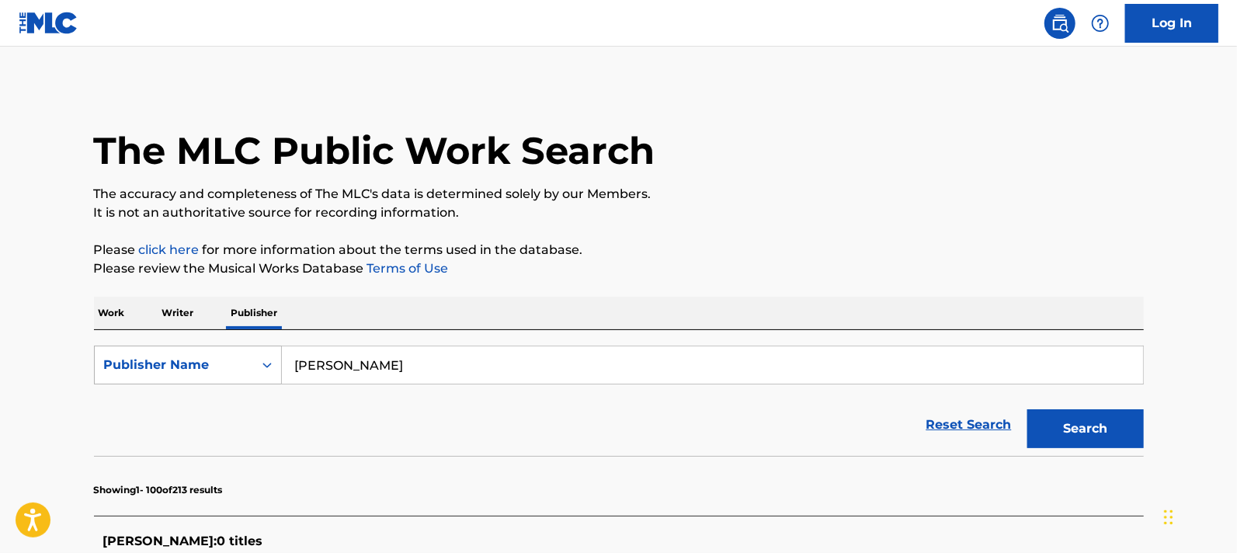
click at [203, 363] on div "Publisher Name" at bounding box center [174, 365] width 140 height 19
click at [163, 410] on div "Publisher IPI" at bounding box center [188, 403] width 186 height 39
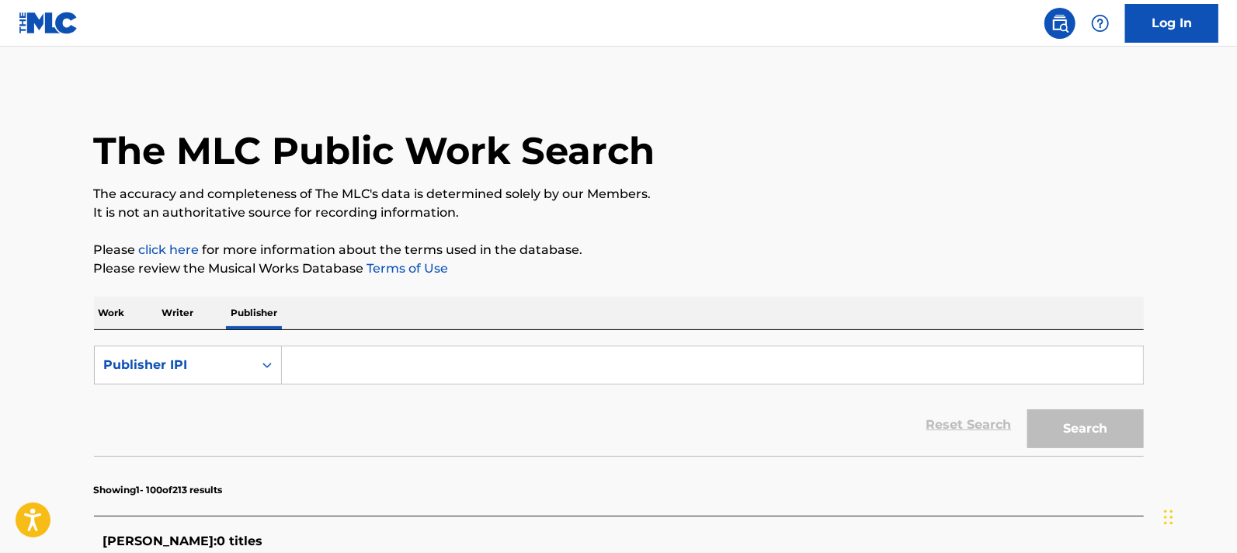
click at [341, 367] on input "Search Form" at bounding box center [712, 364] width 861 height 37
paste input "1282628047"
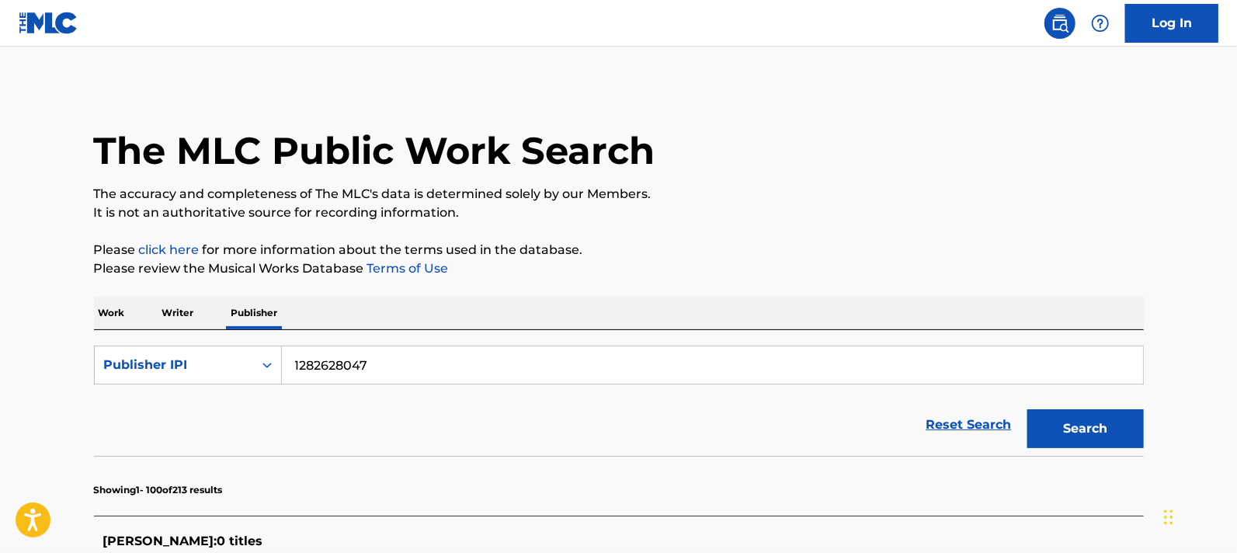
type input "1282628047"
click at [1067, 422] on button "Search" at bounding box center [1085, 428] width 116 height 39
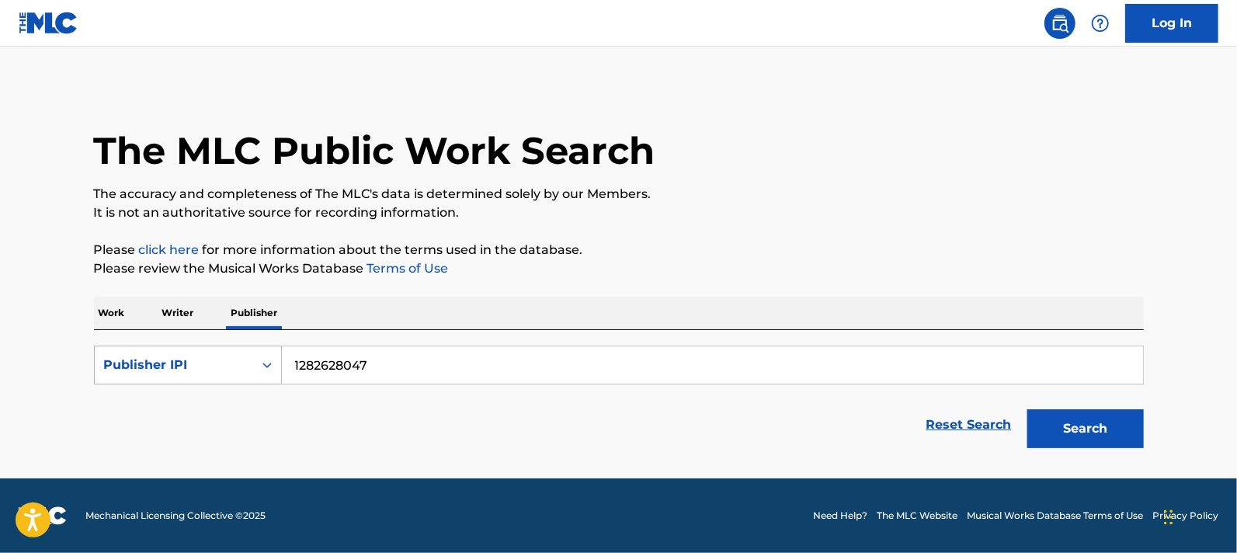
click at [232, 350] on div "Publisher IPI" at bounding box center [174, 365] width 158 height 30
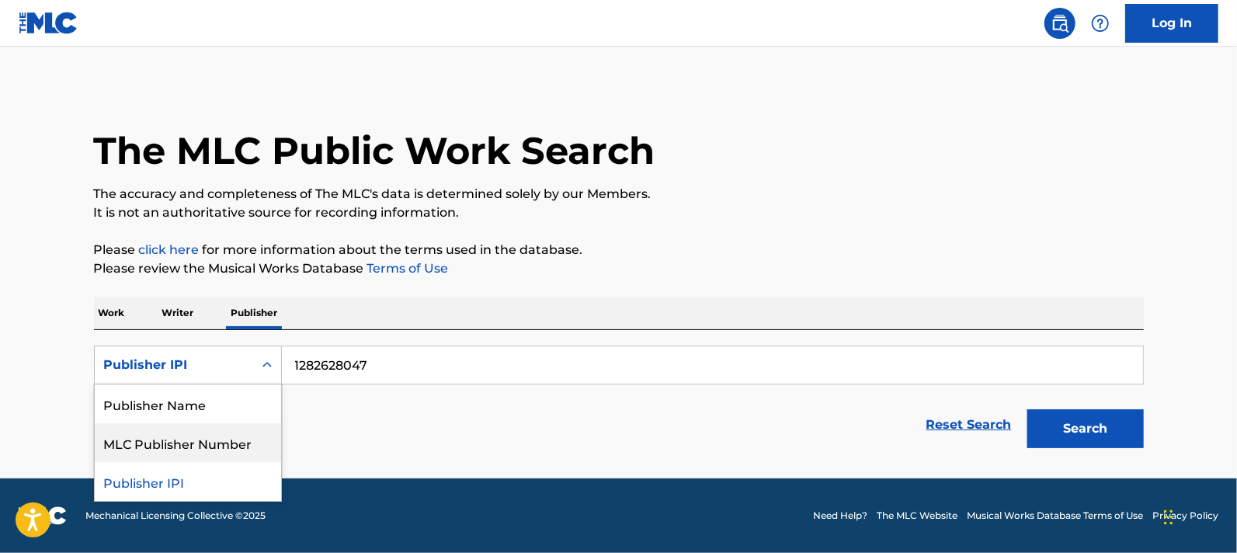
click at [233, 437] on div "MLC Publisher Number" at bounding box center [188, 442] width 186 height 39
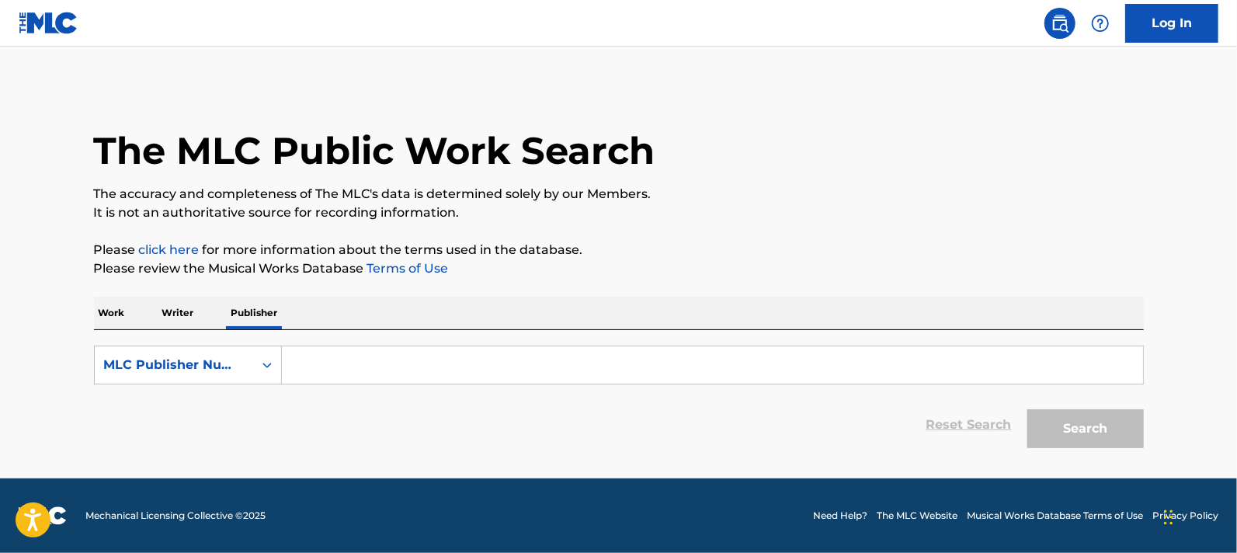
click at [699, 387] on form "SearchWithCriteria998834cc-54e3-46e3-aa46-2e3ad0e76bac MLC Publisher Number Res…" at bounding box center [619, 401] width 1050 height 110
click at [667, 363] on input "Search Form" at bounding box center [712, 364] width 861 height 37
paste input "1282628047"
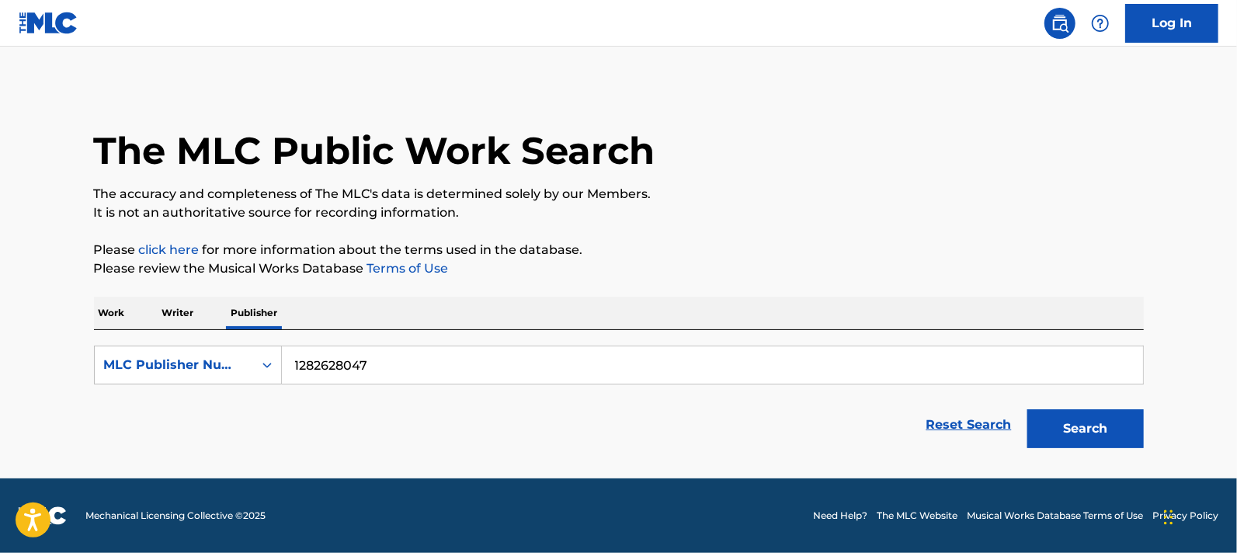
type input "1282628047"
click at [1087, 437] on button "Search" at bounding box center [1085, 428] width 116 height 39
click at [186, 315] on p "Writer" at bounding box center [178, 313] width 41 height 33
click at [120, 313] on p "Work" at bounding box center [112, 313] width 36 height 33
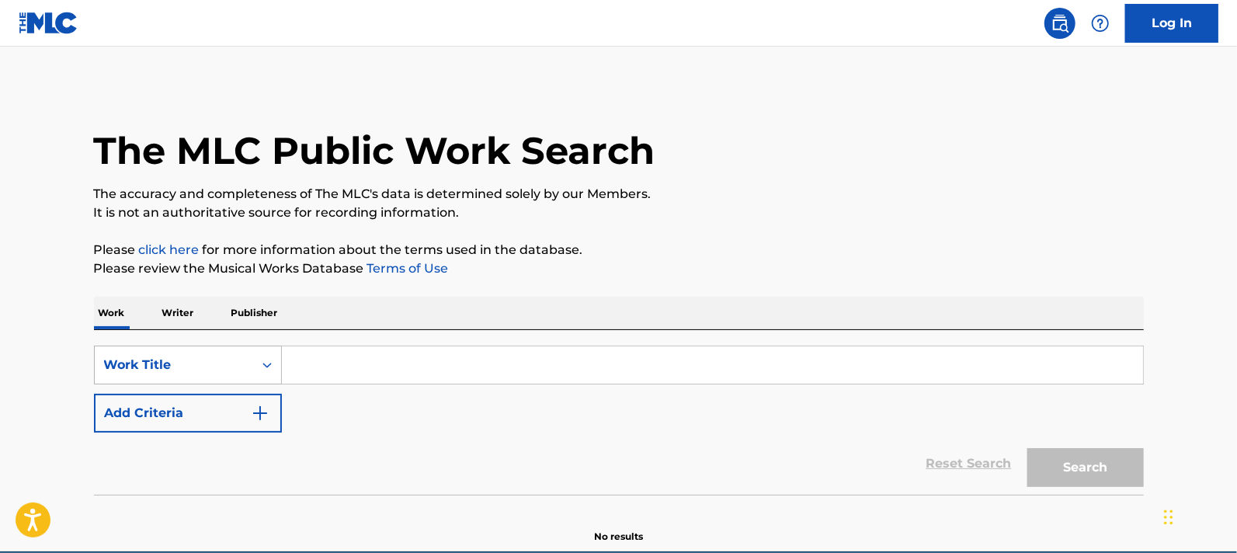
click at [139, 363] on div "Work Title" at bounding box center [188, 365] width 188 height 39
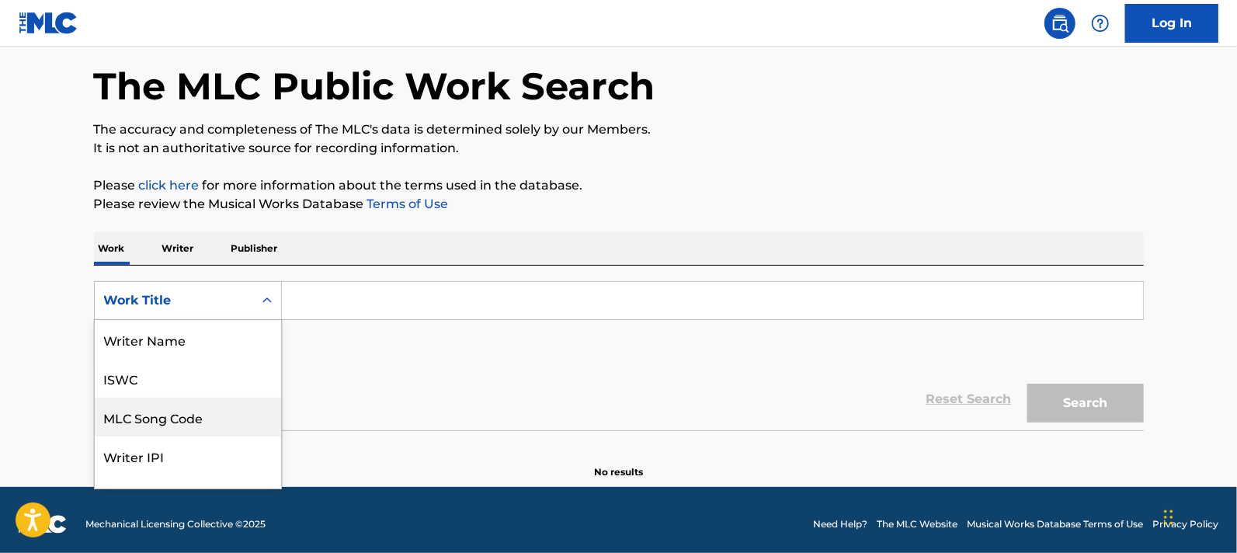
scroll to position [77, 0]
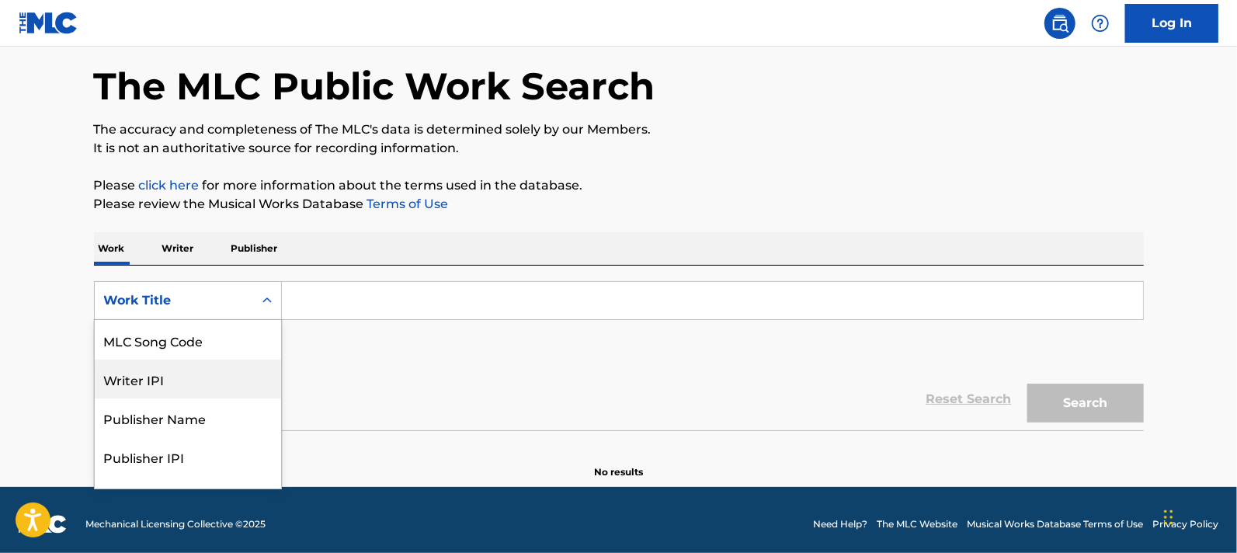
drag, startPoint x: 159, startPoint y: 375, endPoint x: 172, endPoint y: 367, distance: 14.7
click at [159, 375] on div "Writer IPI" at bounding box center [188, 379] width 186 height 39
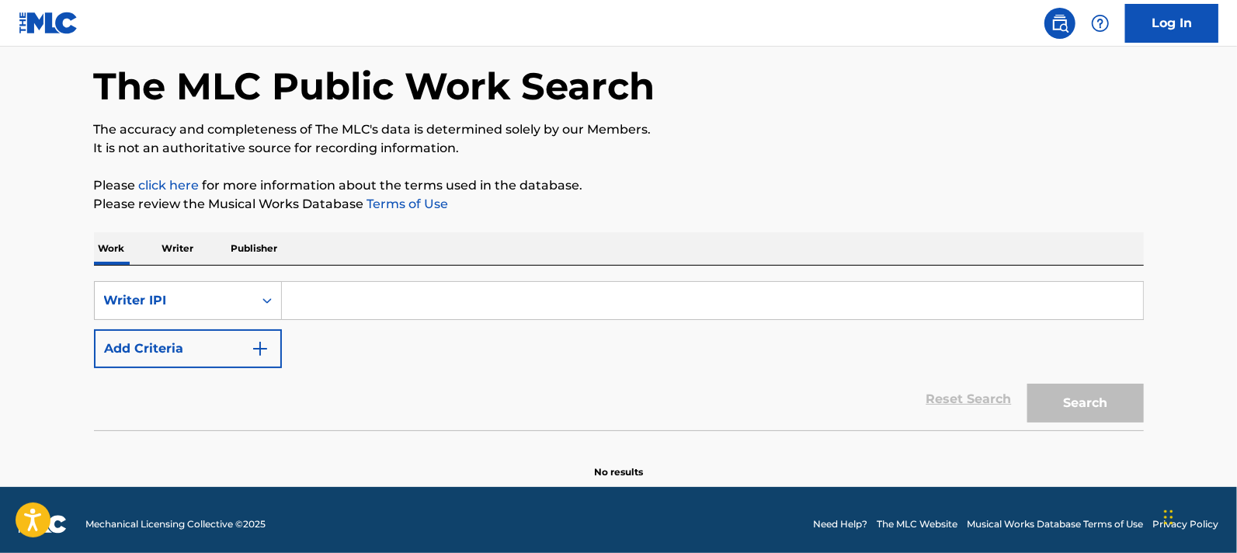
click at [403, 293] on input "Search Form" at bounding box center [712, 300] width 861 height 37
paste input "1282628047"
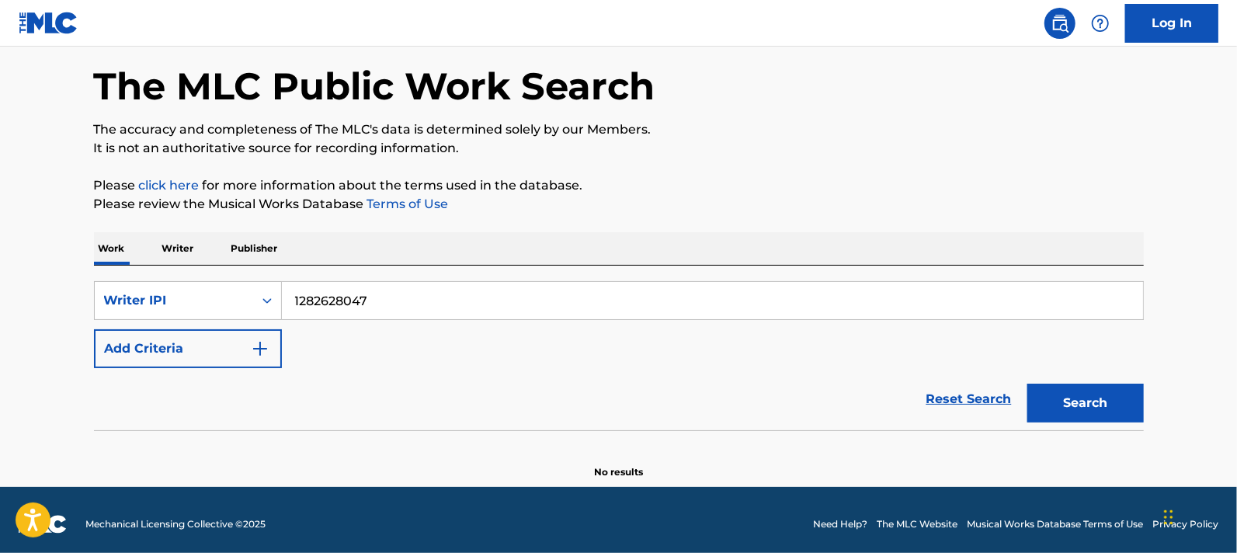
type input "1282628047"
click at [1061, 390] on button "Search" at bounding box center [1085, 403] width 116 height 39
click at [242, 306] on div "Writer IPI" at bounding box center [174, 300] width 140 height 19
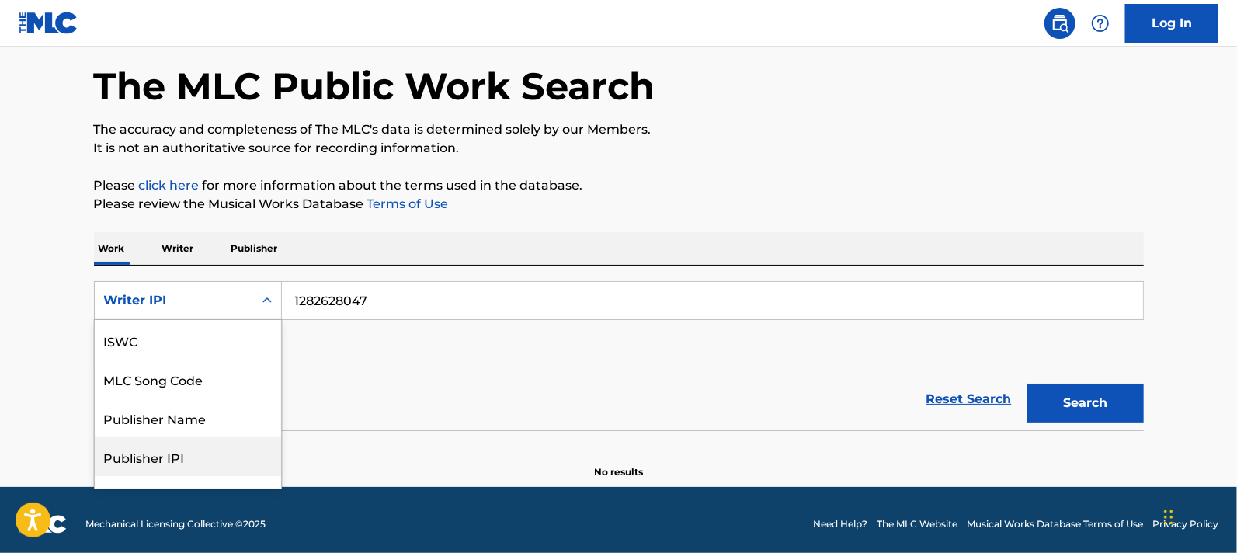
click at [228, 451] on div "Publisher IPI" at bounding box center [188, 456] width 186 height 39
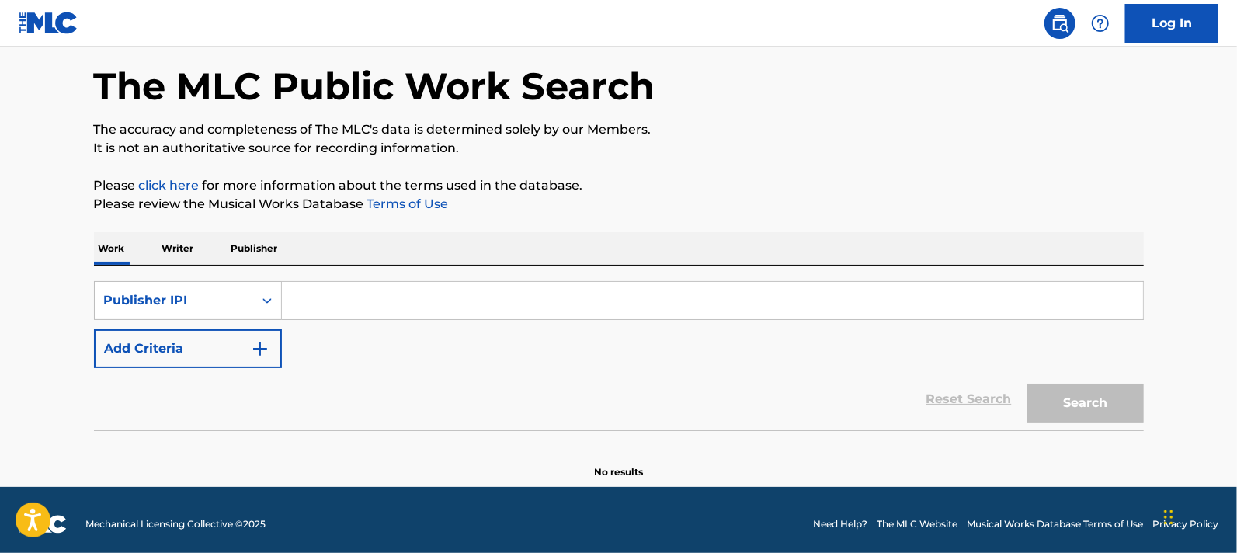
click at [630, 278] on div "SearchWithCriteria82da7643-6048-4ca4-8b26-f41c0c1c65d0 Publisher IPI Add Criter…" at bounding box center [619, 348] width 1050 height 165
click at [630, 285] on input "Search Form" at bounding box center [712, 300] width 861 height 37
paste input "1282628047"
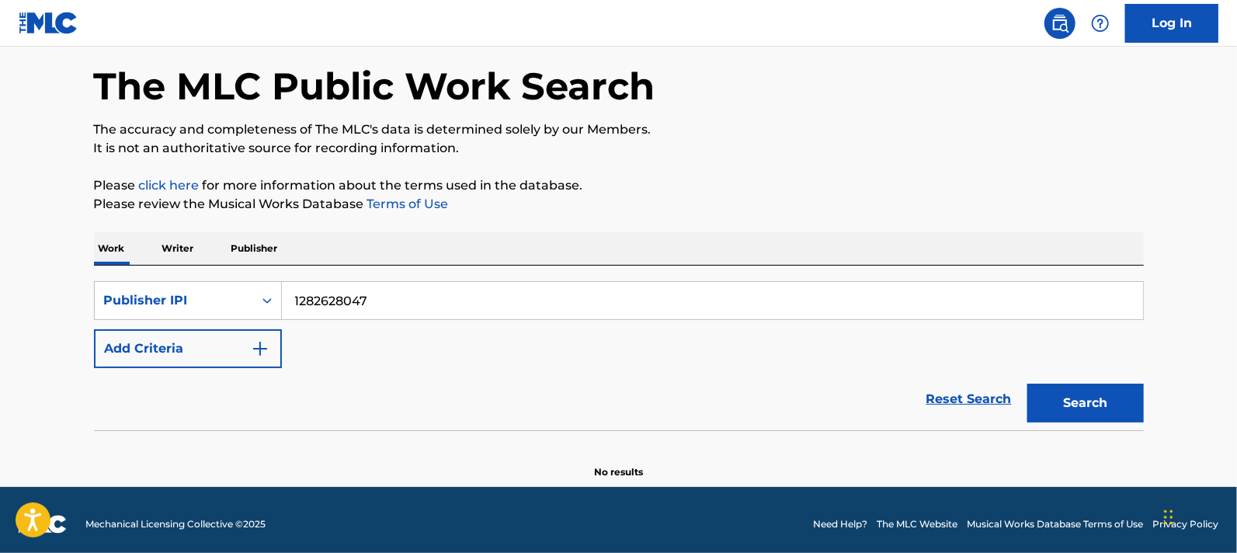
type input "1282628047"
click at [1062, 397] on button "Search" at bounding box center [1085, 403] width 116 height 39
click at [242, 242] on p "Publisher" at bounding box center [255, 248] width 56 height 33
